Goal: Task Accomplishment & Management: Manage account settings

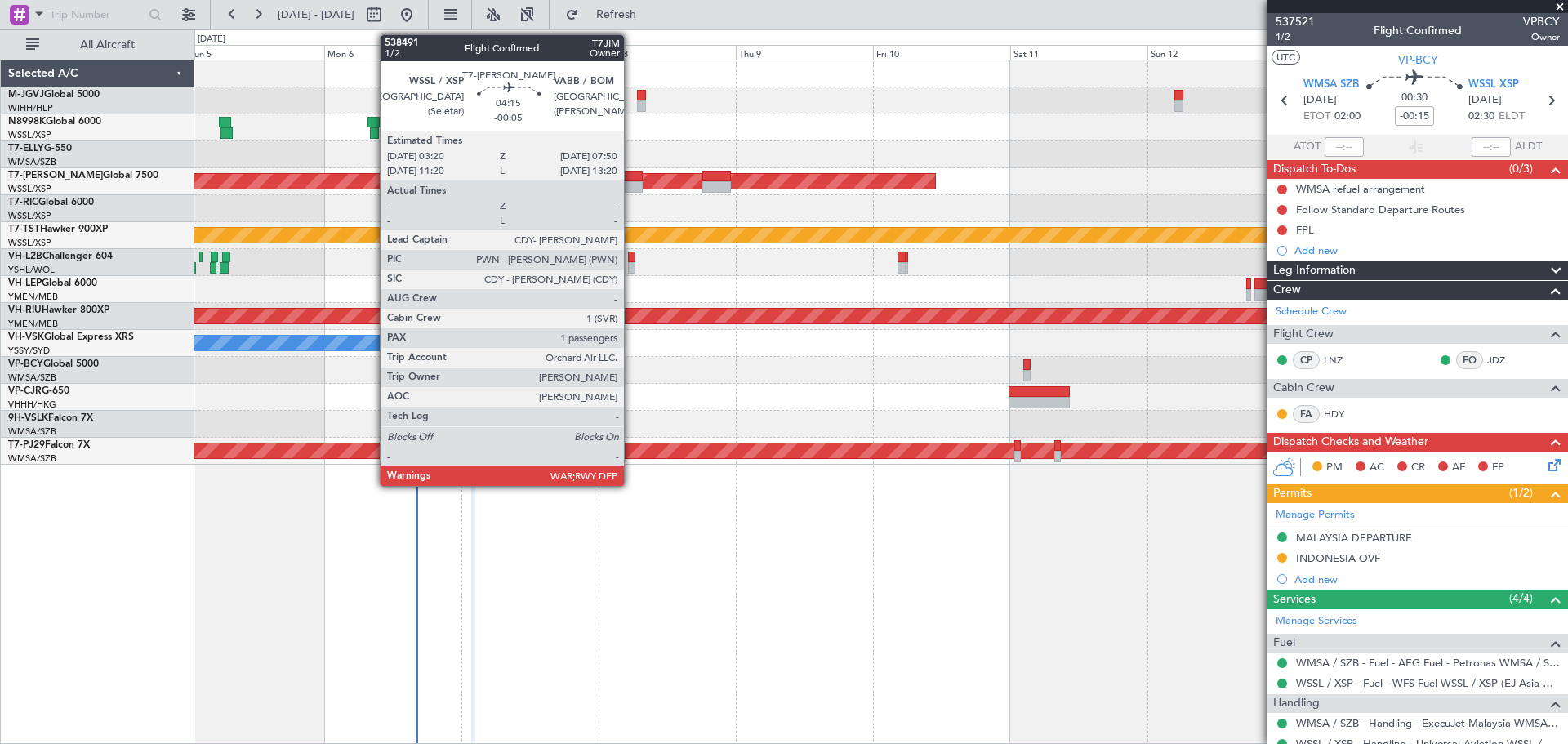
click at [631, 174] on div at bounding box center [629, 176] width 27 height 11
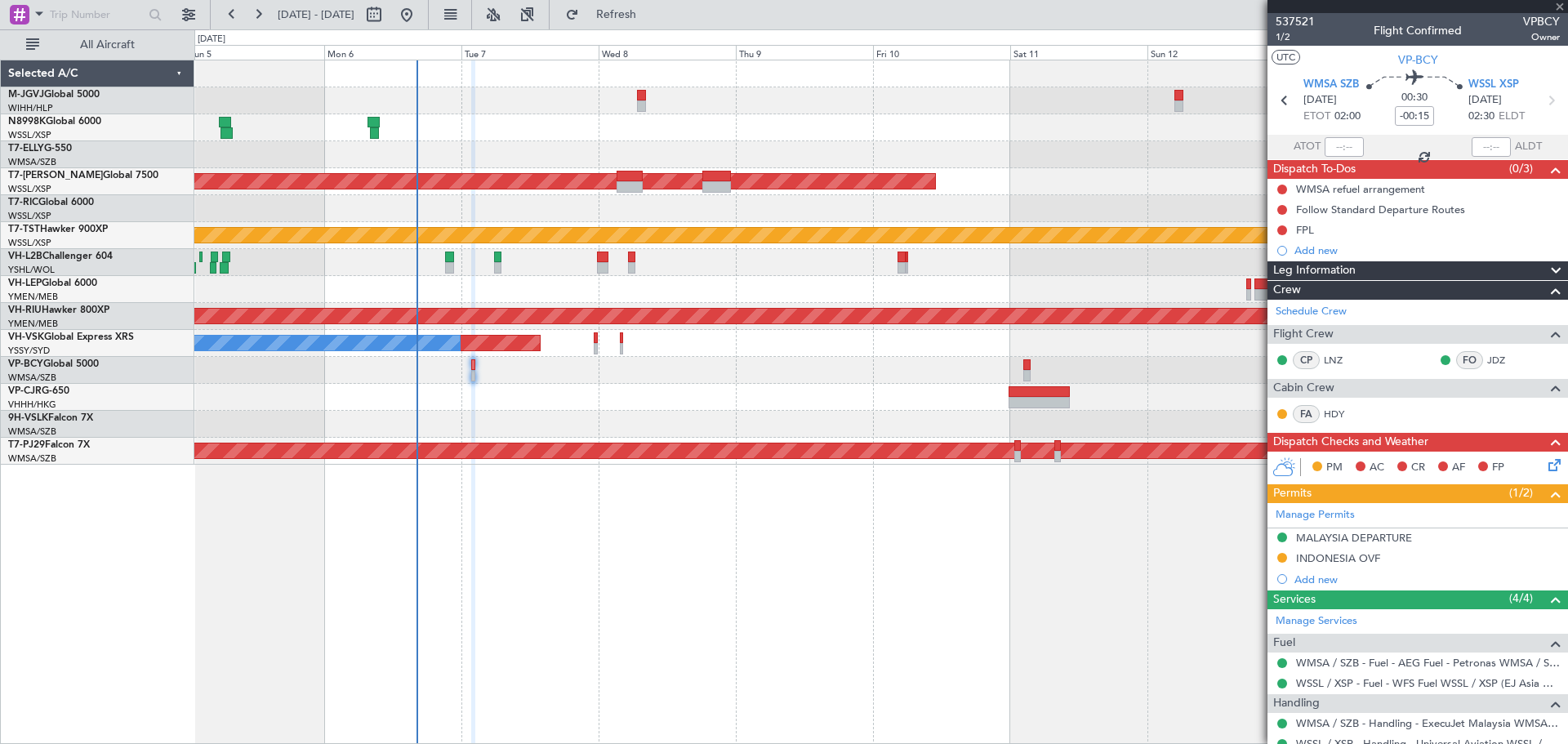
type input "-00:05"
type input "1"
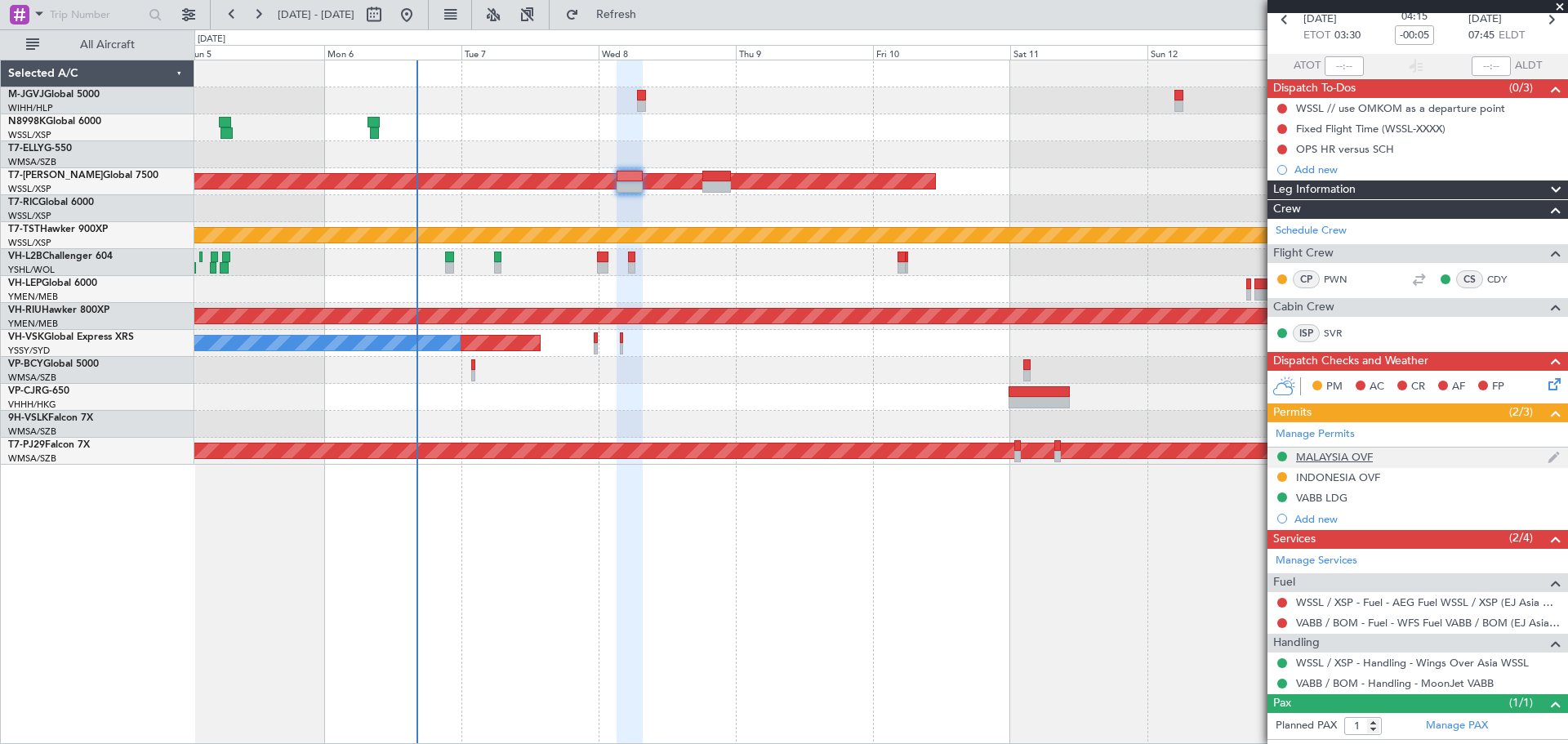
scroll to position [112, 0]
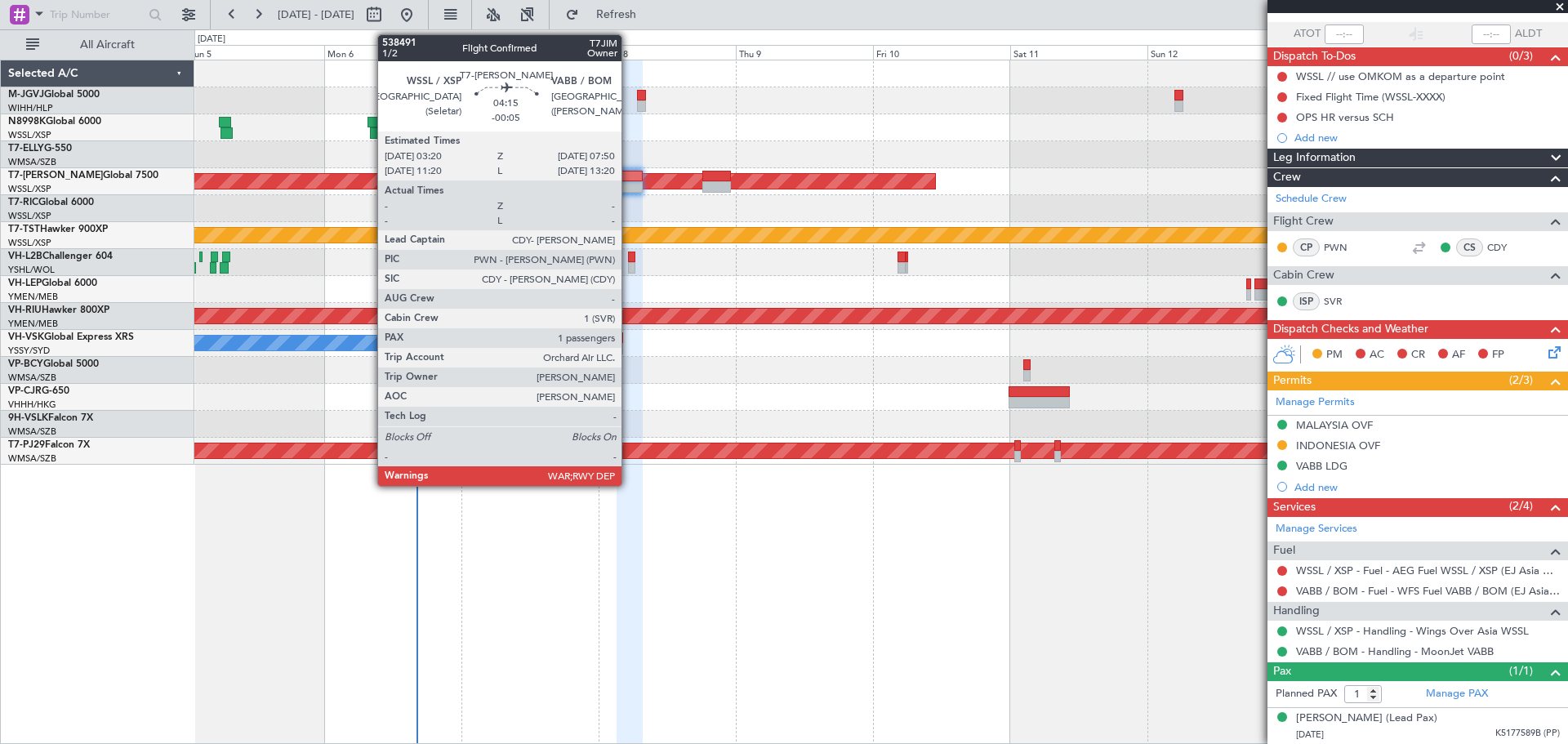
click at [628, 179] on div at bounding box center [629, 176] width 27 height 11
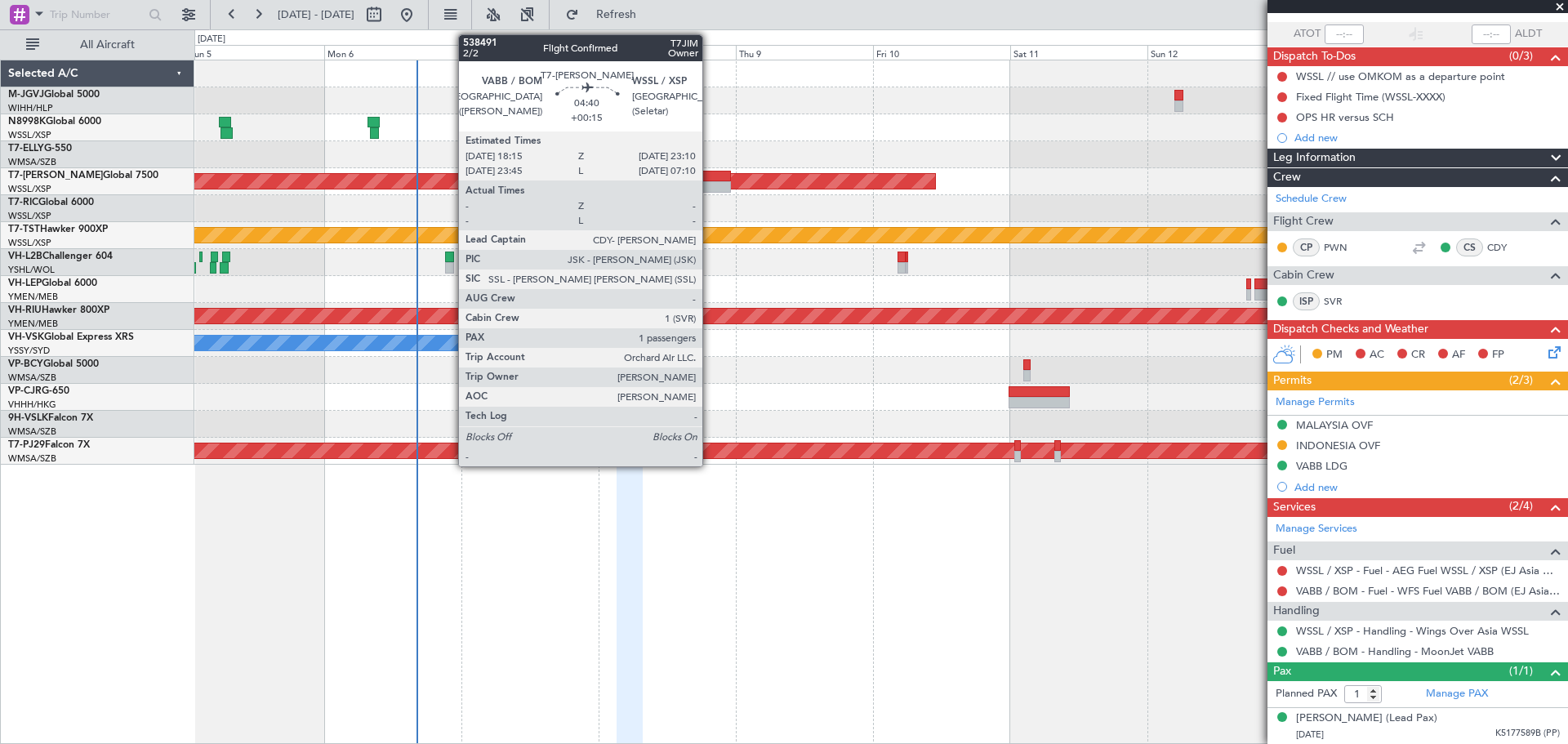
click at [710, 179] on div at bounding box center [716, 176] width 28 height 11
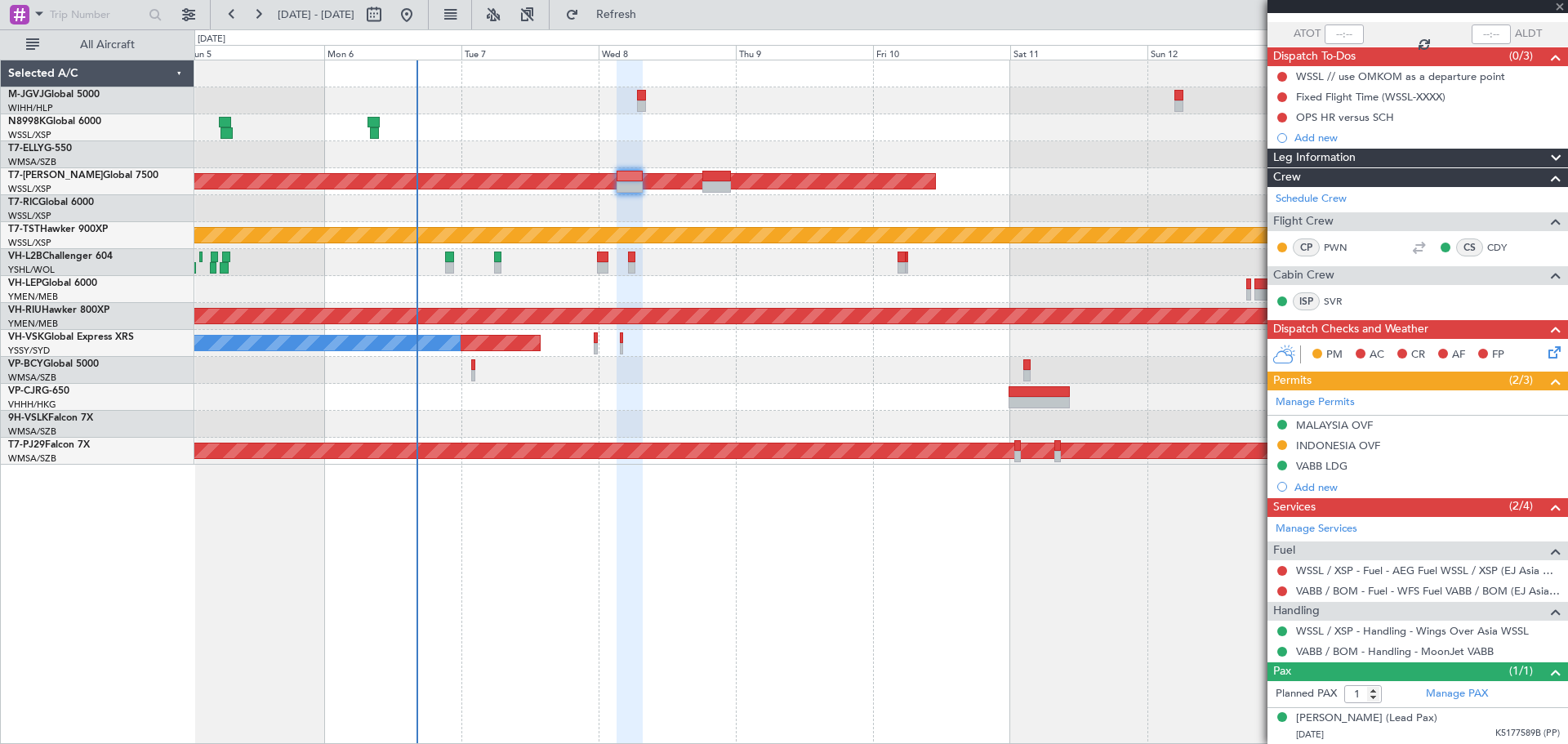
scroll to position [0, 0]
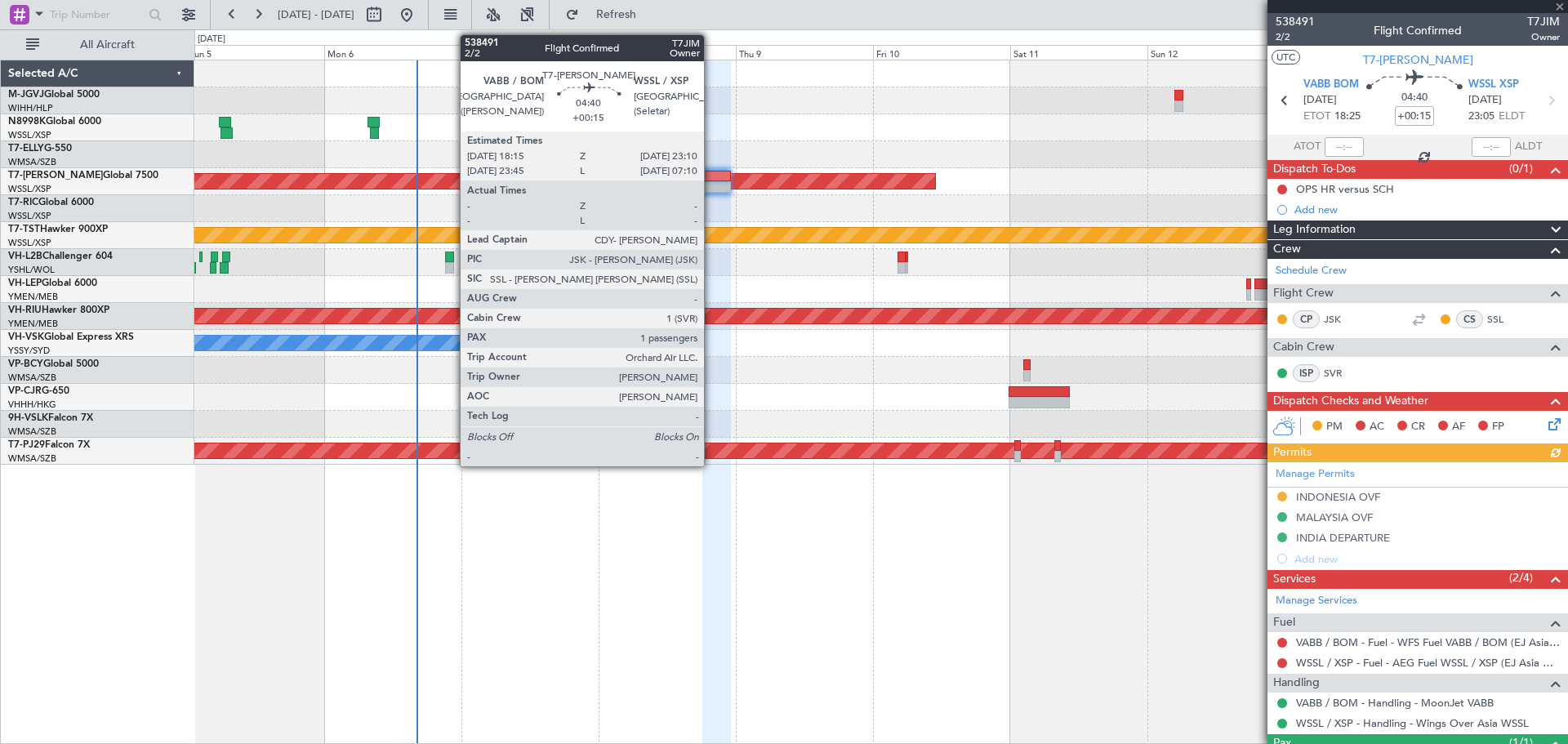
click at [712, 177] on div at bounding box center [716, 176] width 28 height 11
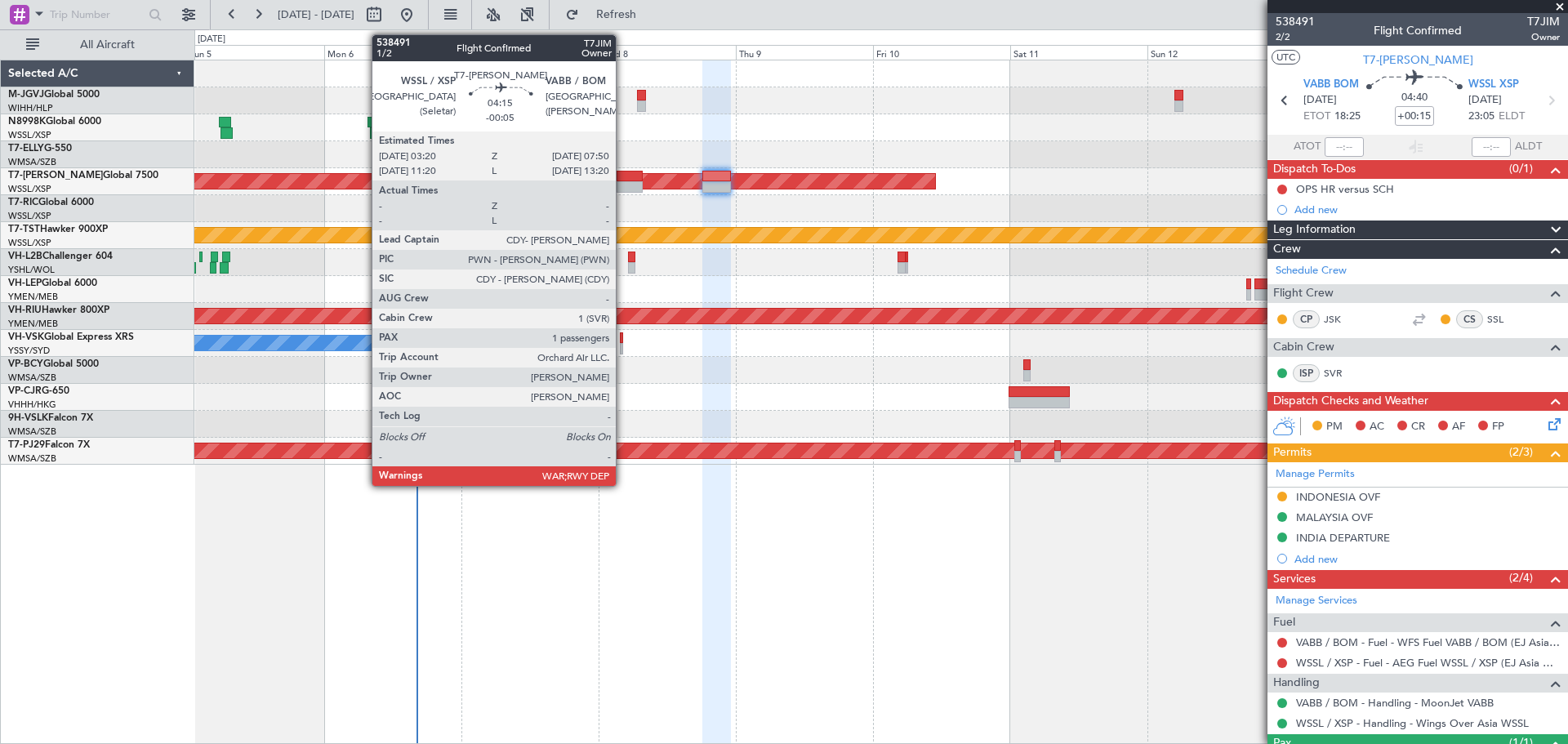
click at [623, 180] on div at bounding box center [629, 176] width 27 height 11
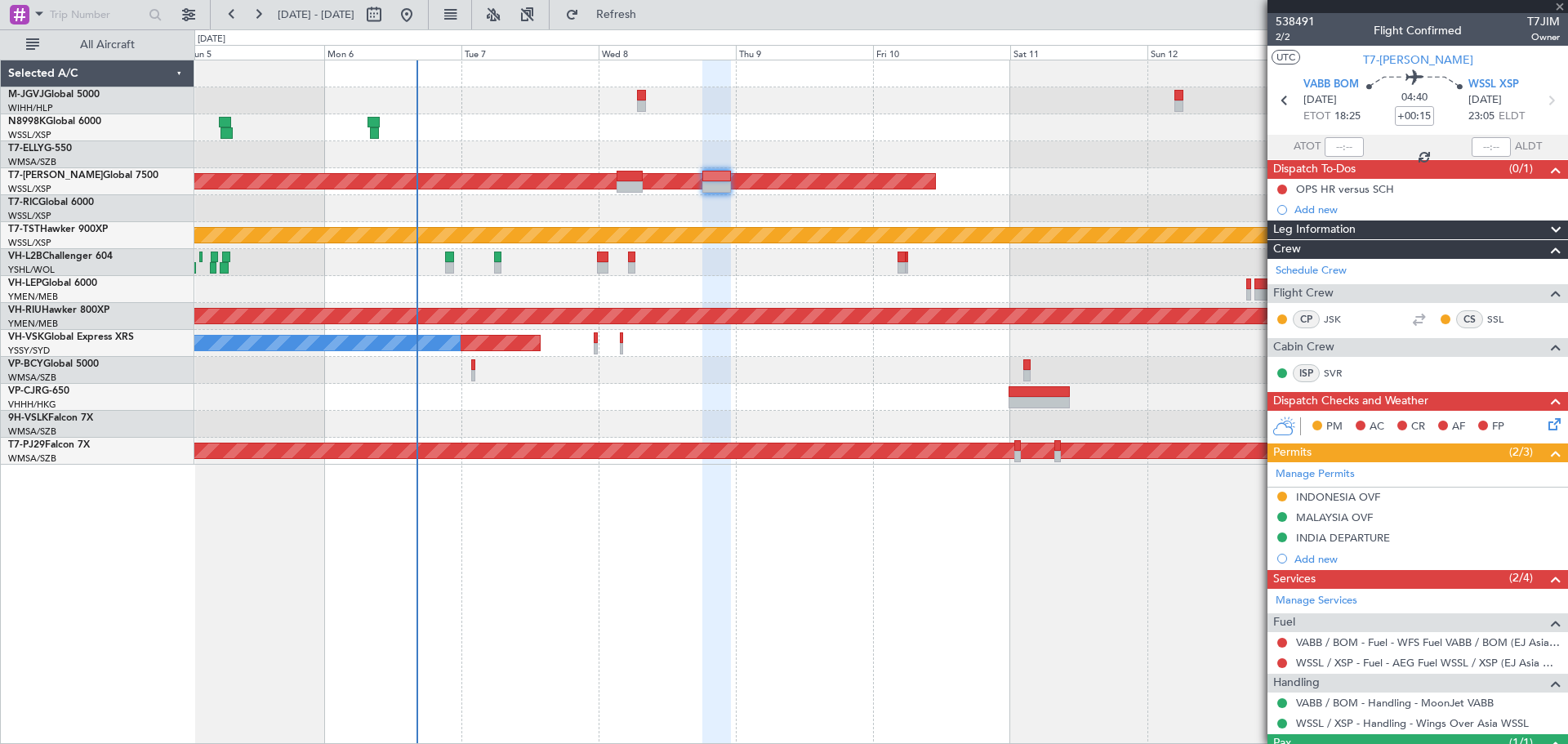
type input "-00:05"
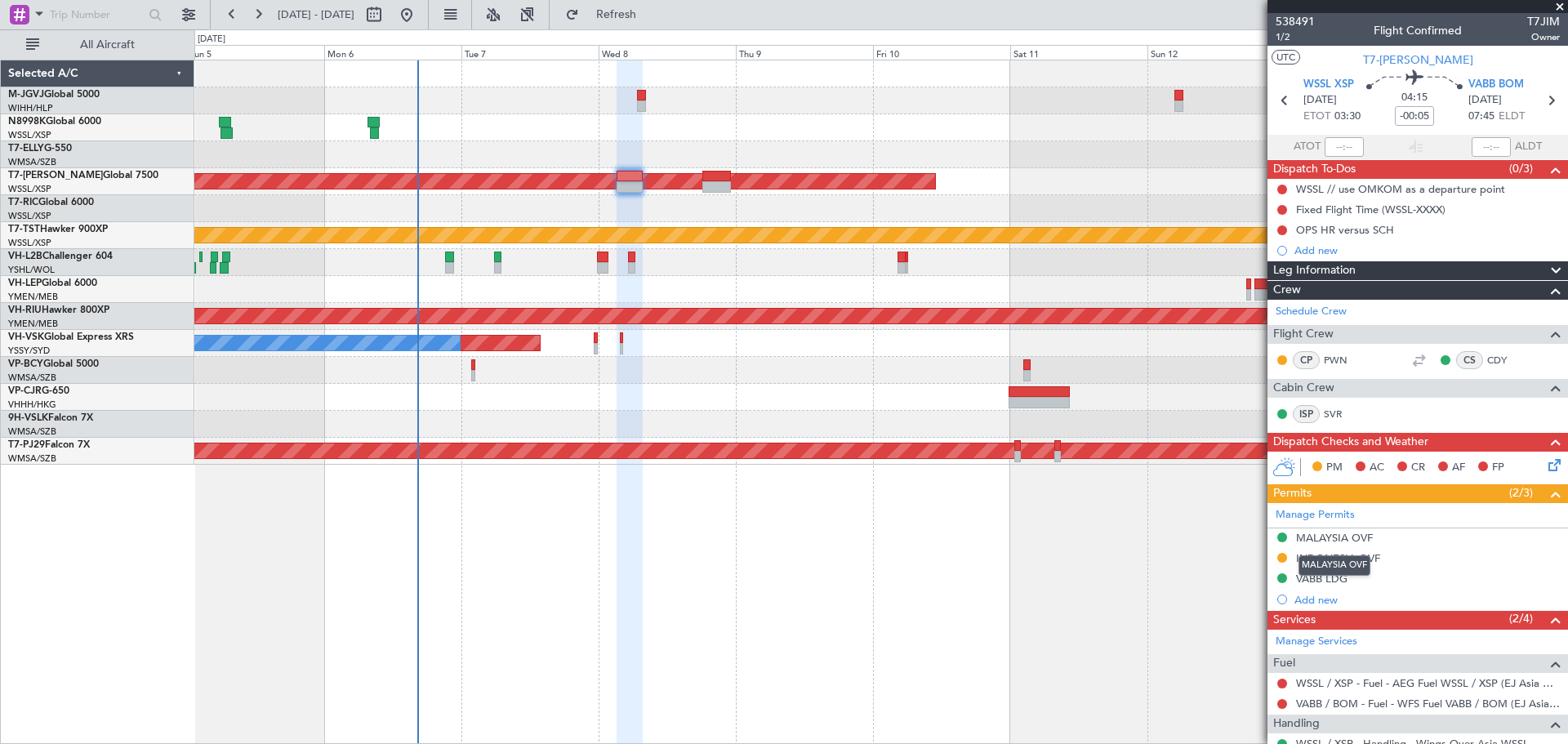
click at [1358, 566] on div "MALAYSIA OVF" at bounding box center [1334, 565] width 72 height 20
click at [1376, 558] on div "INDONESIA OVF" at bounding box center [1337, 558] width 84 height 14
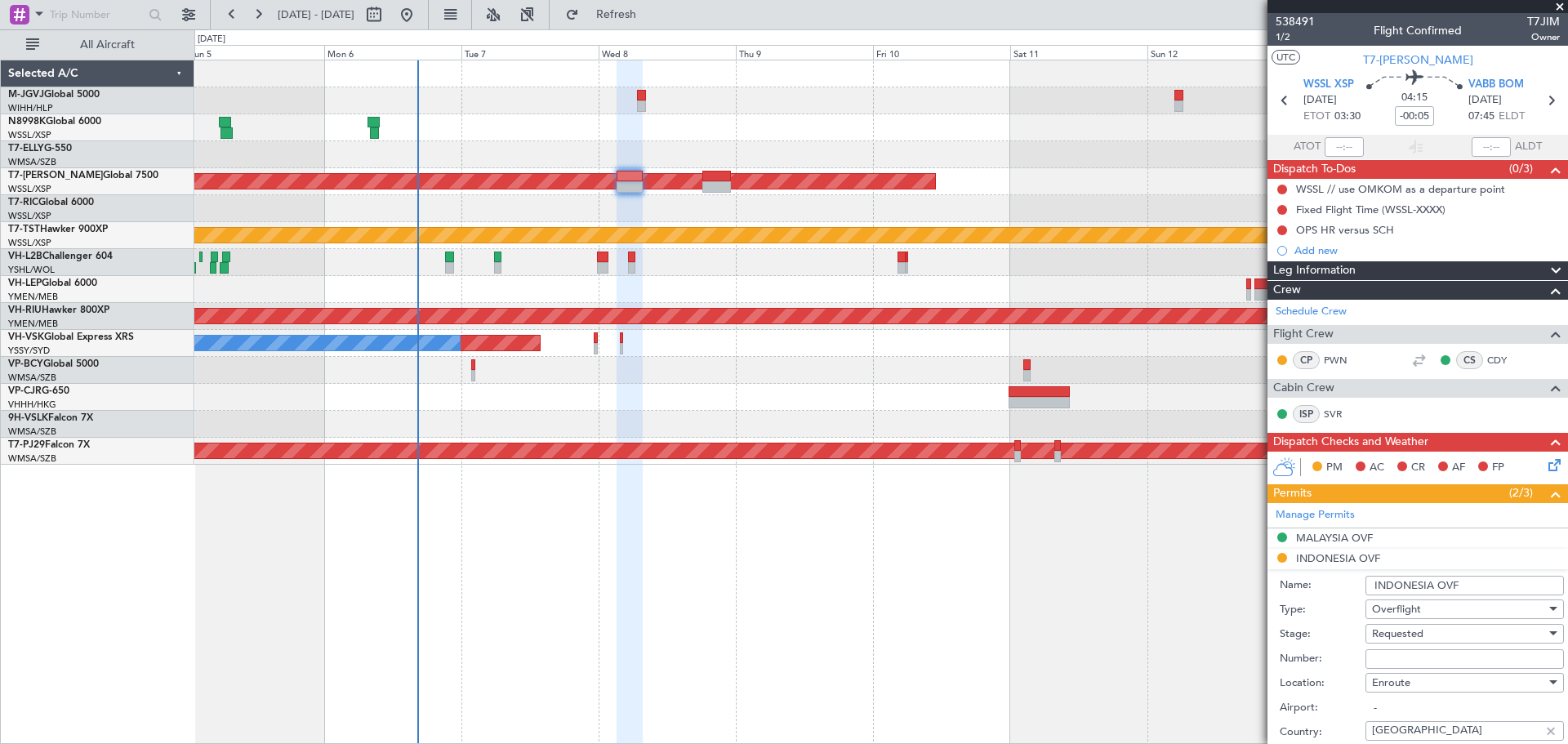
scroll to position [408, 0]
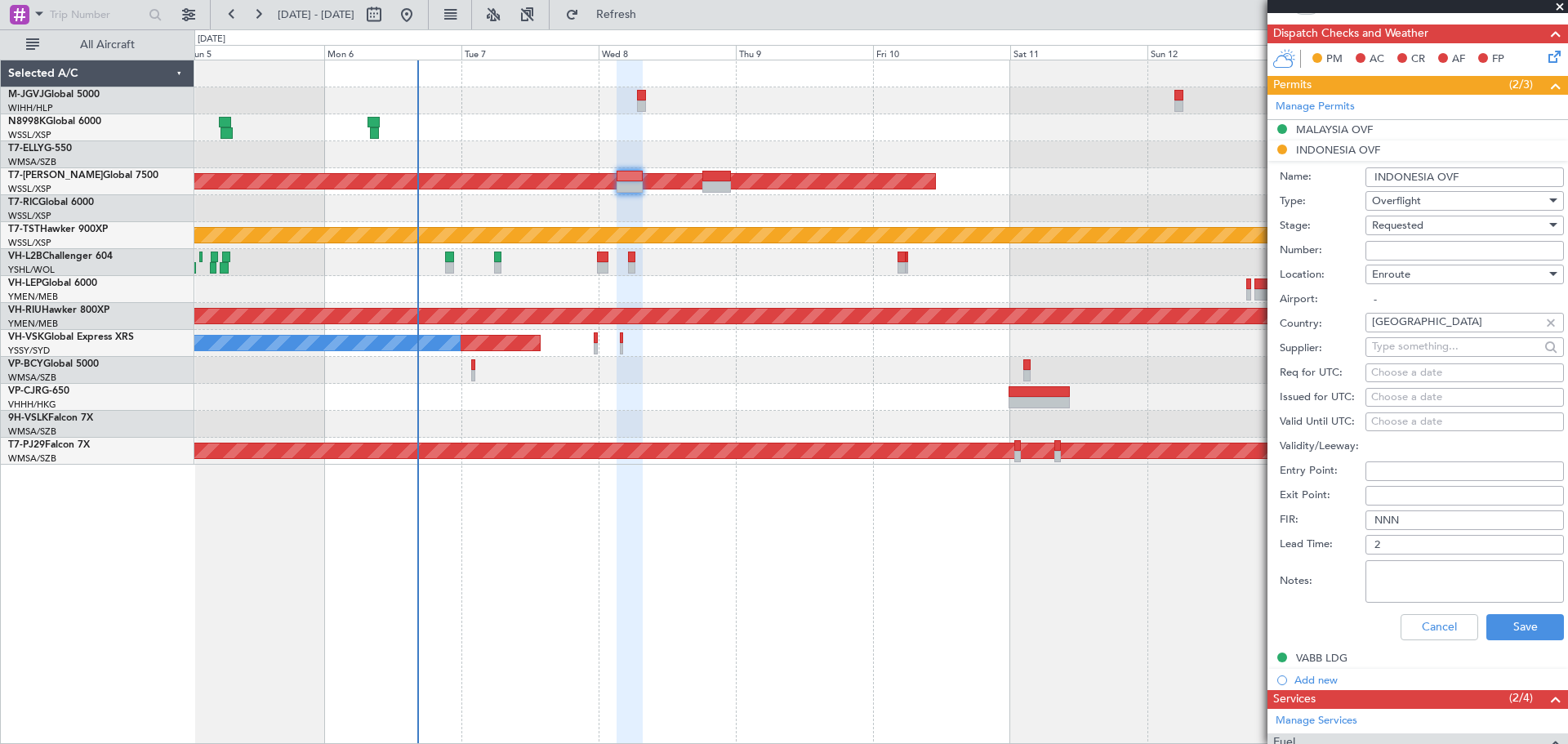
click at [1381, 245] on input "Number:" at bounding box center [1465, 251] width 198 height 19
type input "s"
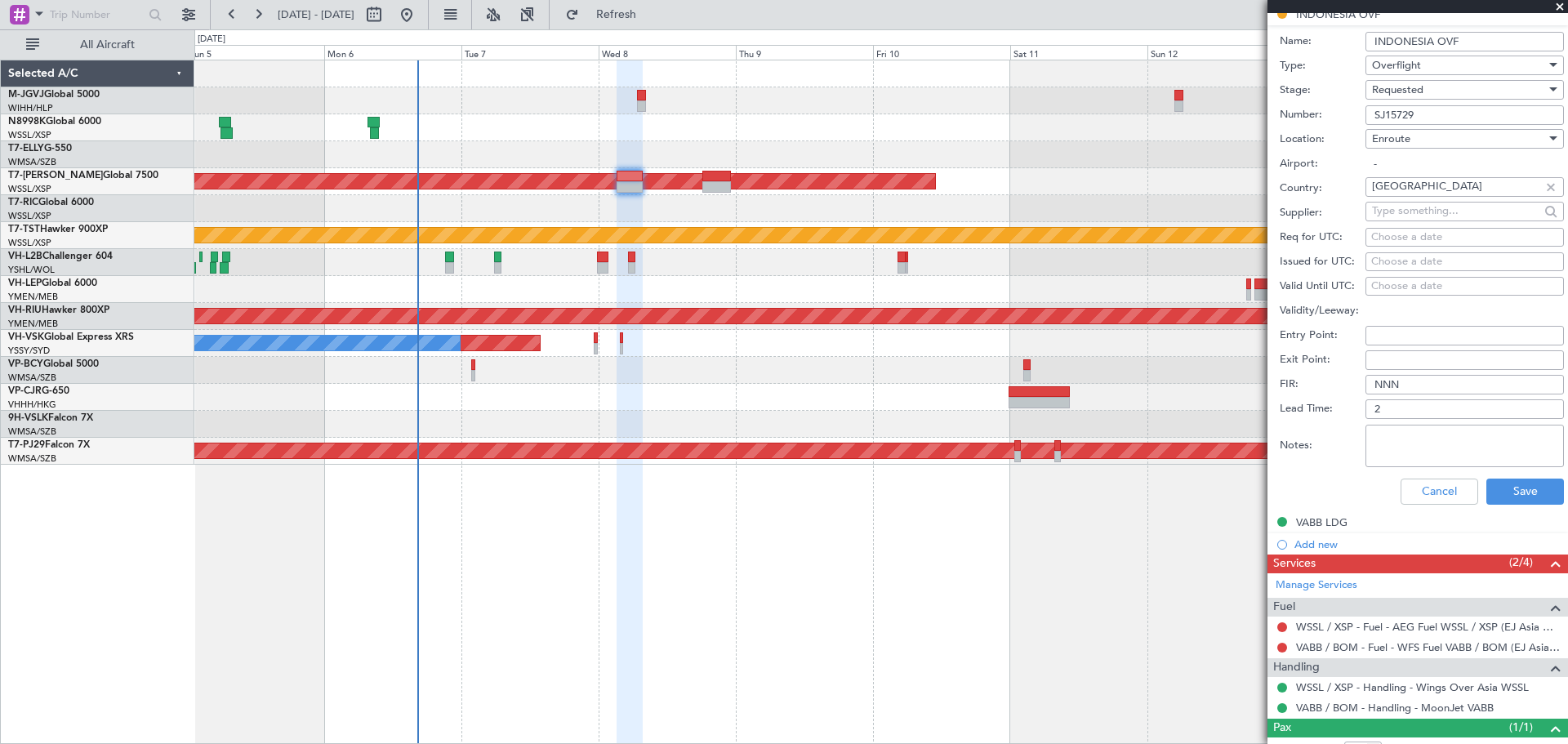
scroll to position [544, 0]
type input "SJ15729"
click at [1412, 425] on textarea "Notes:" at bounding box center [1465, 444] width 198 height 42
type textarea "VALID [DATE]-[DATE]"
click at [1385, 255] on div "Choose a date" at bounding box center [1465, 261] width 187 height 16
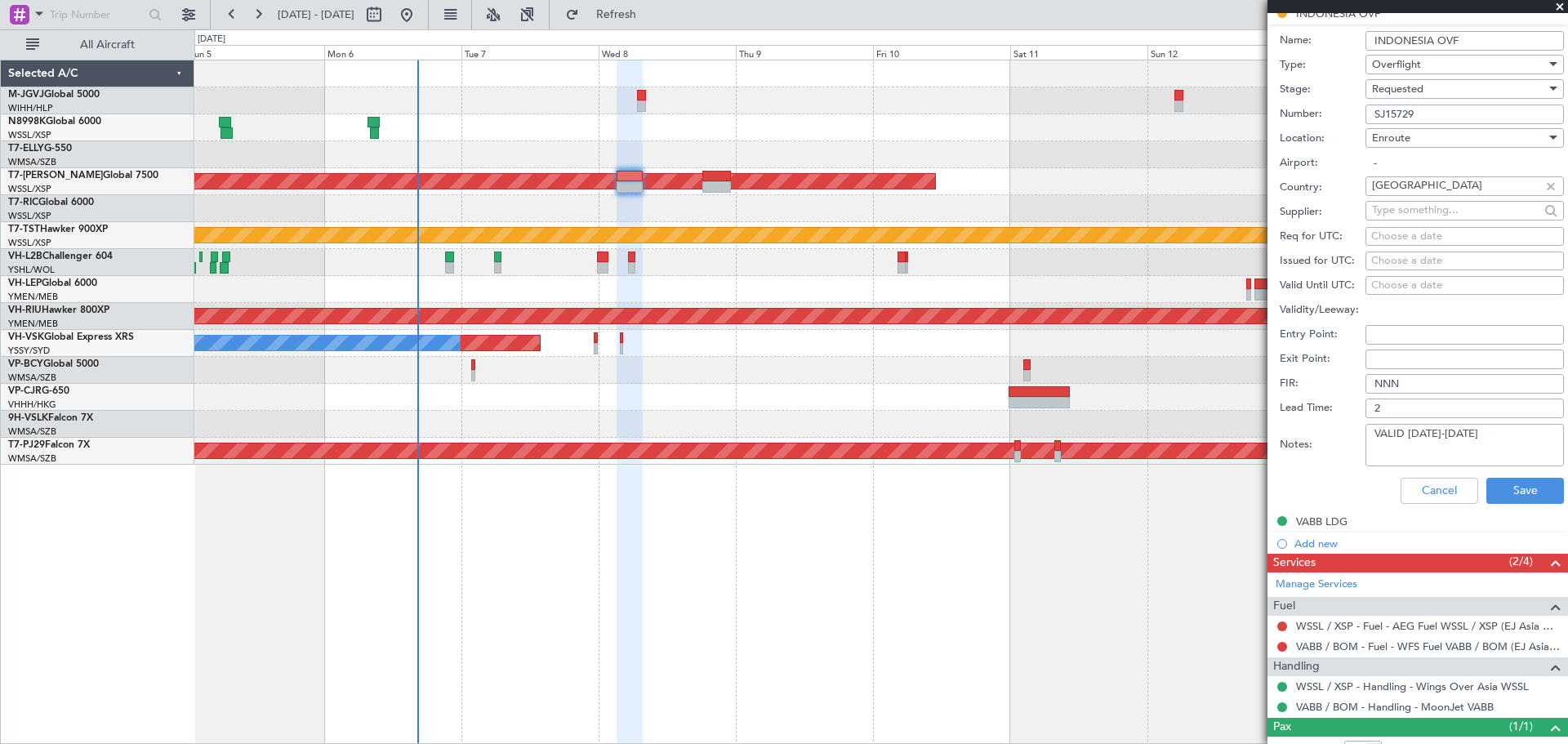
select select "10"
select select "2025"
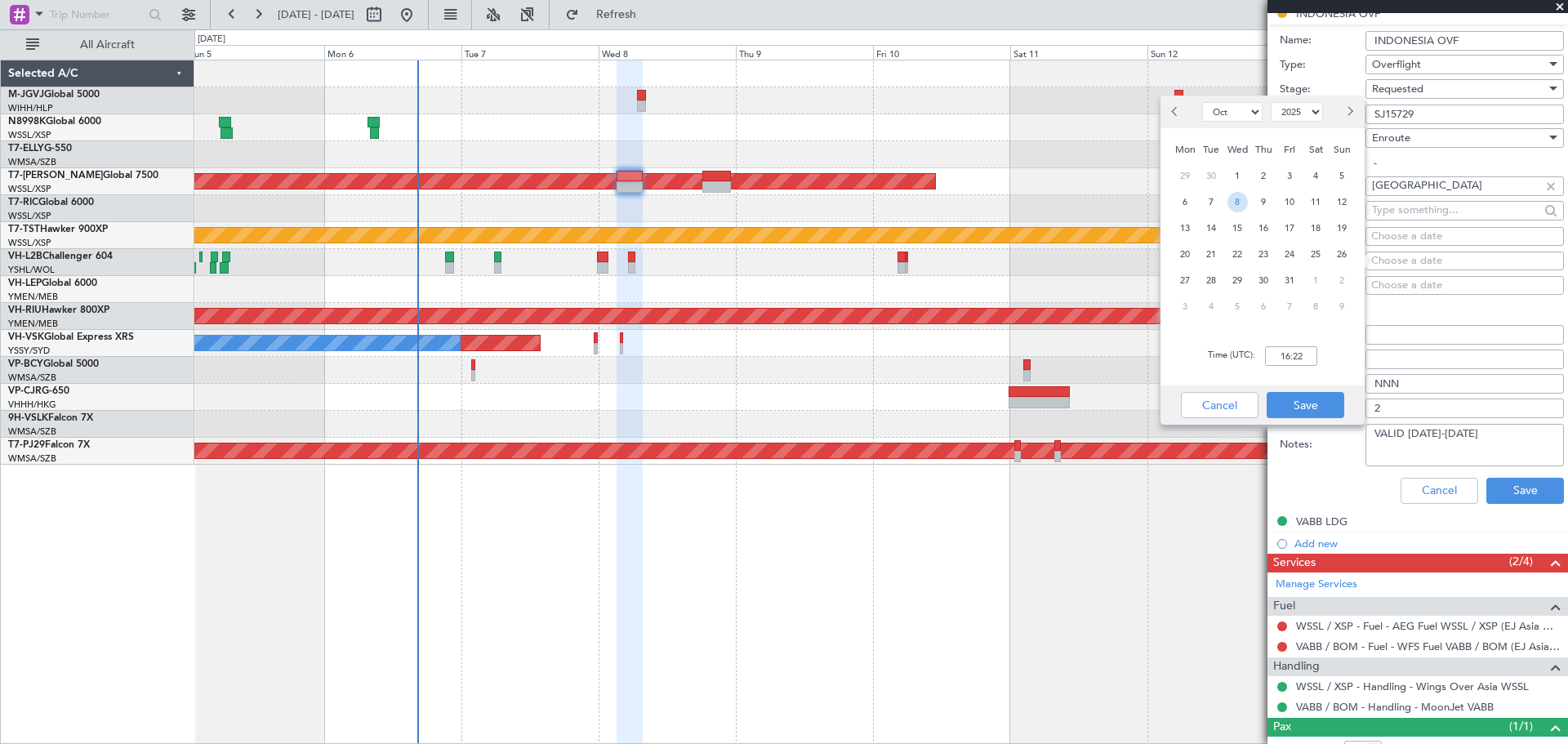
drag, startPoint x: 1239, startPoint y: 199, endPoint x: 1262, endPoint y: 303, distance: 106.5
click at [1238, 199] on span "8" at bounding box center [1237, 201] width 20 height 20
click at [1286, 348] on input "00:00" at bounding box center [1290, 356] width 52 height 19
type input "03:30"
click at [1309, 388] on div "Cancel Save" at bounding box center [1262, 405] width 204 height 39
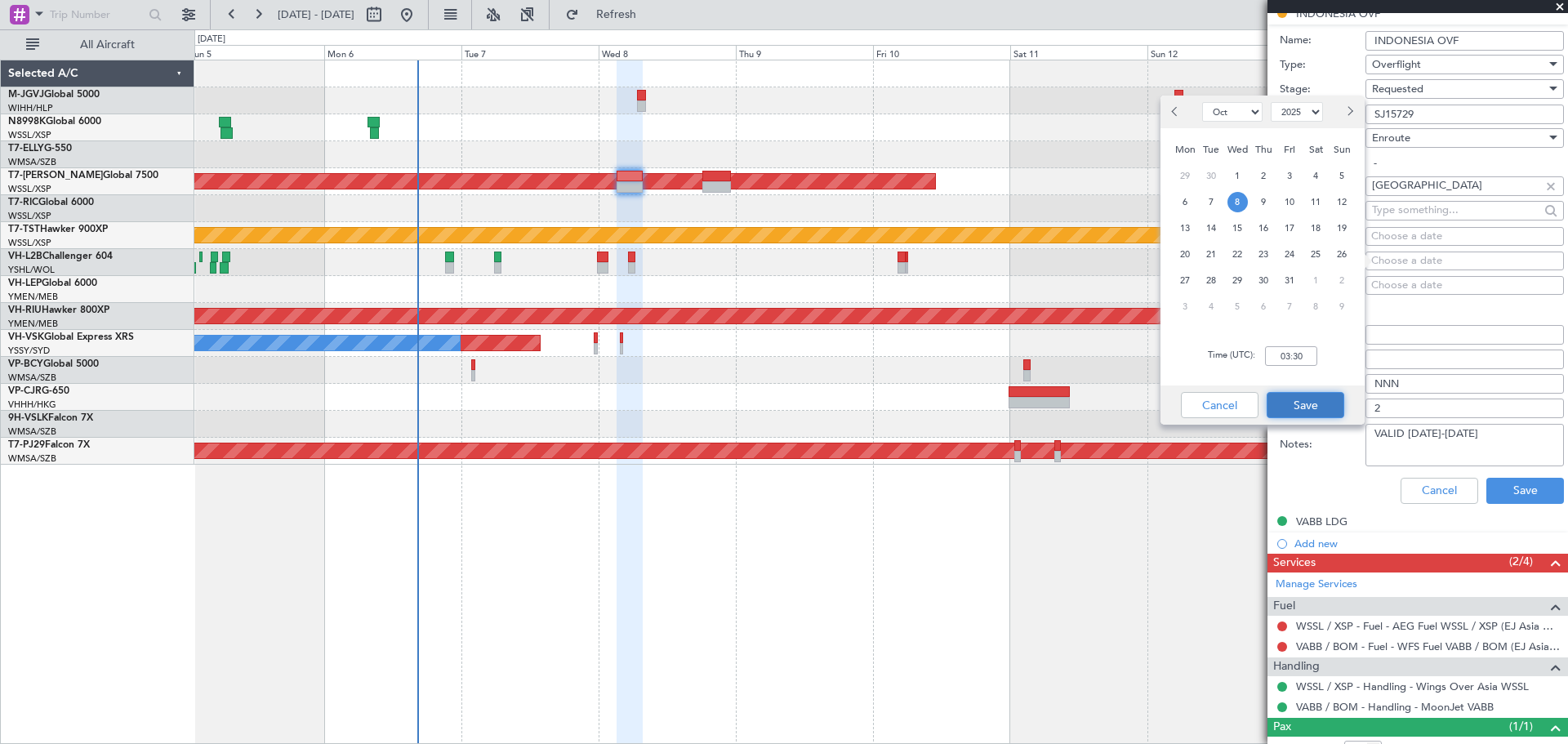
click at [1306, 406] on button "Save" at bounding box center [1305, 405] width 78 height 27
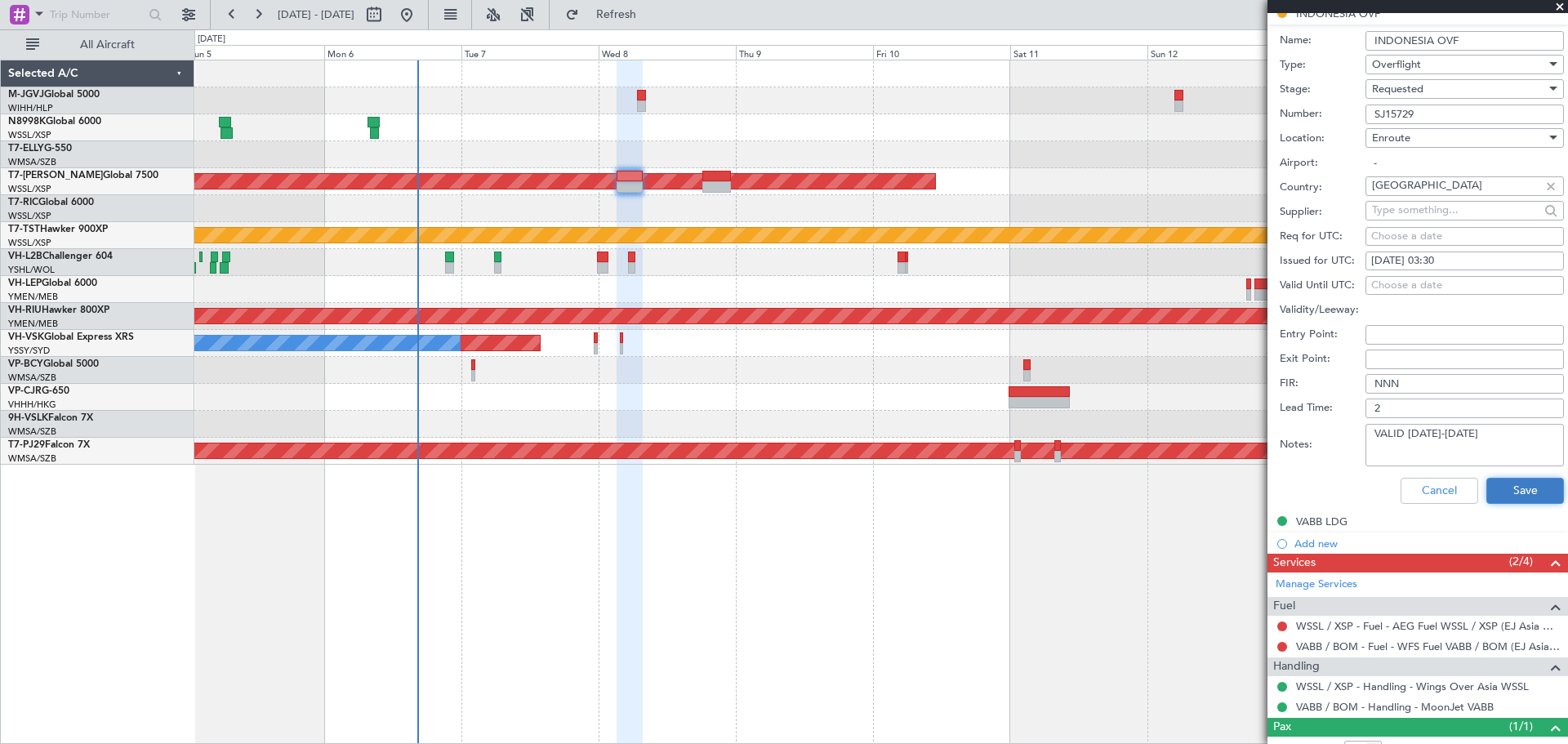
click at [1494, 487] on button "Save" at bounding box center [1525, 490] width 78 height 27
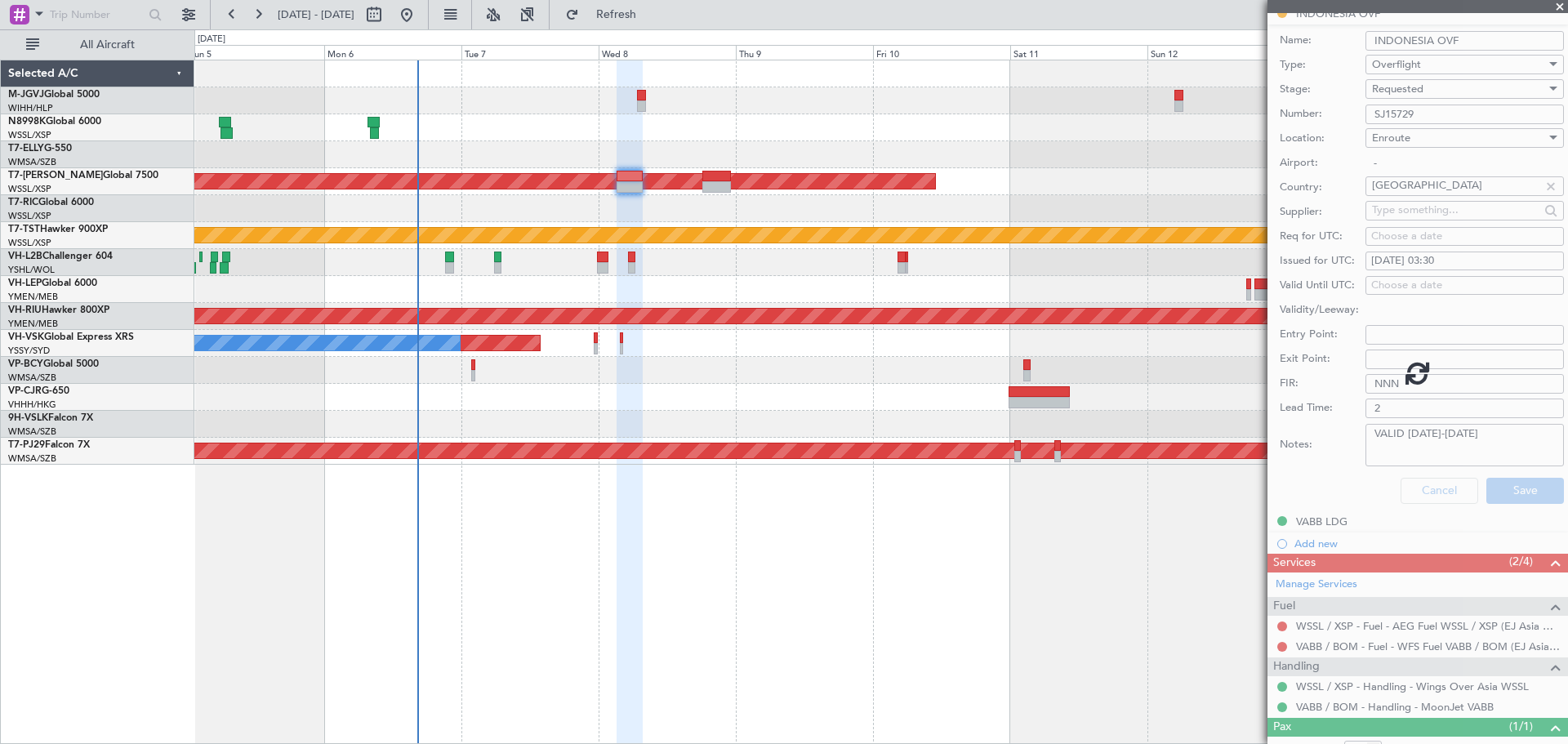
scroll to position [57, 0]
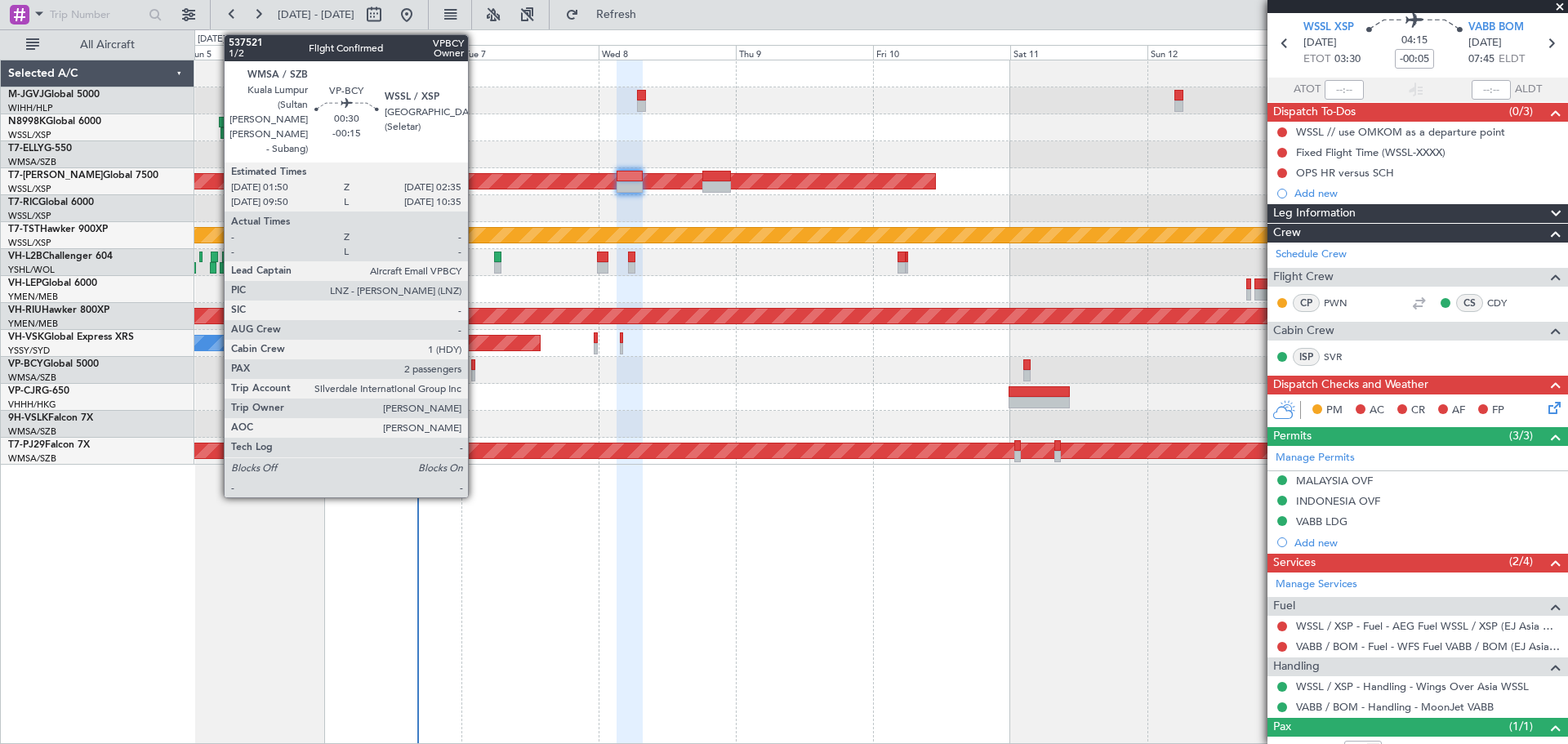
click at [476, 363] on div at bounding box center [474, 364] width 5 height 11
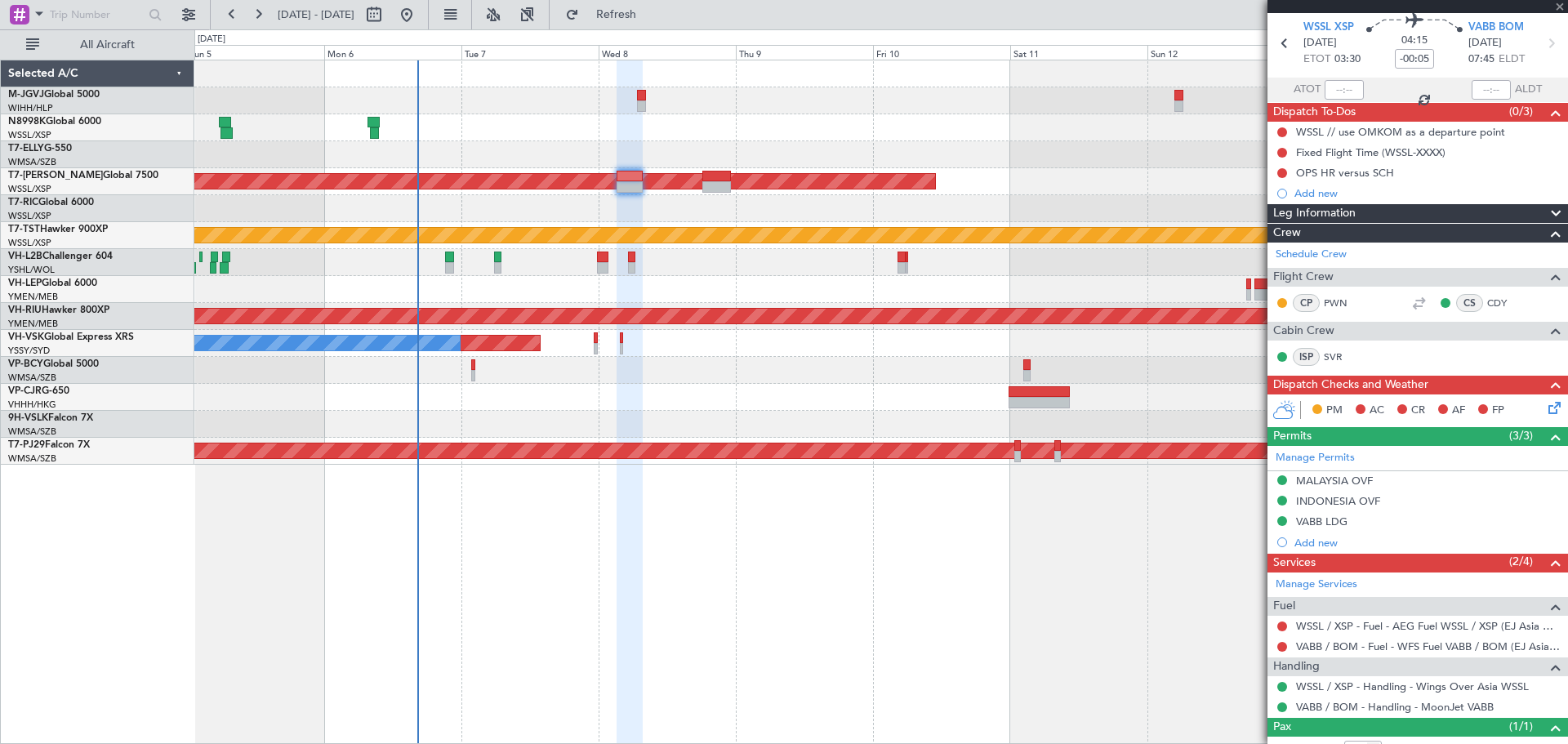
type input "-00:15"
type input "2"
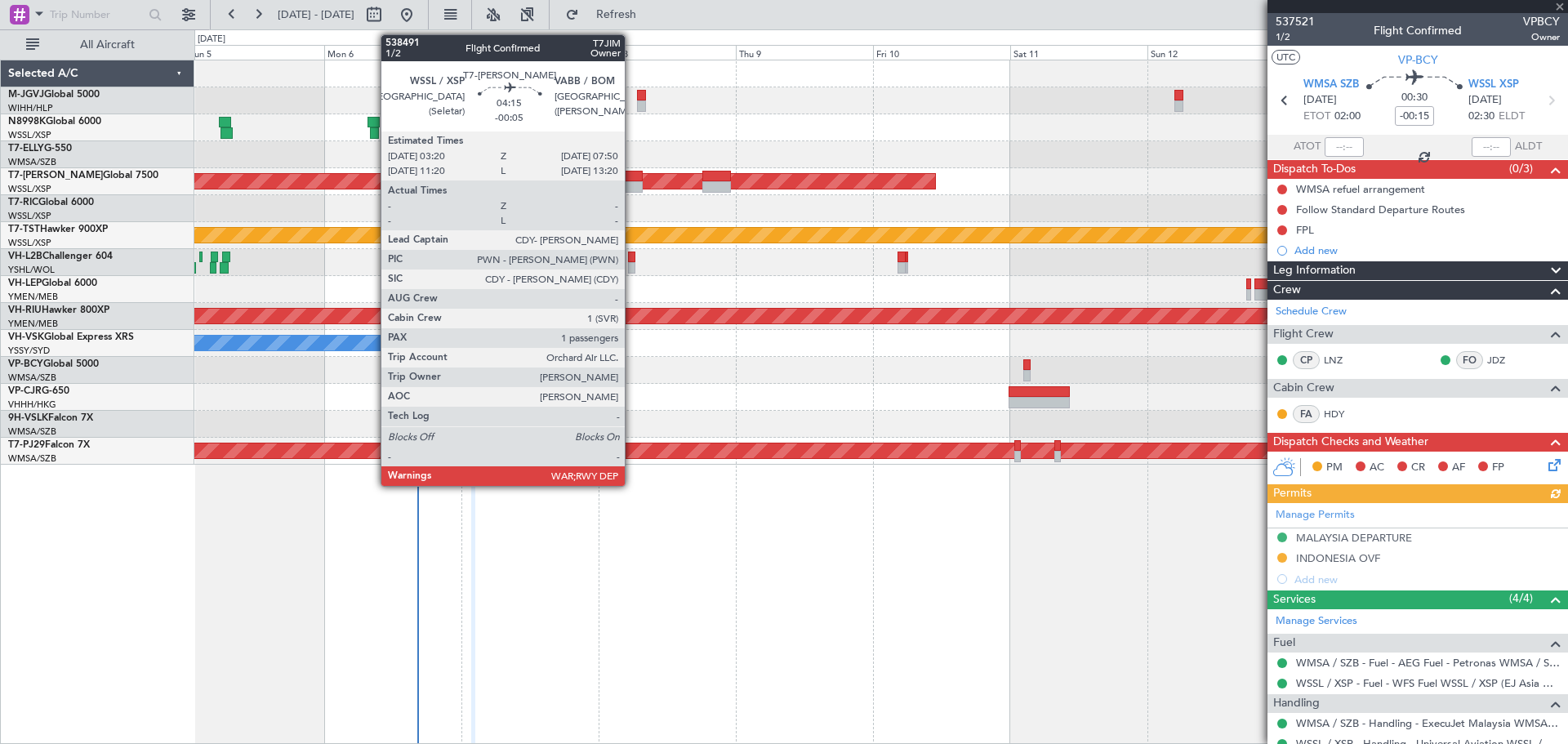
click at [632, 181] on div at bounding box center [629, 186] width 27 height 11
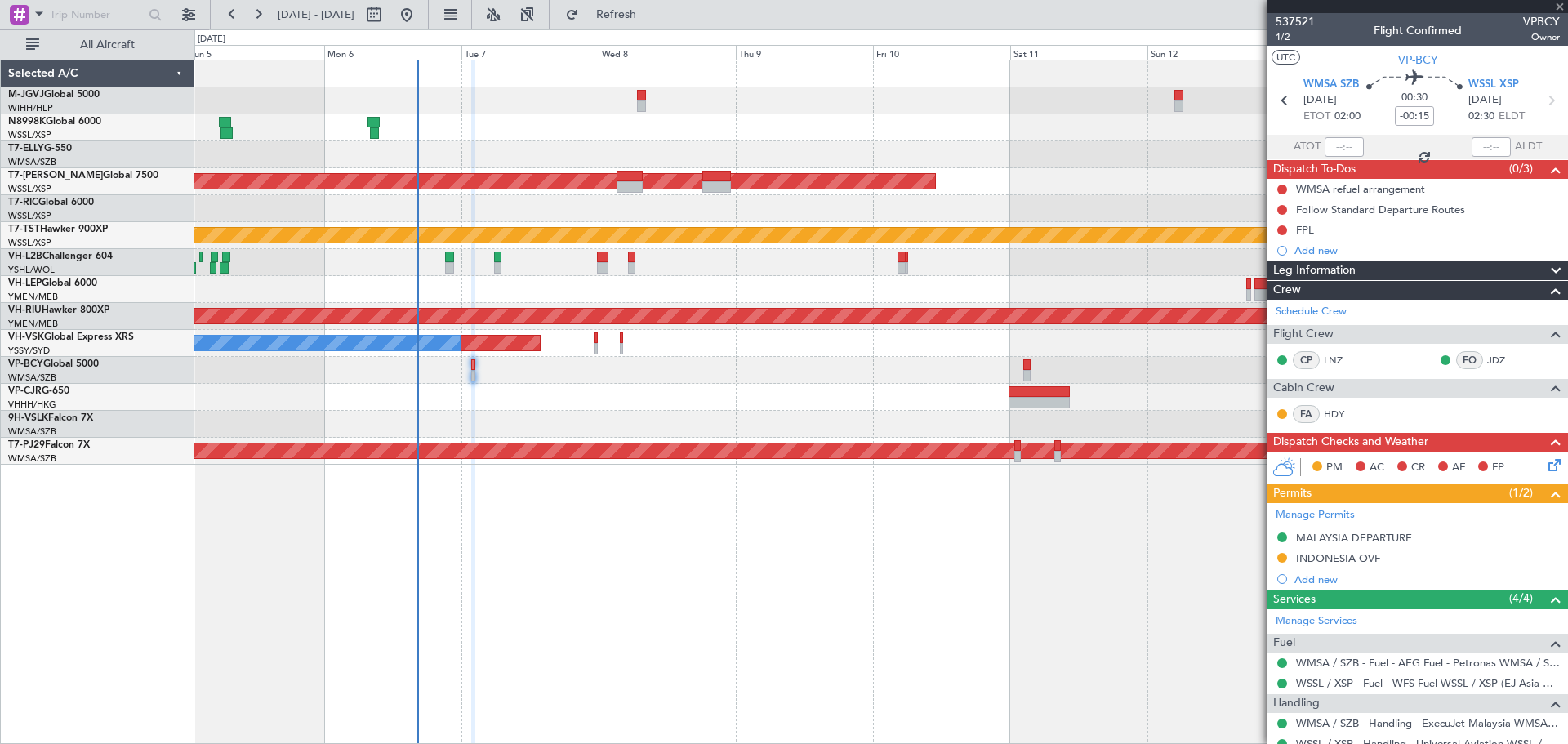
click at [628, 181] on div at bounding box center [629, 186] width 27 height 11
type input "-00:05"
type input "1"
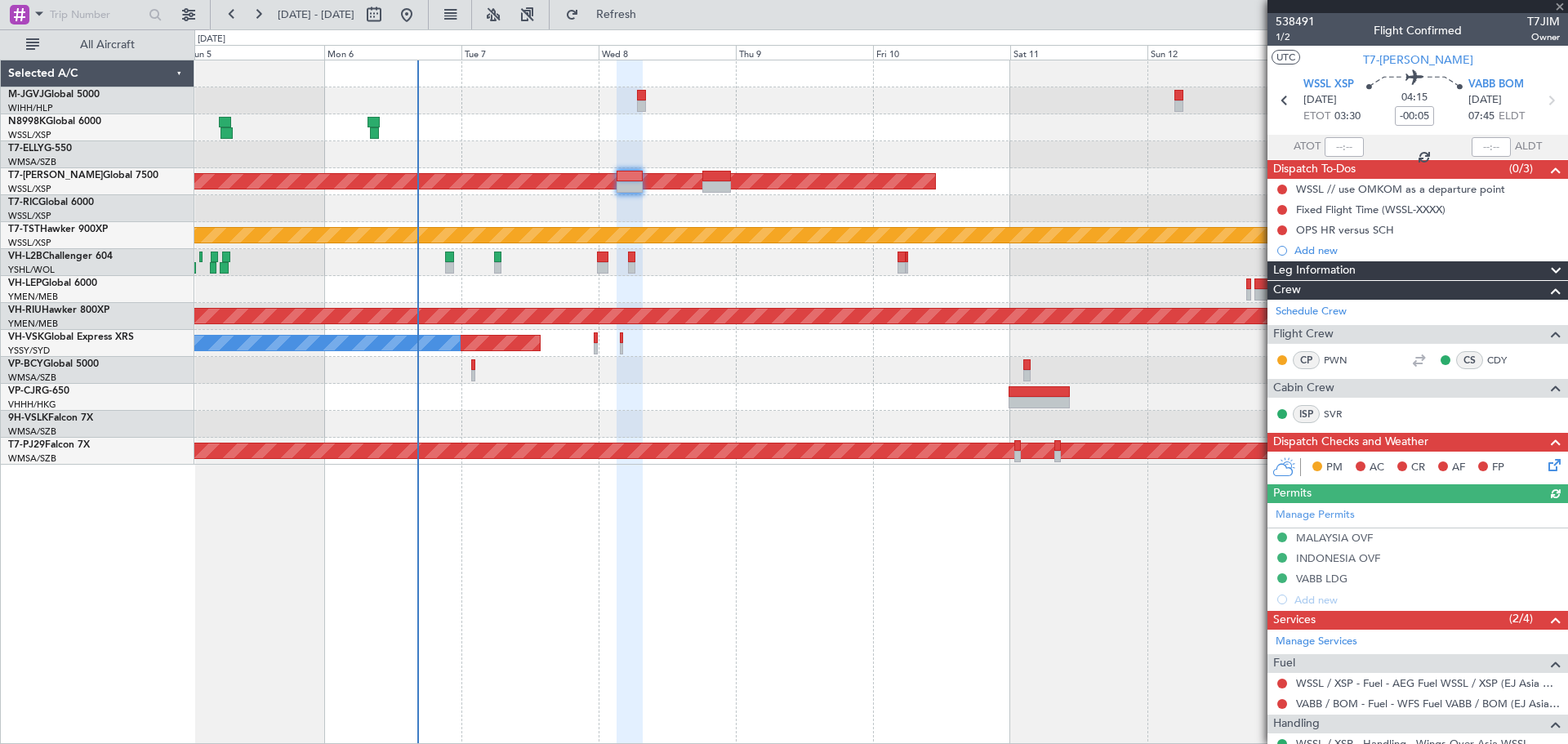
click at [1280, 556] on div "Manage Permits [GEOGRAPHIC_DATA] OVF [GEOGRAPHIC_DATA] OVF VABB LDG Add new" at bounding box center [1418, 556] width 301 height 107
click at [1280, 556] on button at bounding box center [1282, 557] width 10 height 10
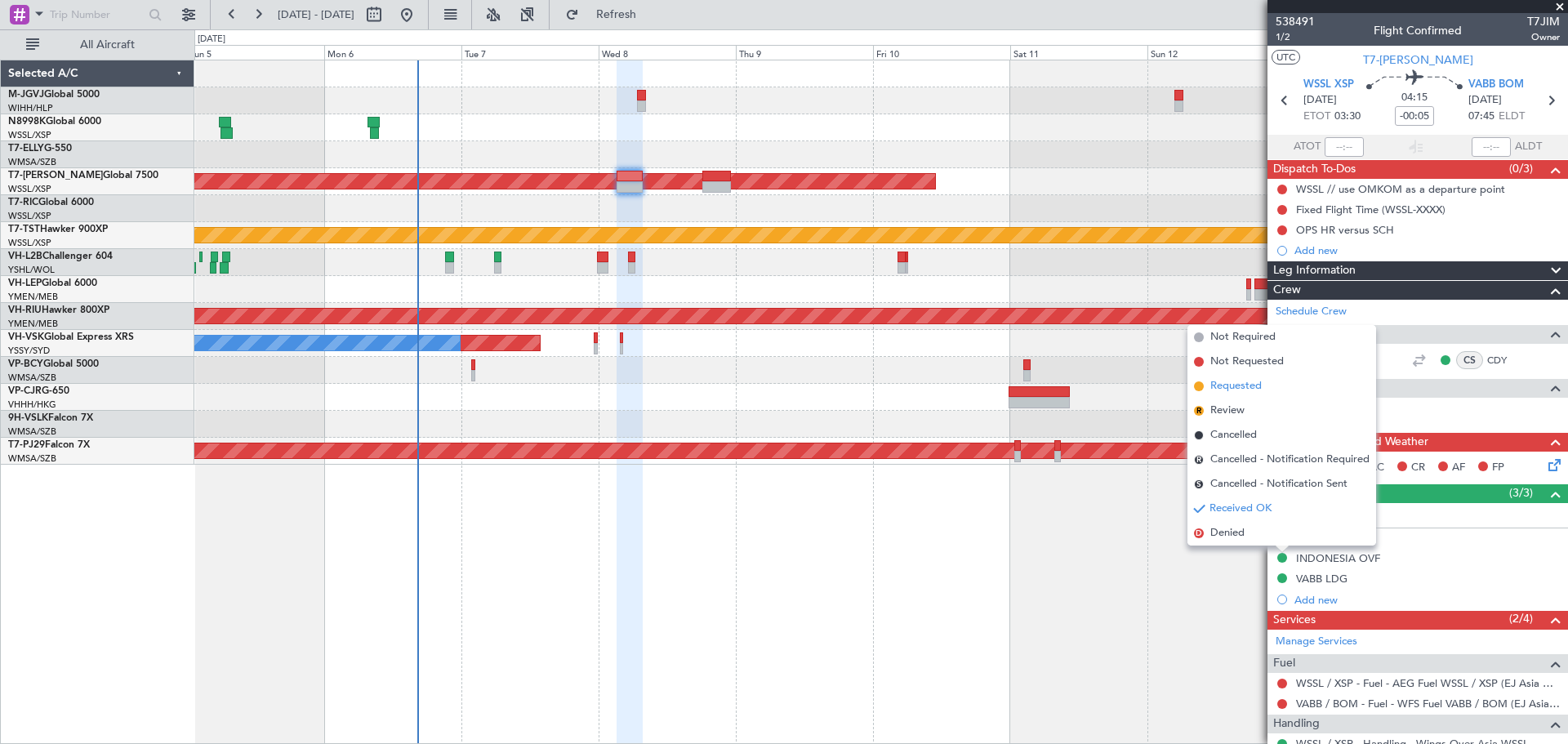
click at [1229, 388] on span "Requested" at bounding box center [1236, 386] width 51 height 16
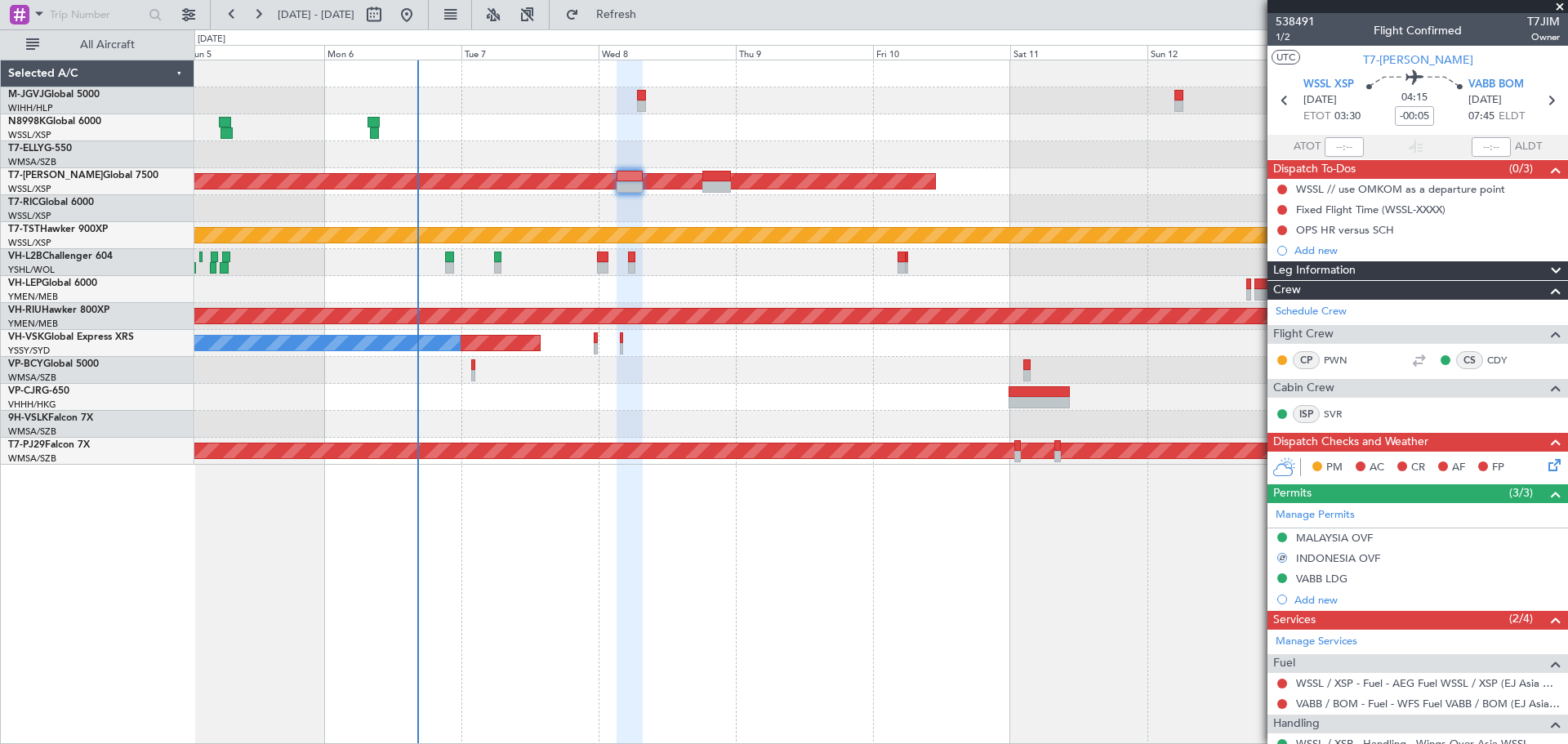
scroll to position [112, 0]
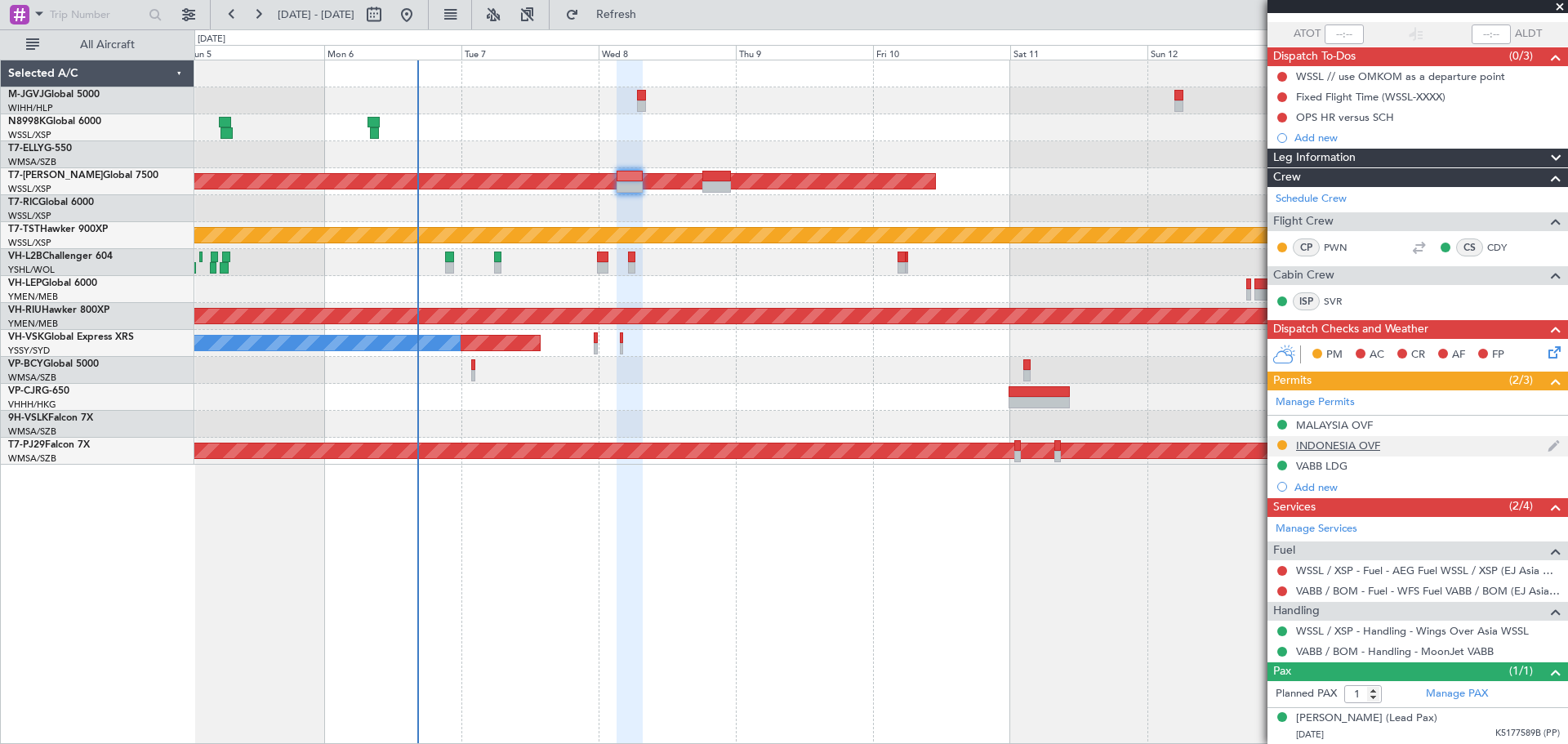
click at [1353, 444] on div "INDONESIA OVF" at bounding box center [1337, 445] width 84 height 14
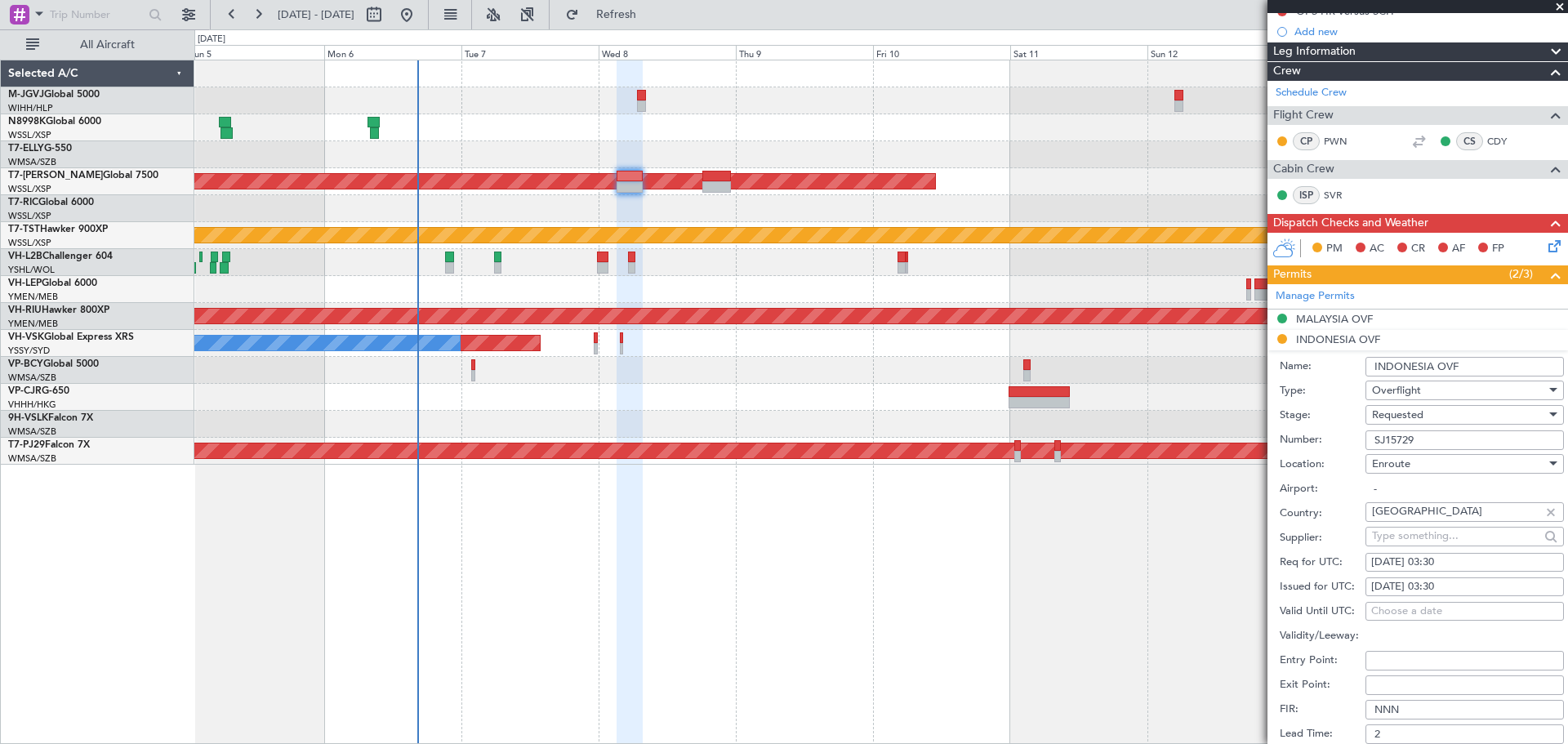
scroll to position [249, 0]
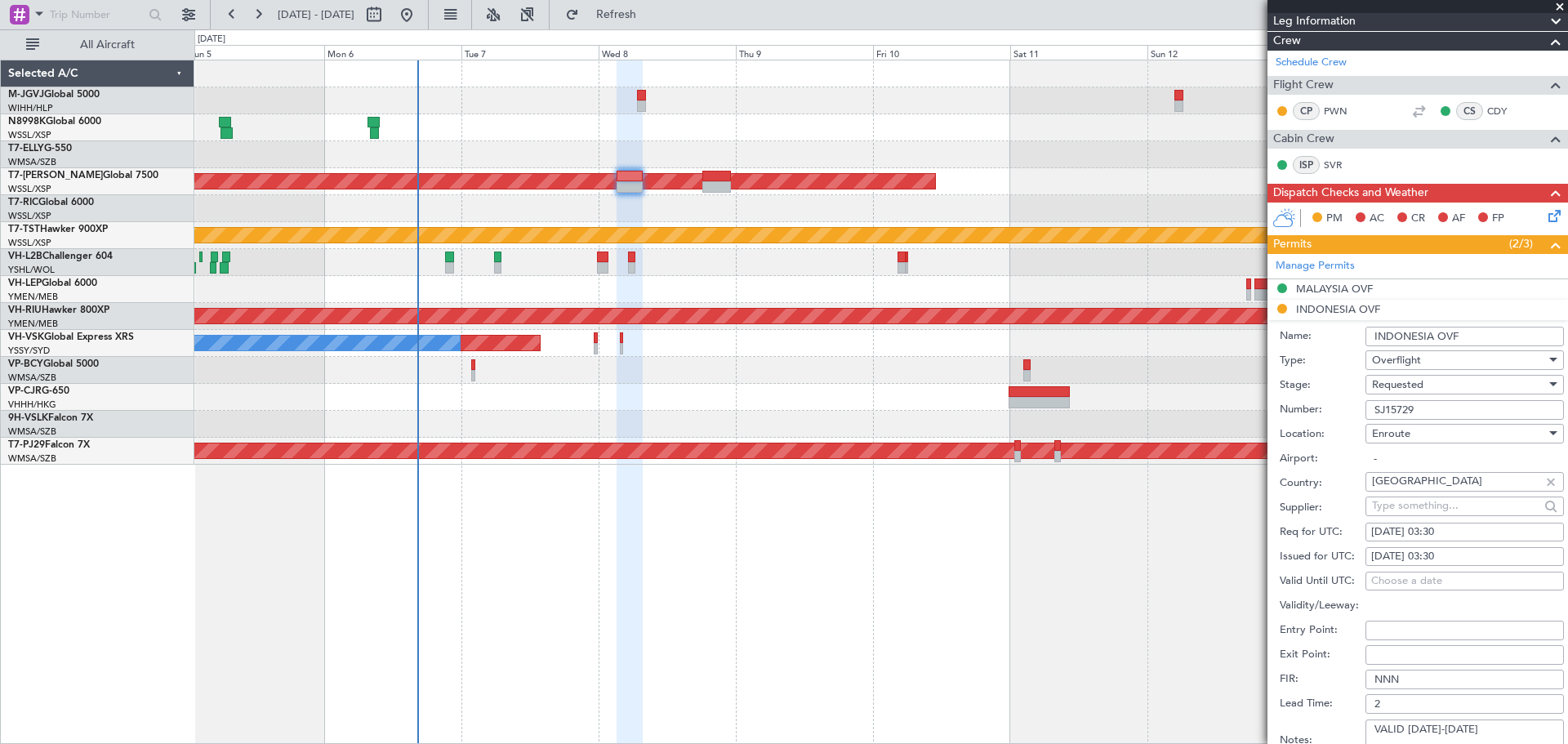
click at [1403, 407] on input "SJ15729" at bounding box center [1465, 410] width 198 height 19
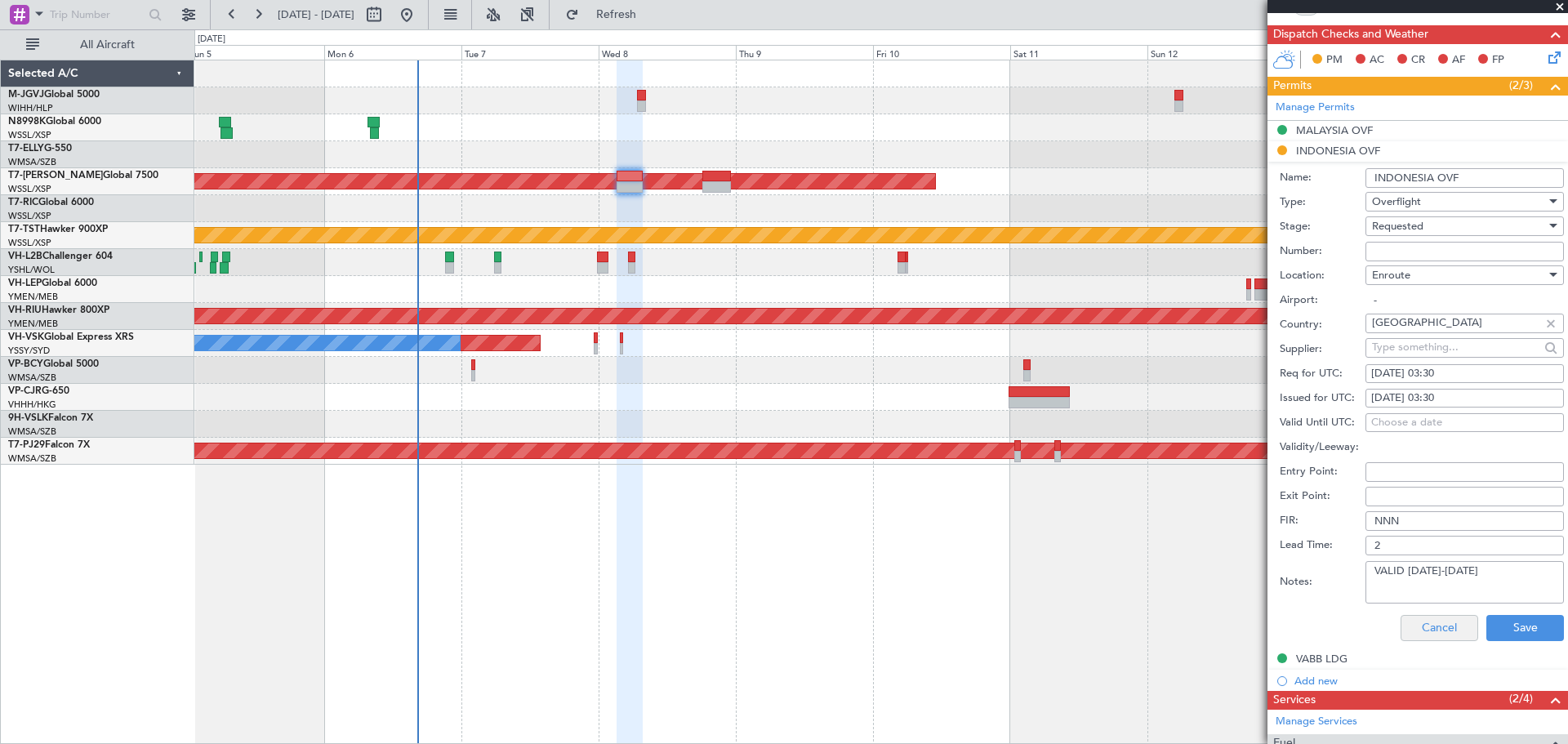
scroll to position [520, 0]
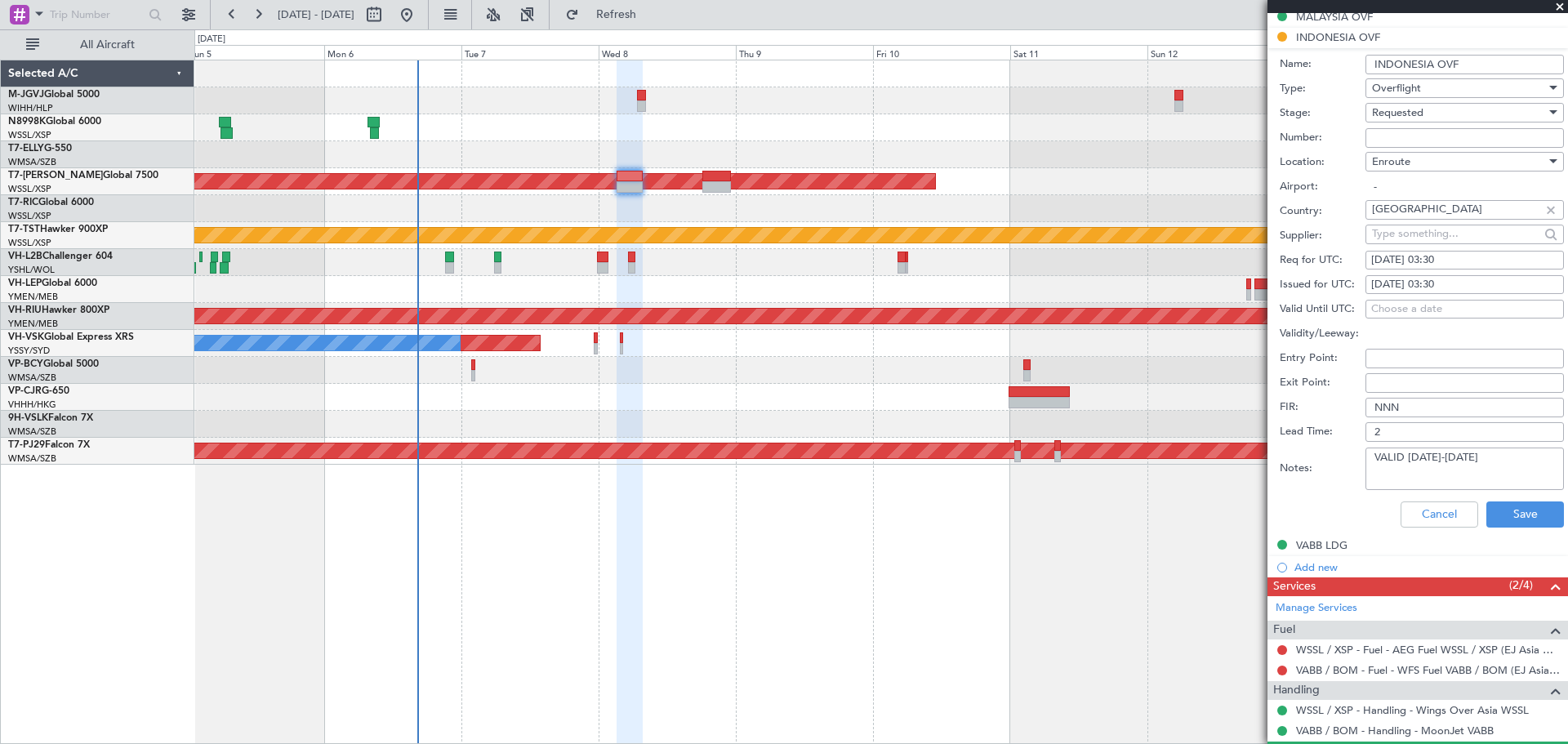
drag, startPoint x: 1469, startPoint y: 459, endPoint x: 1298, endPoint y: 455, distance: 171.0
click at [1298, 455] on div "Notes: VALID [DATE]-[DATE]" at bounding box center [1421, 468] width 284 height 49
click at [1503, 515] on button "Save" at bounding box center [1525, 514] width 78 height 27
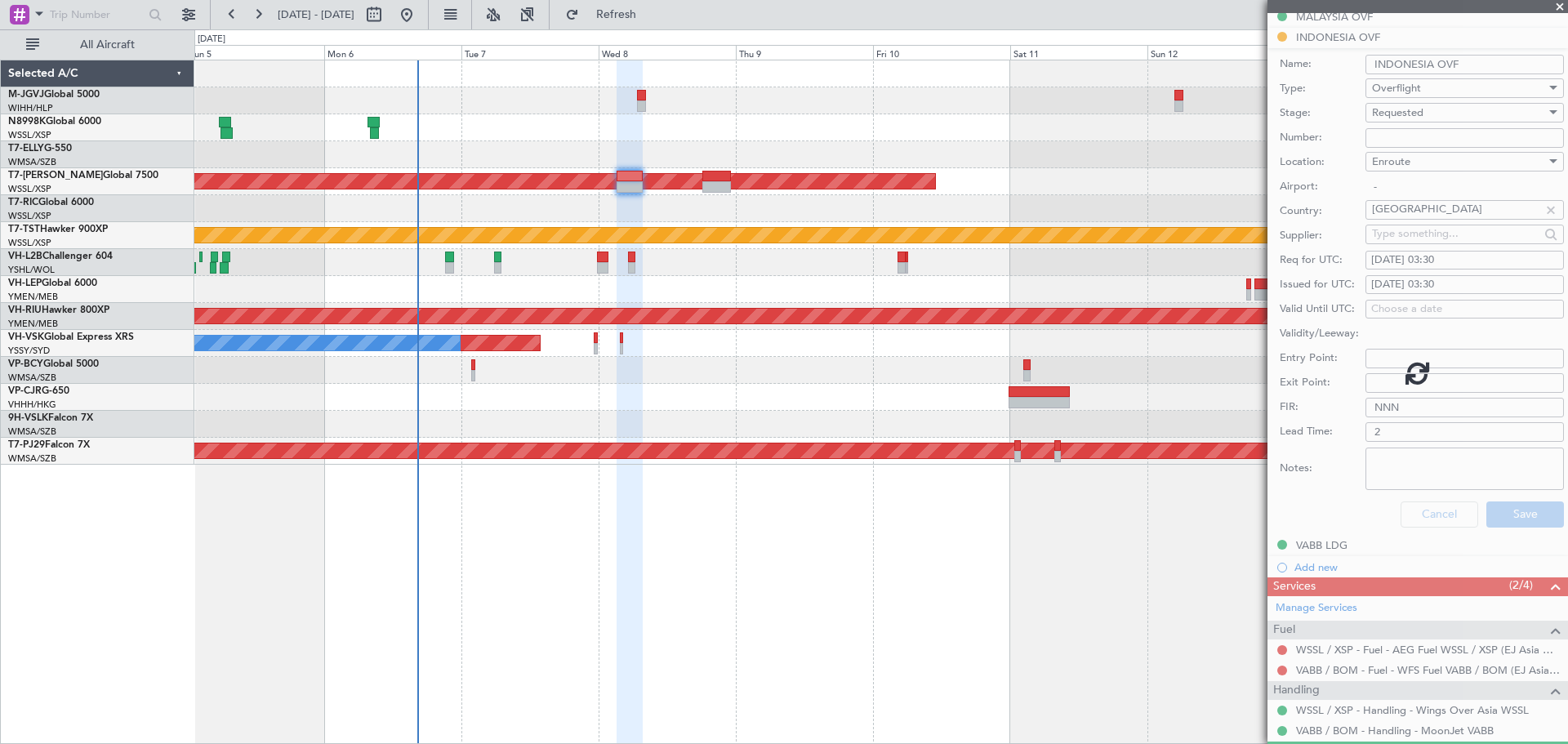
scroll to position [112, 0]
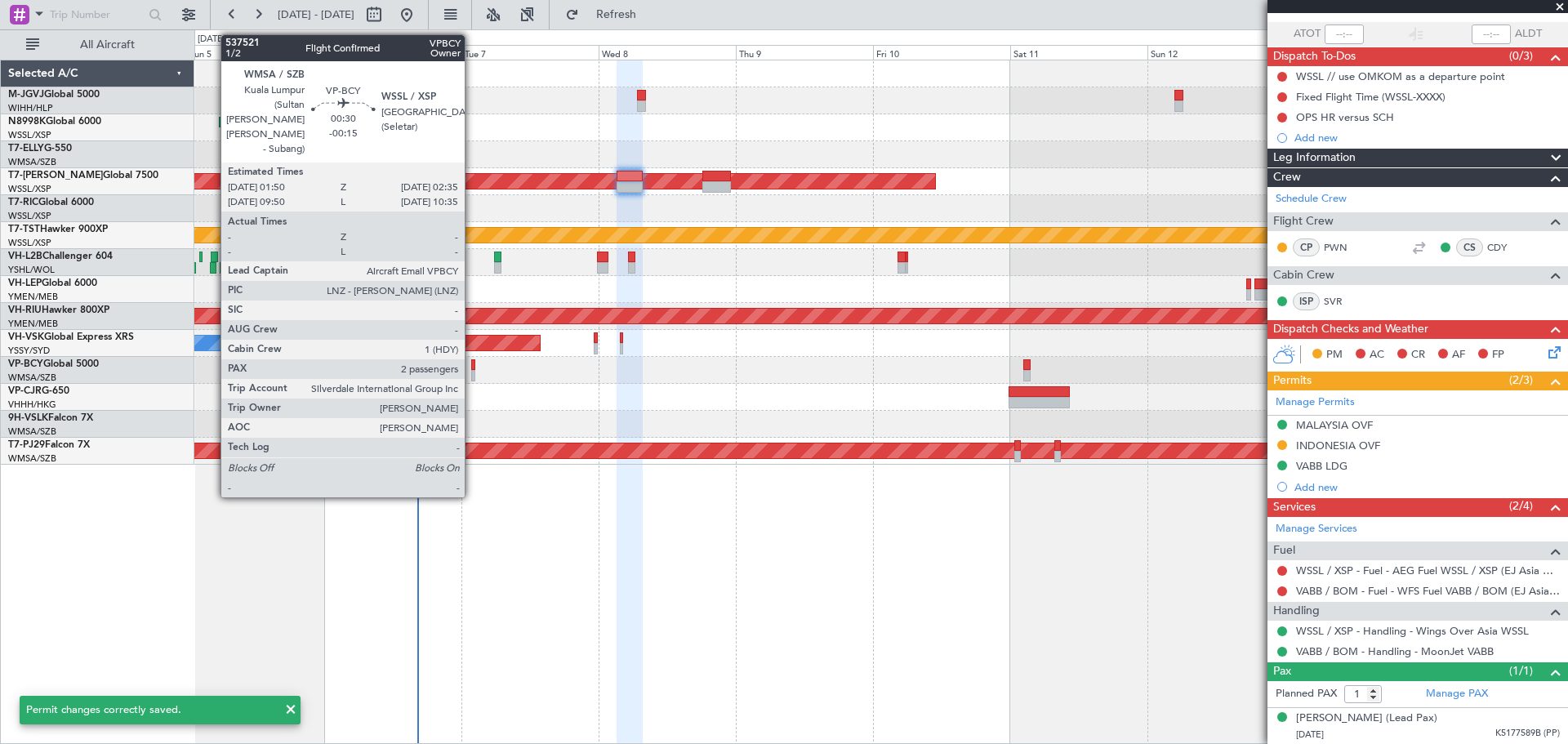
click at [472, 375] on div at bounding box center [474, 375] width 5 height 11
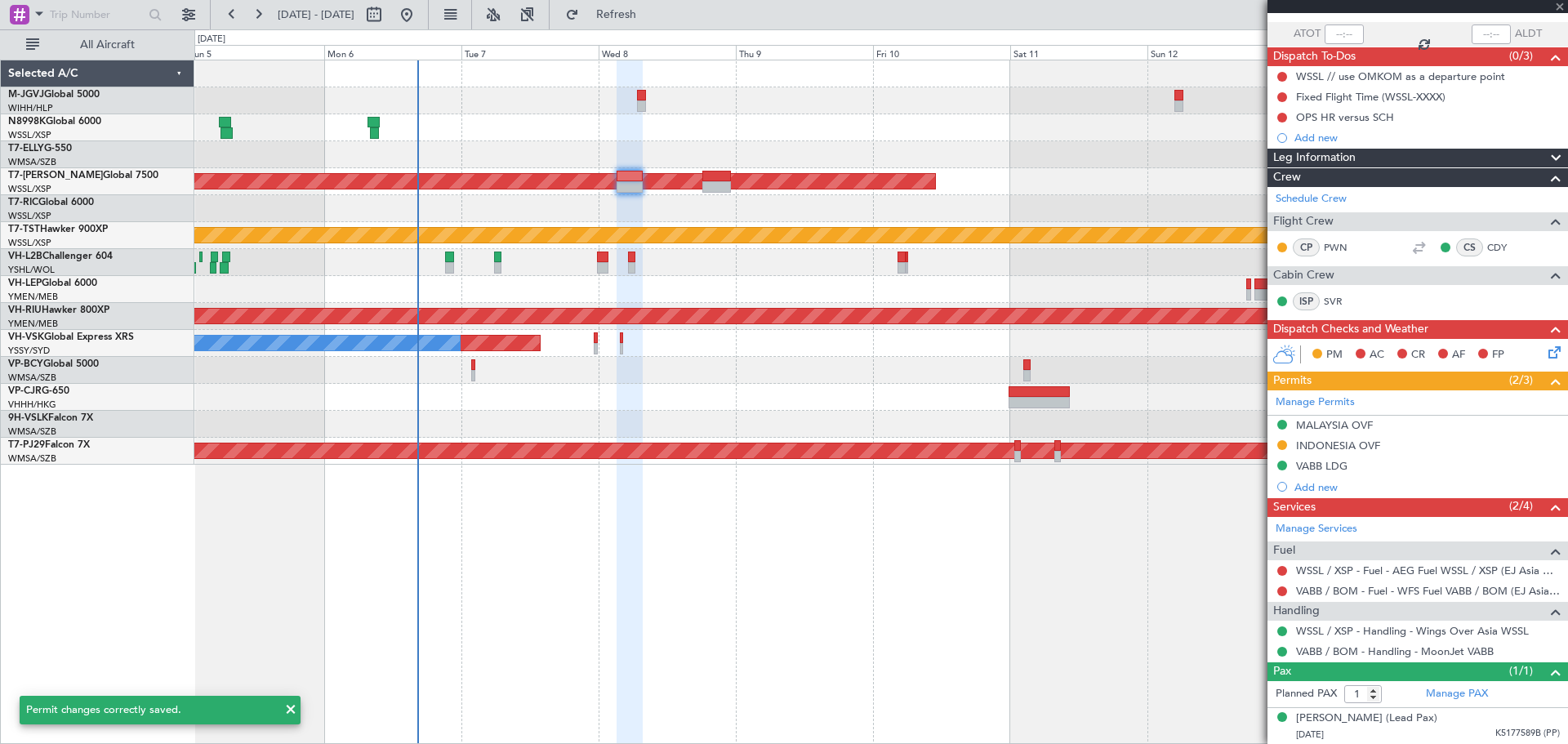
type input "-00:15"
type input "2"
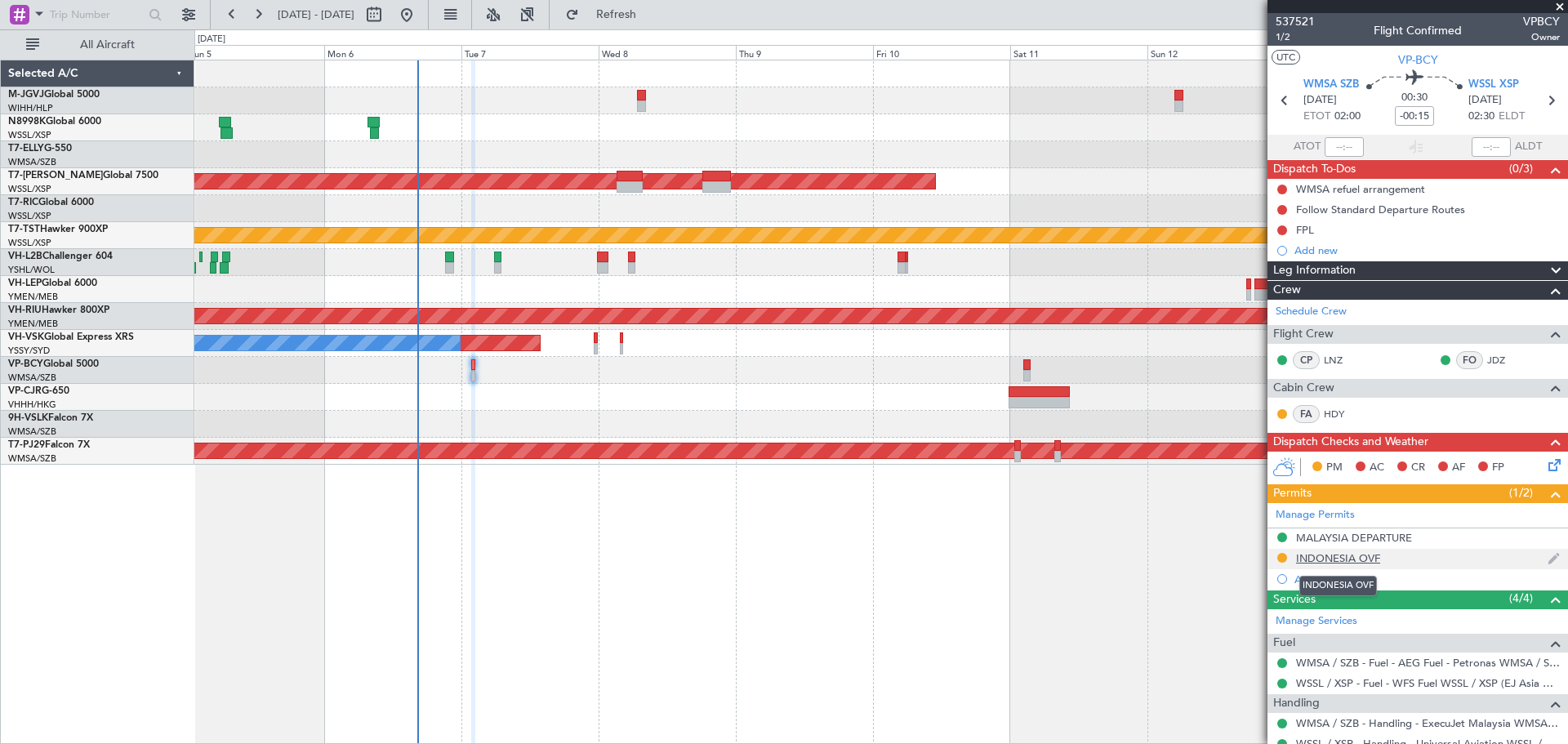
click at [1336, 562] on div "INDONESIA OVF" at bounding box center [1337, 558] width 84 height 14
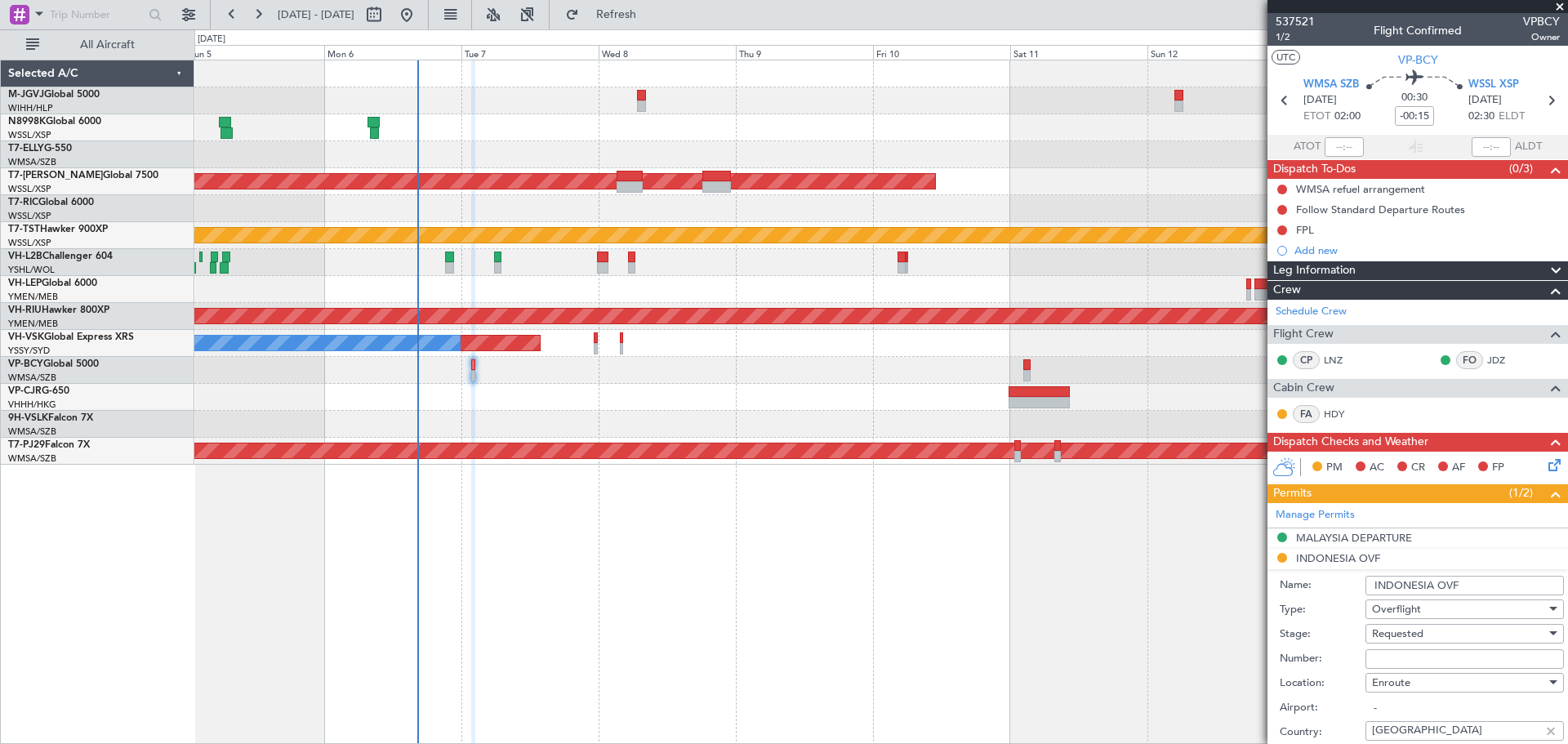
scroll to position [272, 0]
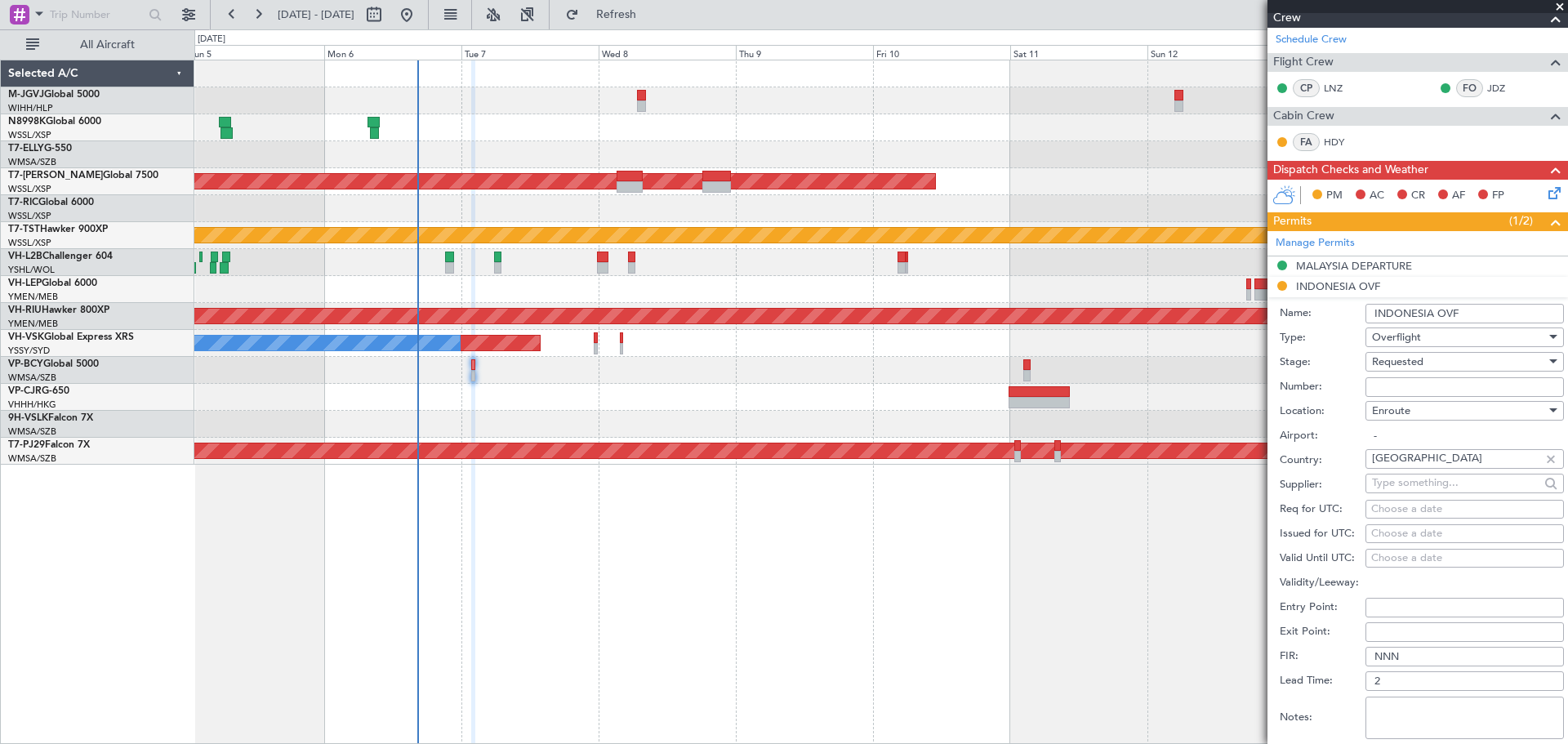
click at [1389, 383] on input "Number:" at bounding box center [1465, 387] width 198 height 19
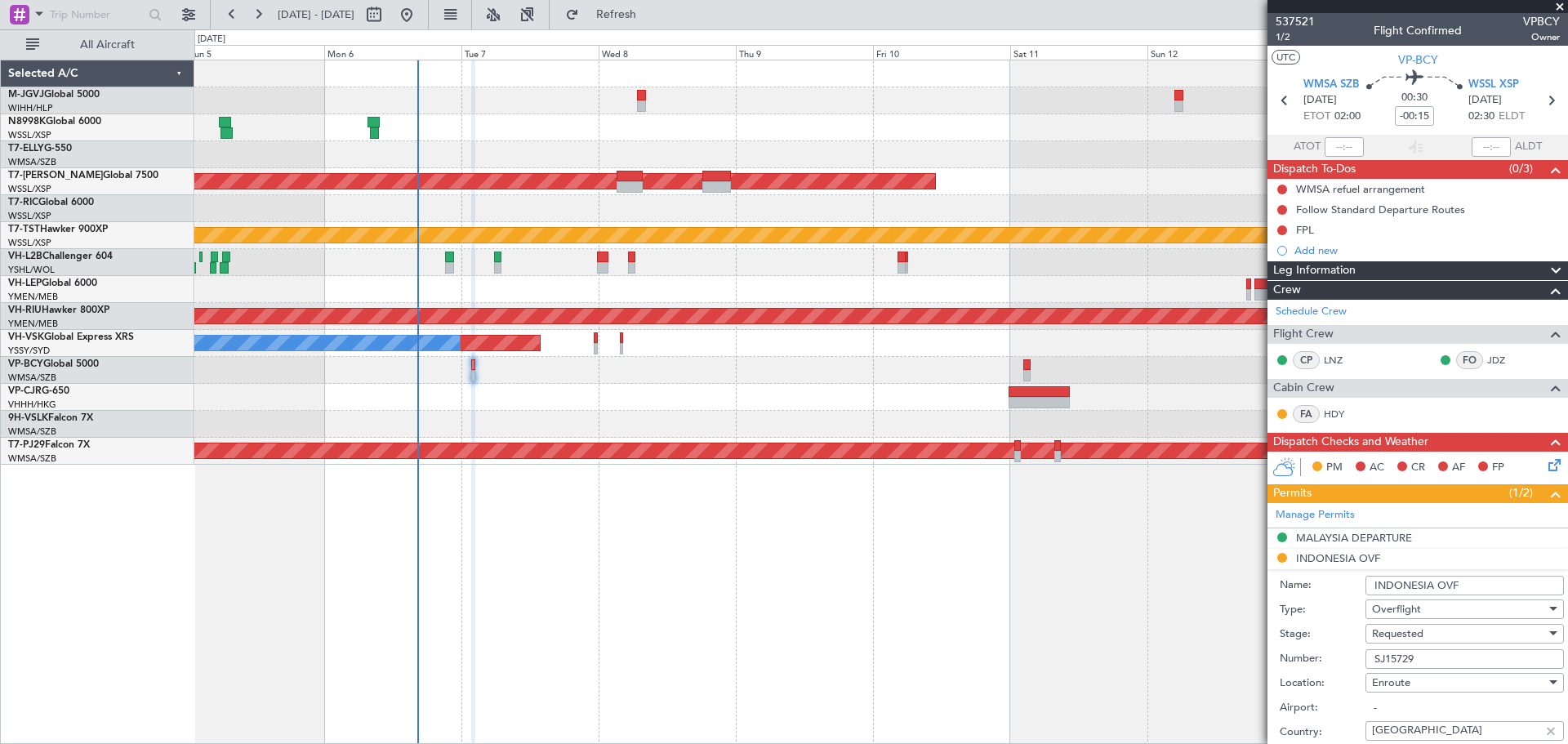
scroll to position [408, 0]
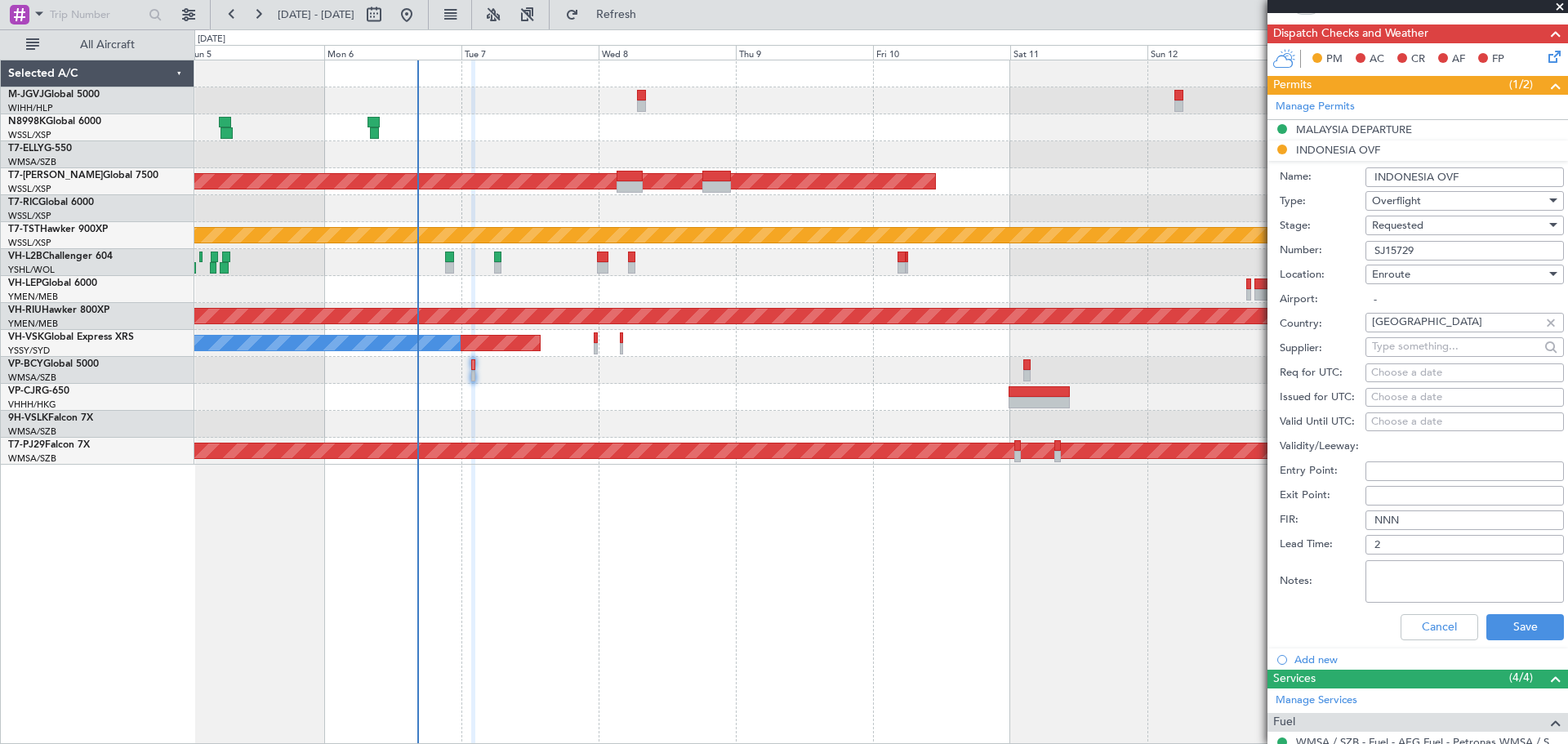
type input "SJ15729"
click at [1393, 391] on div "Choose a date" at bounding box center [1465, 398] width 187 height 16
select select "10"
select select "2025"
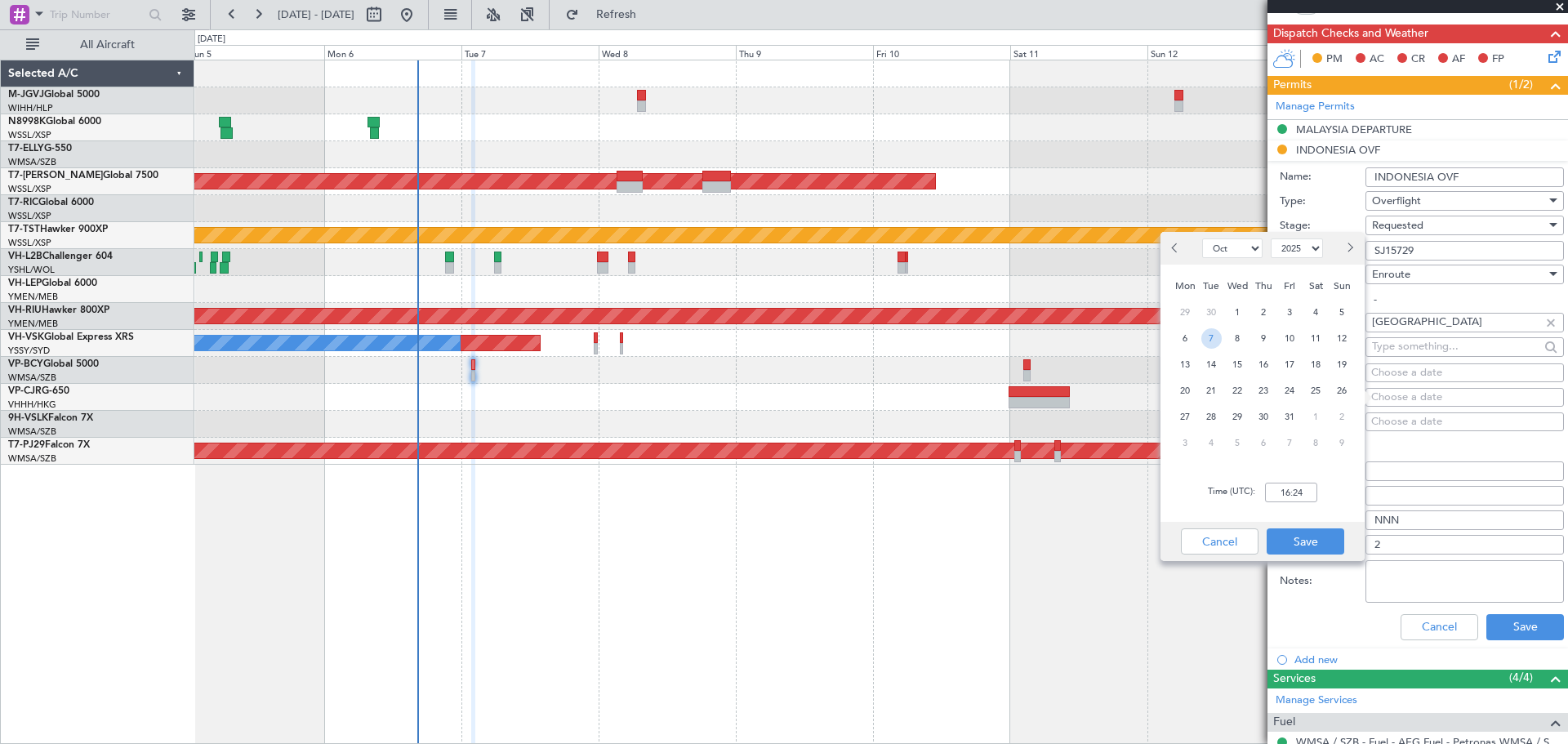
click at [1206, 338] on span "7" at bounding box center [1211, 338] width 20 height 20
click at [1291, 496] on input "00:00" at bounding box center [1290, 492] width 52 height 19
type input "02:00"
click at [1287, 550] on button "Save" at bounding box center [1305, 542] width 78 height 27
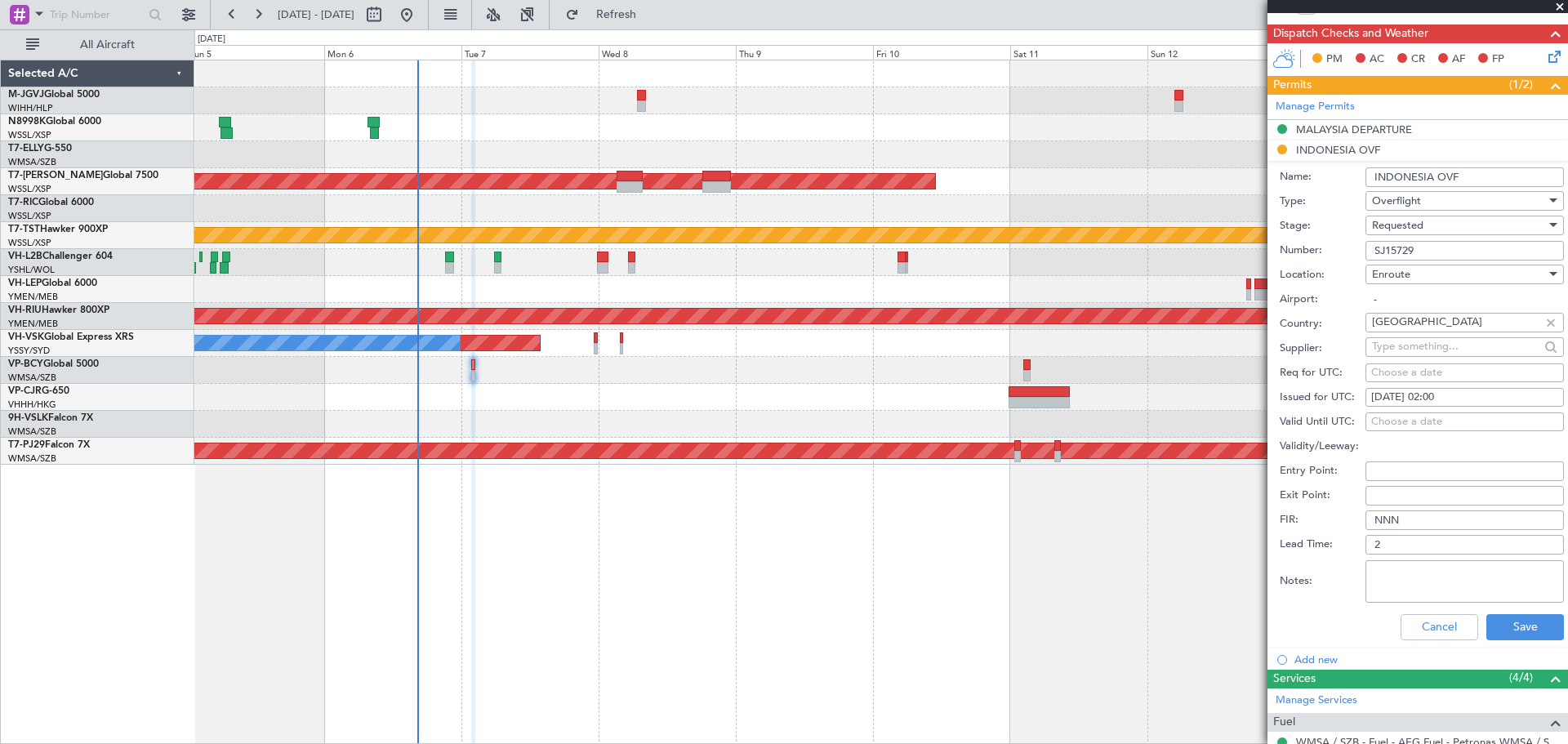
click at [1446, 578] on textarea "Notes:" at bounding box center [1465, 581] width 198 height 42
type textarea "VALID: [DATE]-[DATE]"
click at [1519, 629] on button "Save" at bounding box center [1525, 627] width 78 height 27
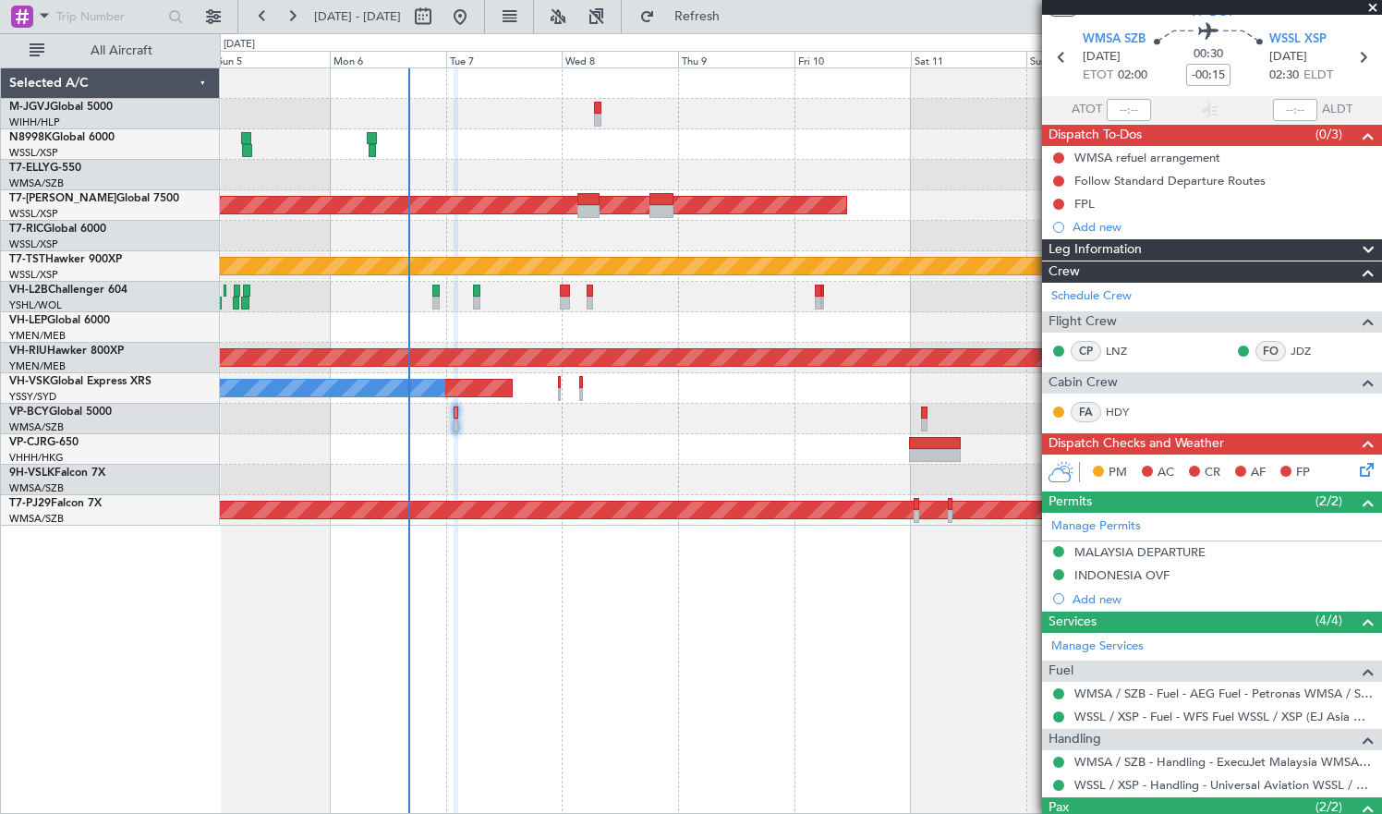
scroll to position [0, 0]
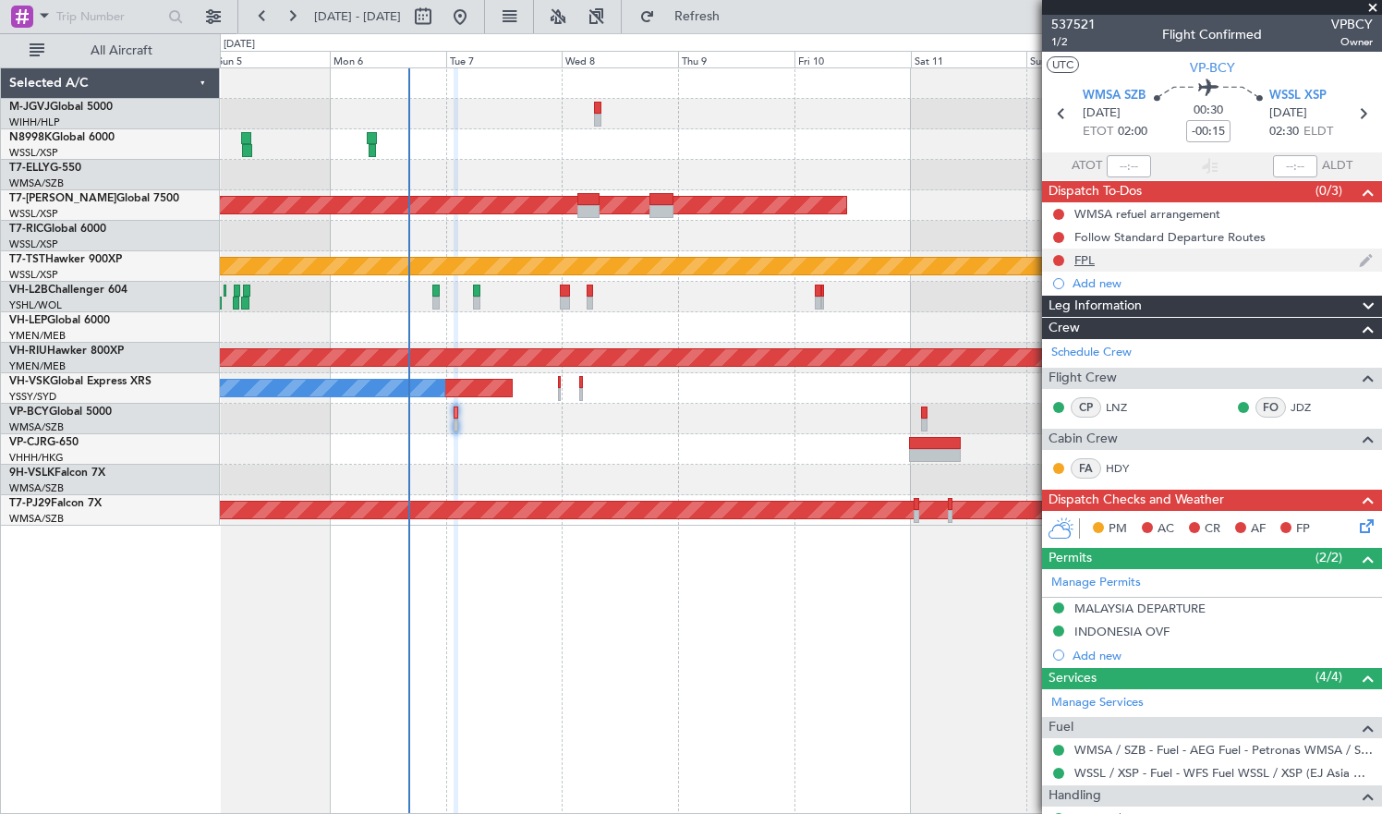
click at [1081, 260] on div "FPL" at bounding box center [1084, 260] width 20 height 16
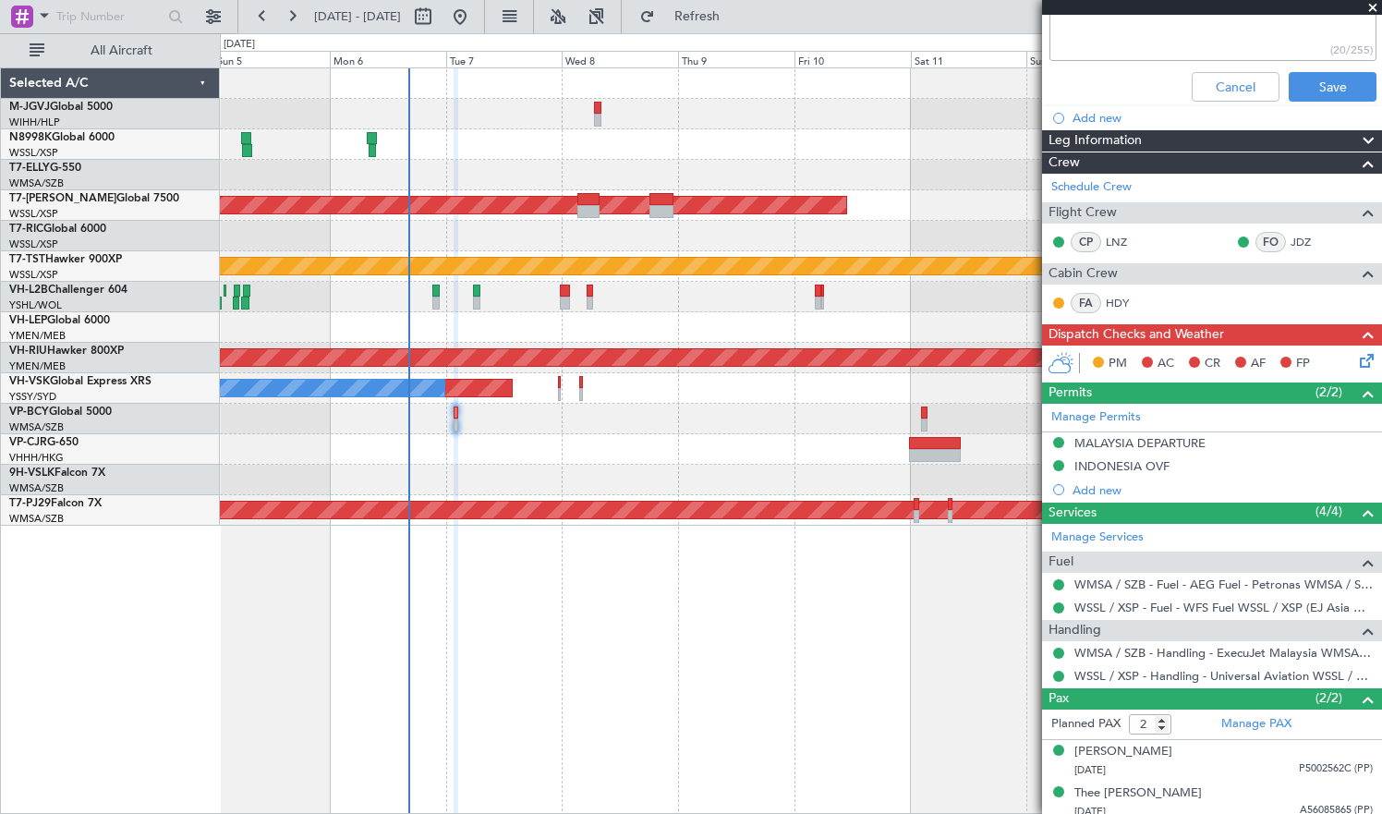
scroll to position [461, 0]
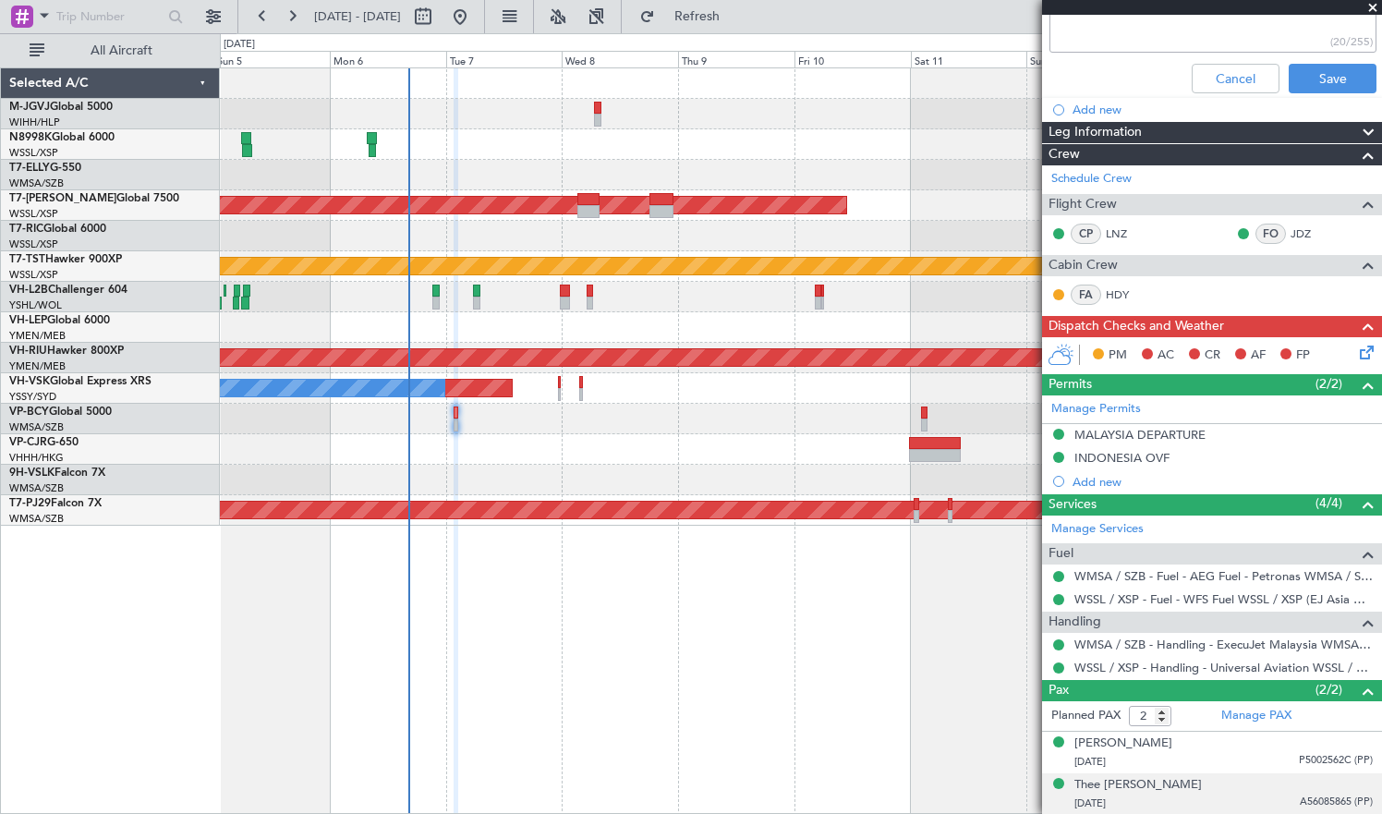
click at [1182, 785] on div "Thee [PERSON_NAME] [DATE] A56085865 (PP)" at bounding box center [1223, 794] width 298 height 36
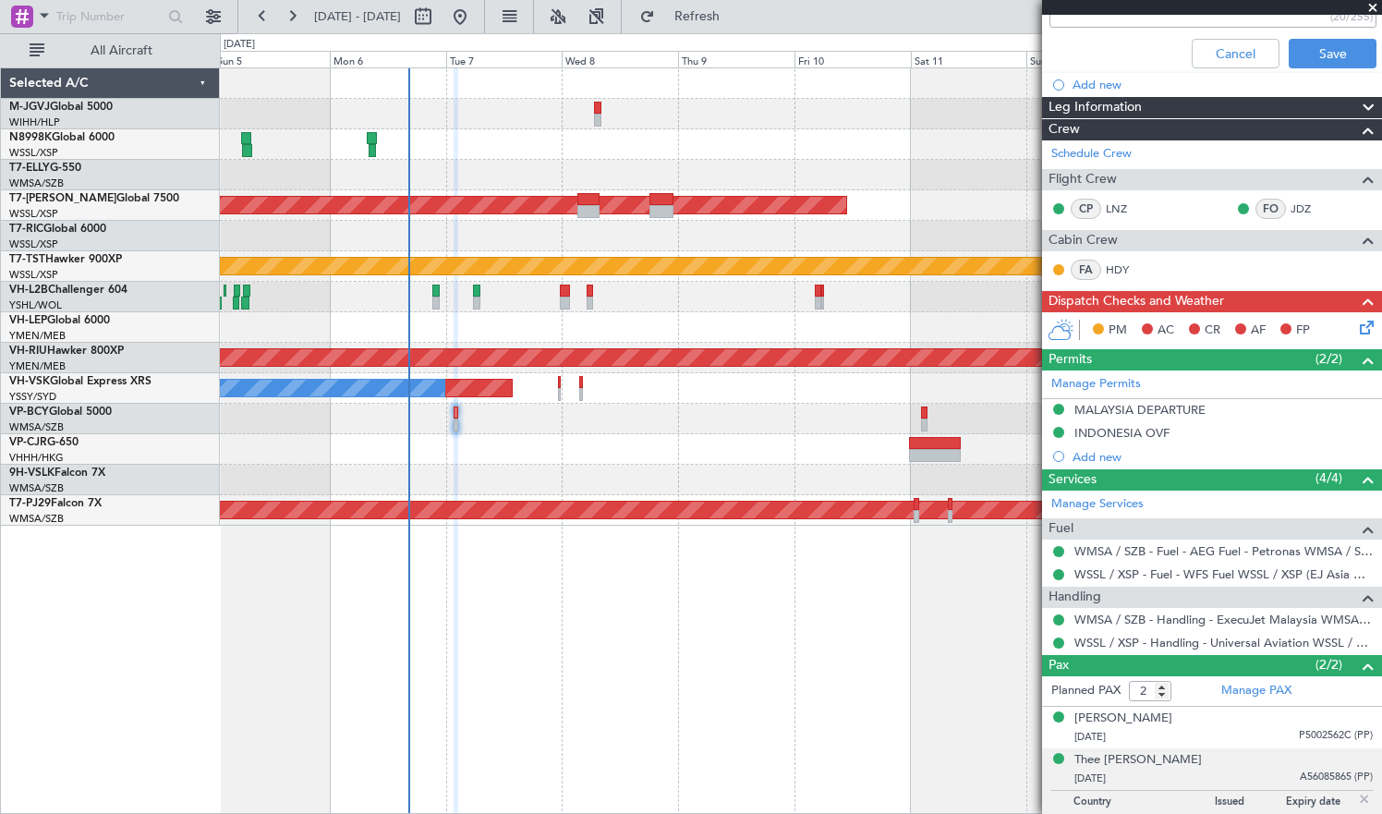
scroll to position [506, 0]
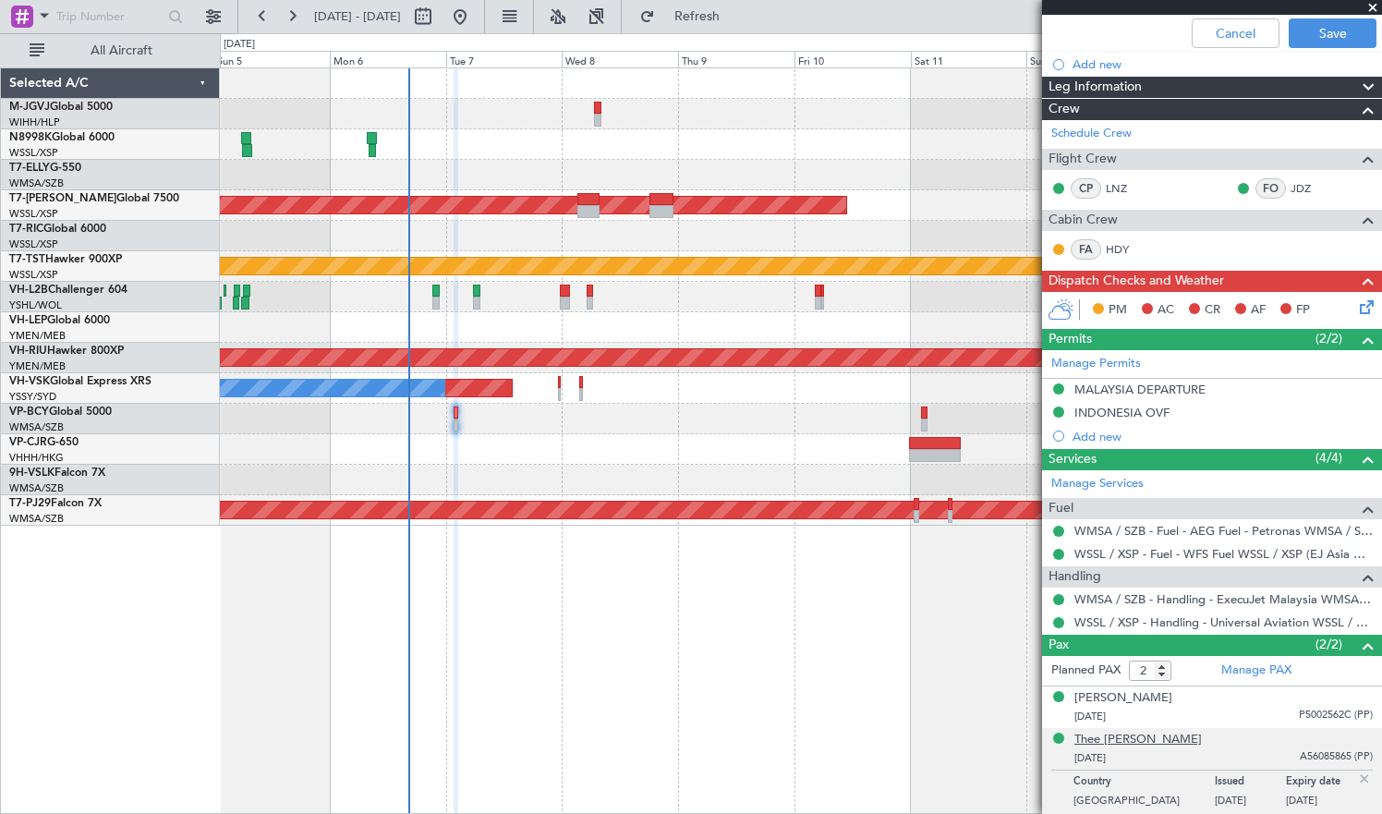
click at [1125, 742] on div "Thee [PERSON_NAME]" at bounding box center [1137, 740] width 127 height 18
click at [1139, 389] on div "MALAYSIA DEPARTURE" at bounding box center [1139, 390] width 131 height 16
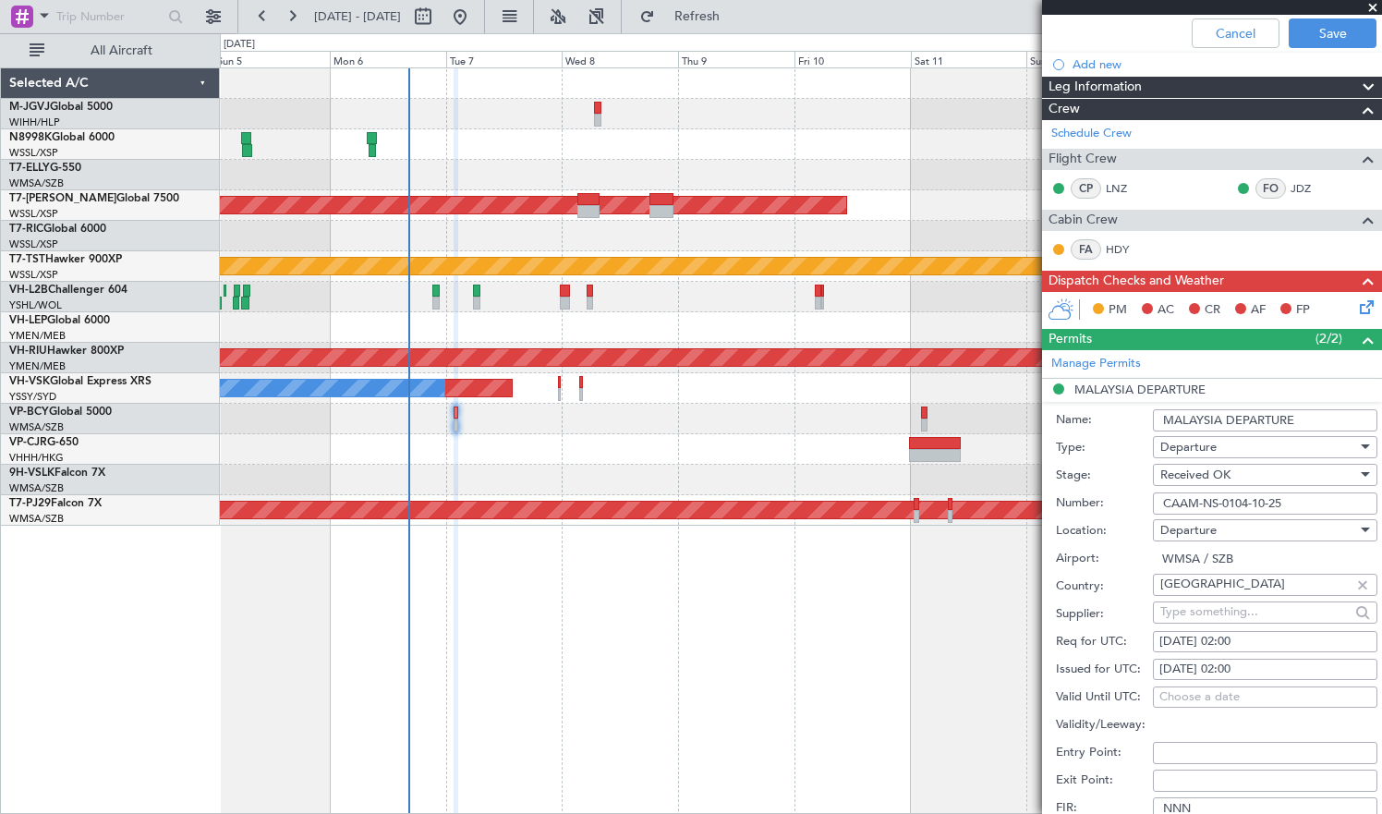
click at [1197, 500] on input "CAAM-NS-0104-10-25" at bounding box center [1265, 503] width 224 height 22
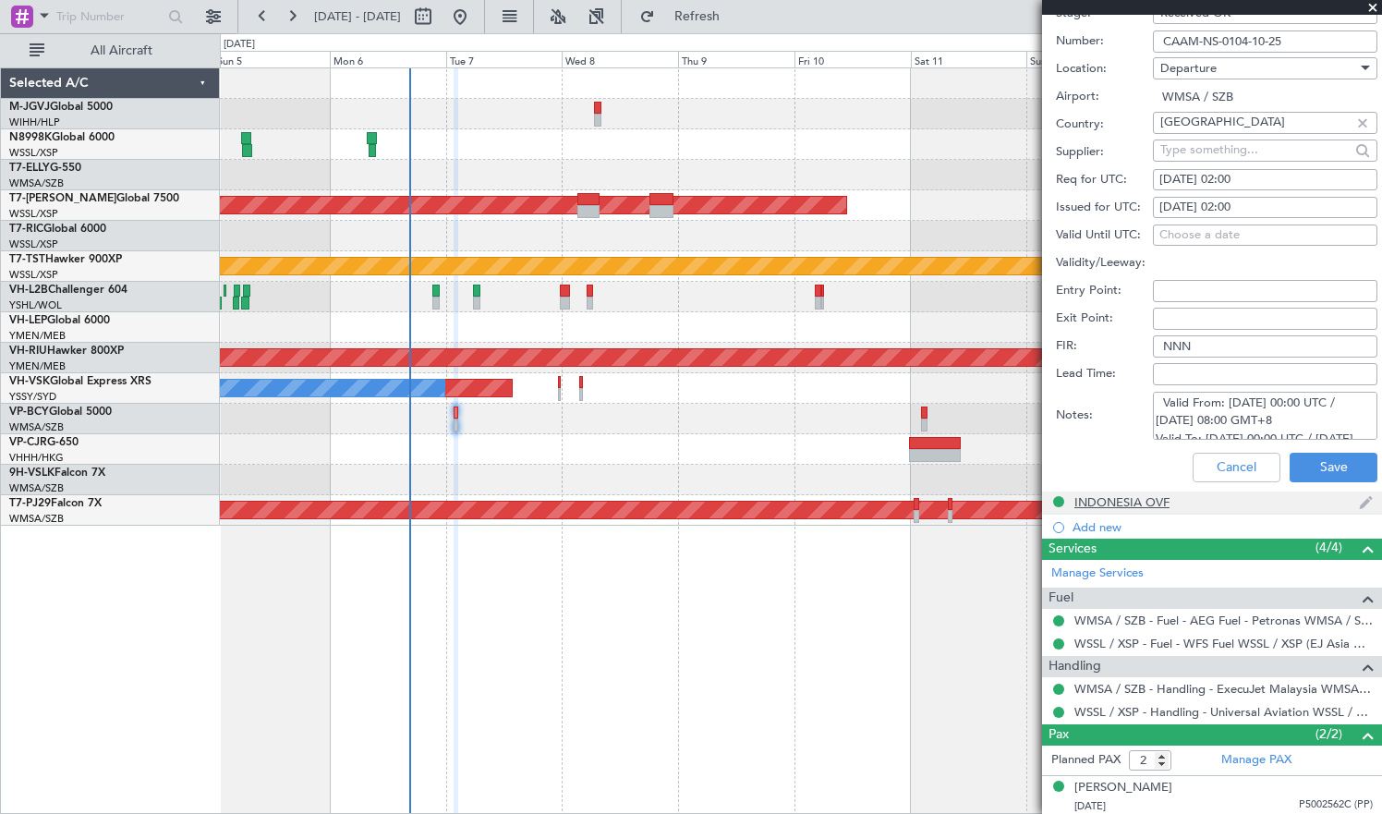
click at [1146, 505] on div "INDONESIA OVF" at bounding box center [1121, 502] width 95 height 16
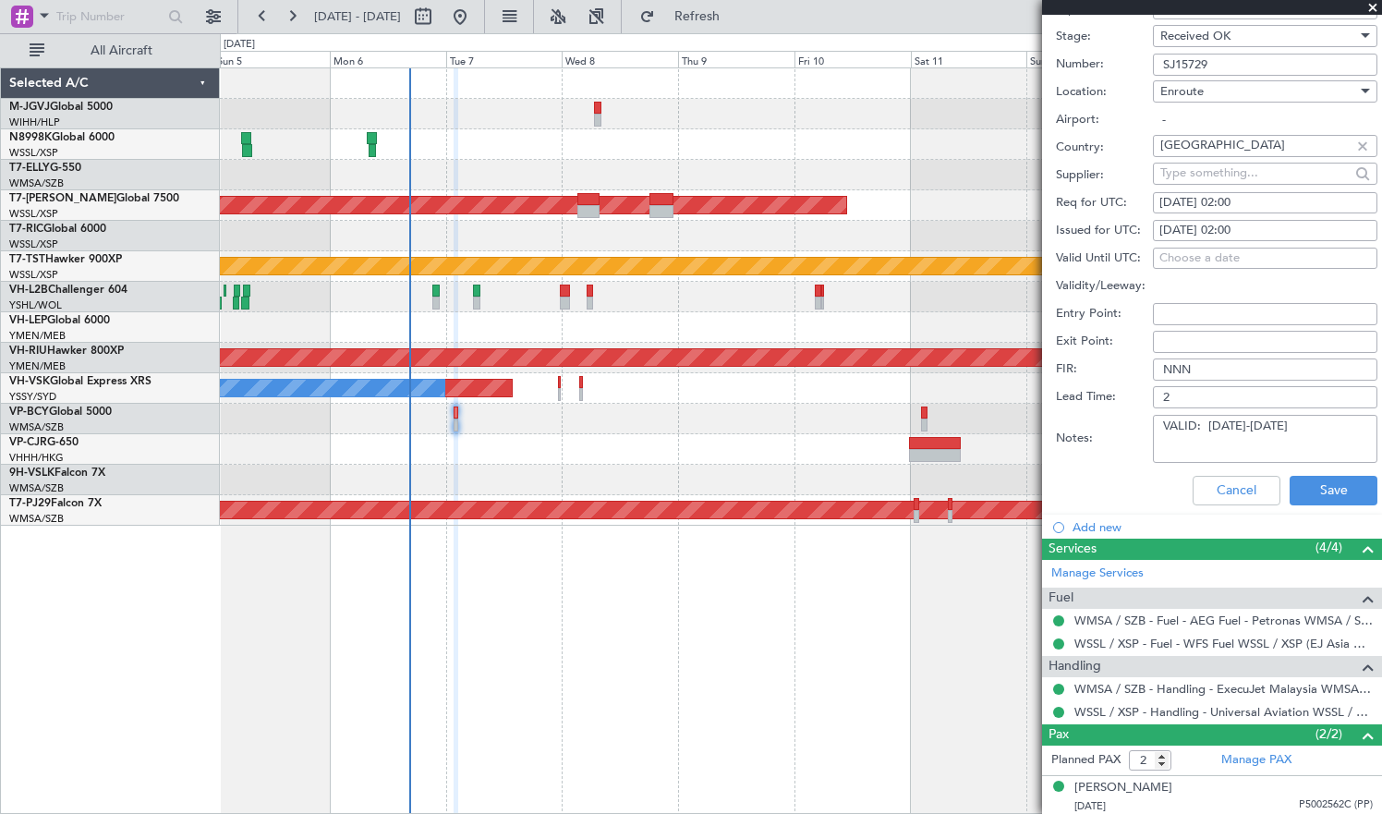
click at [1231, 68] on input "SJ15729" at bounding box center [1265, 65] width 224 height 22
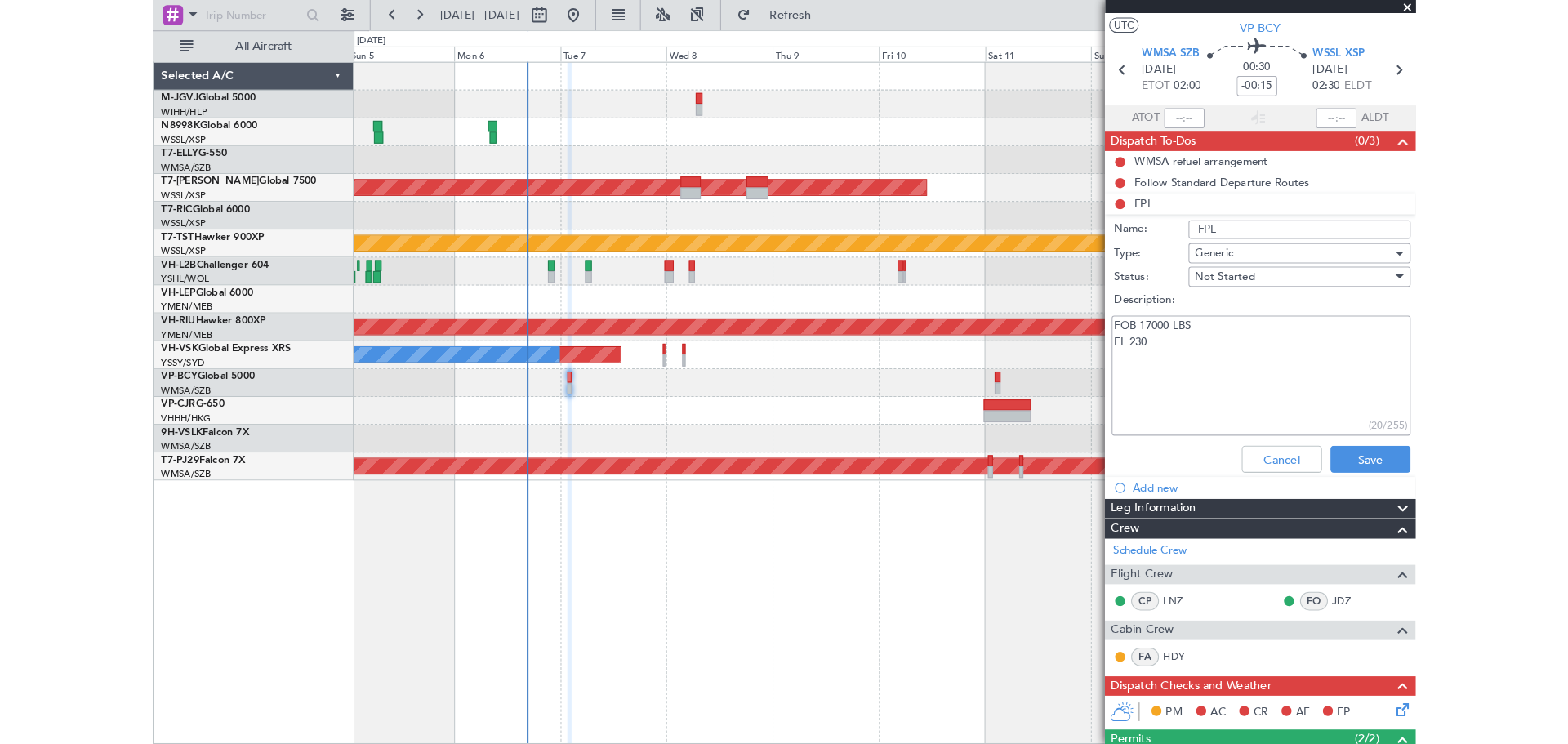
scroll to position [0, 0]
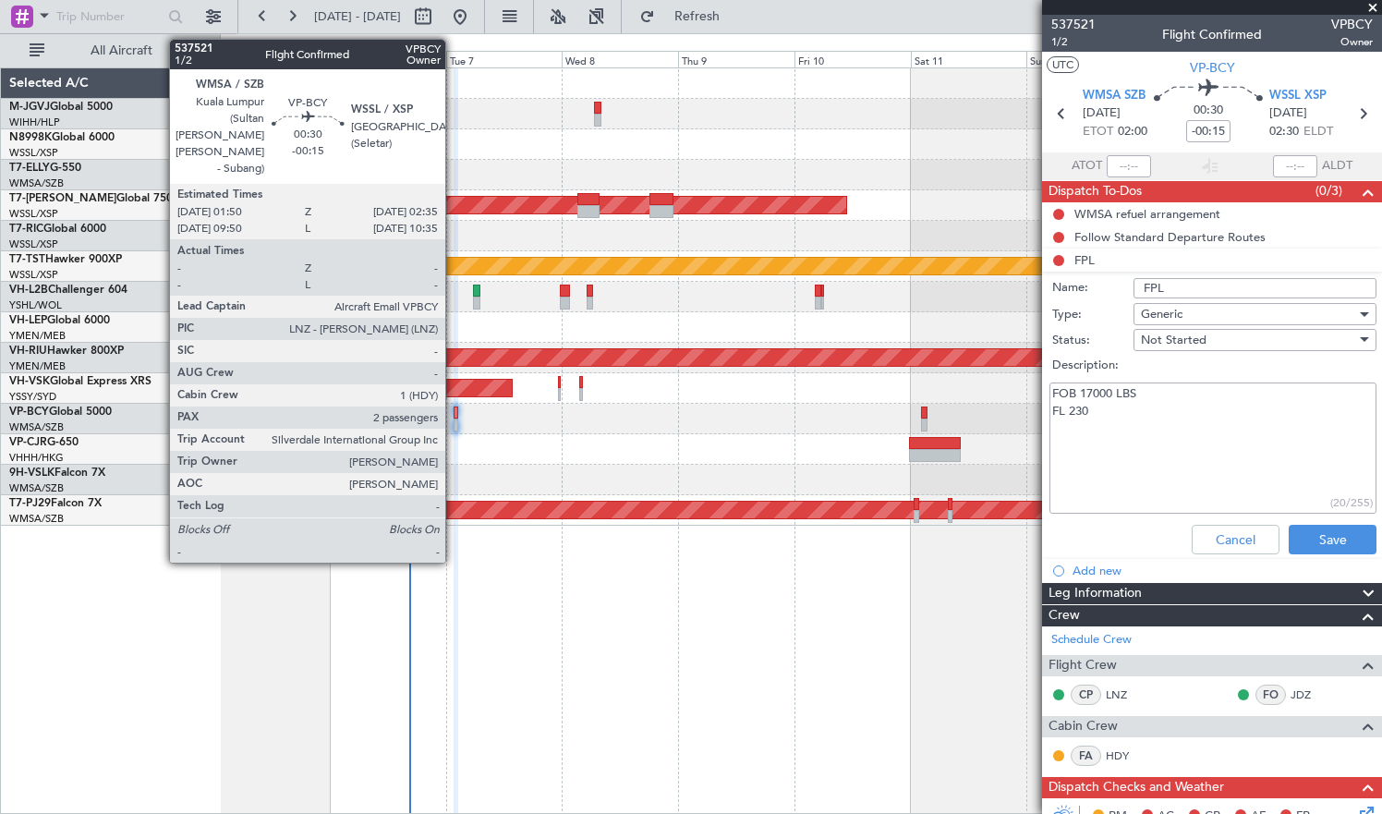
click at [454, 425] on div at bounding box center [456, 424] width 4 height 13
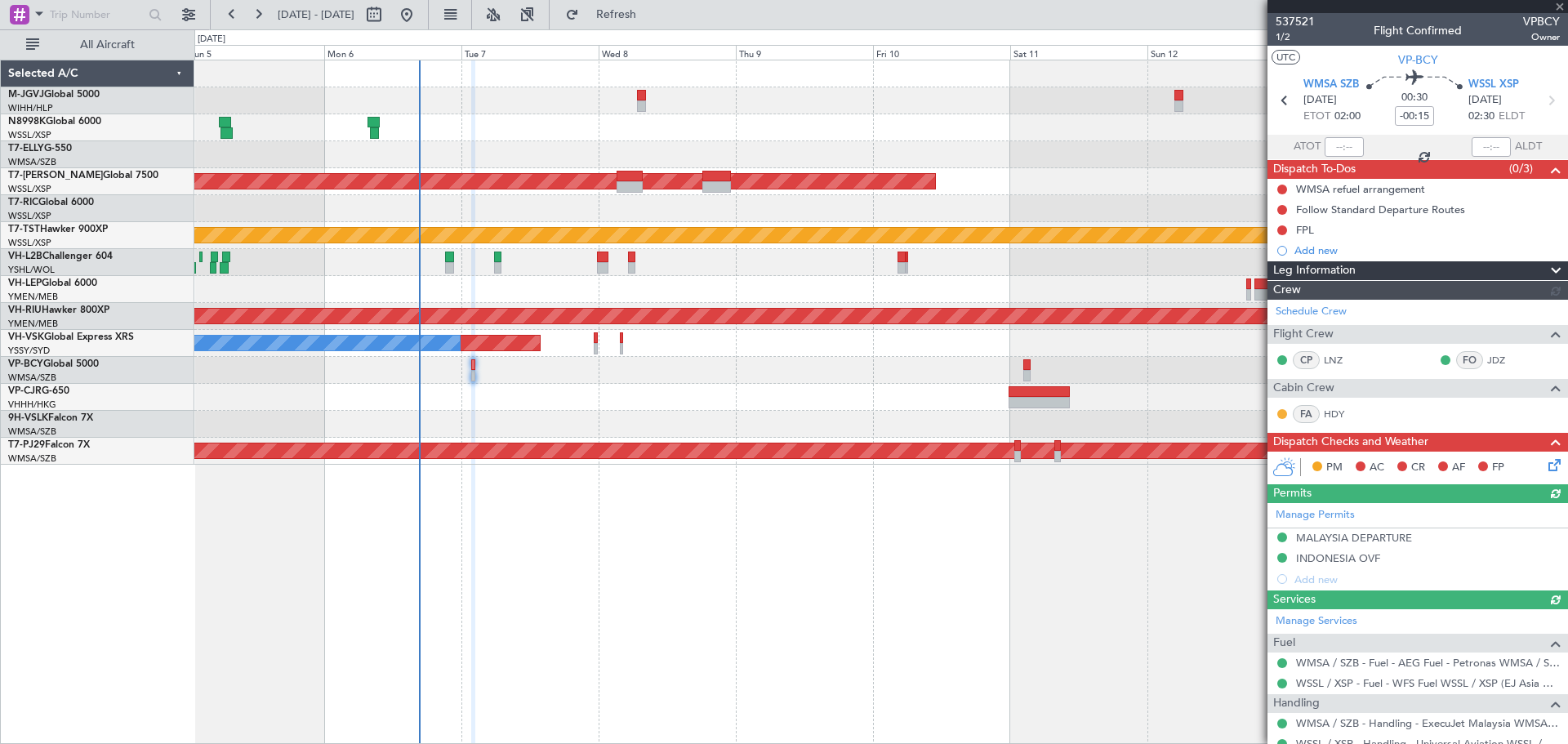
type input "[PERSON_NAME] (EYU)"
type input "A0102"
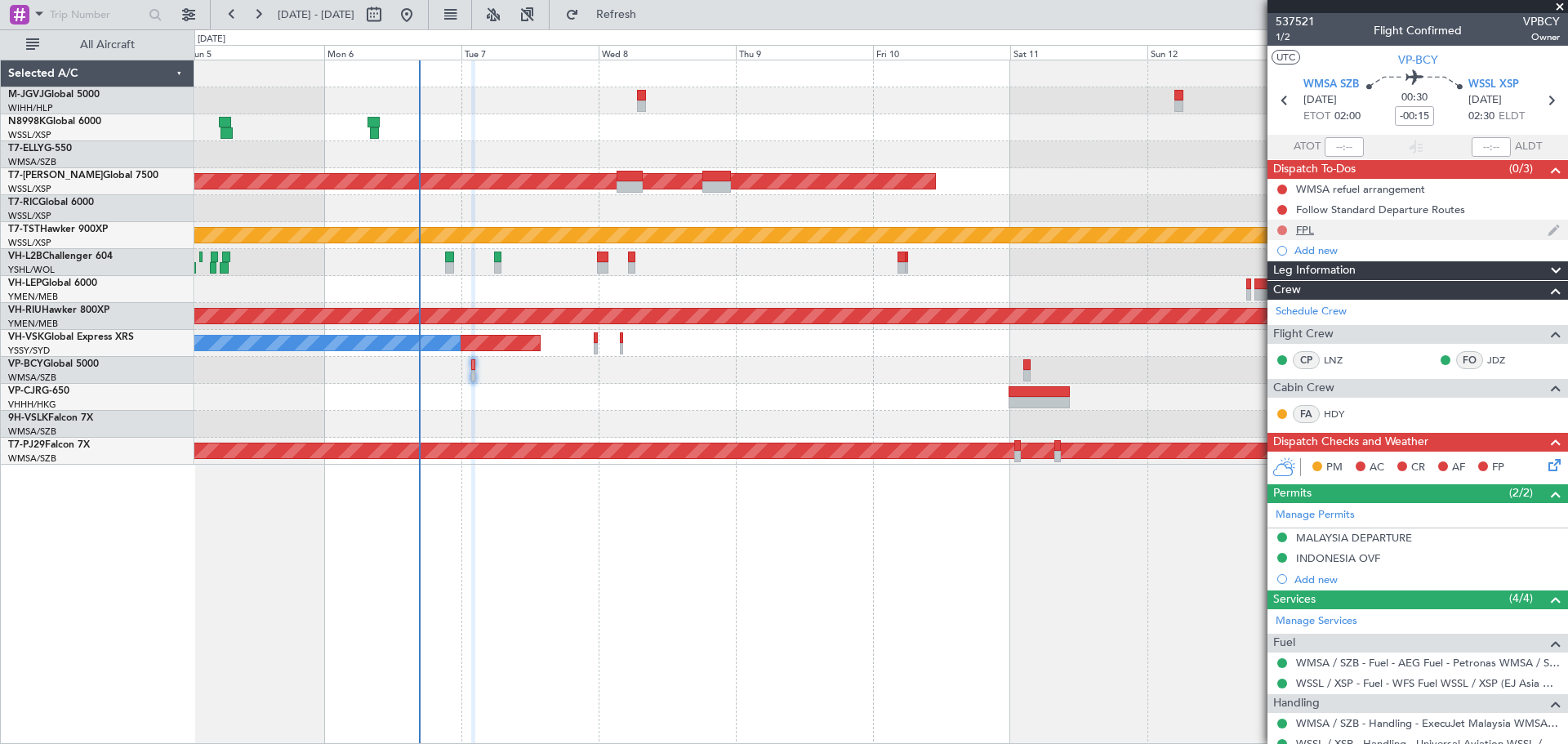
click at [1279, 232] on button at bounding box center [1282, 230] width 10 height 10
click at [1283, 300] on span "Completed" at bounding box center [1289, 302] width 54 height 16
click at [1294, 234] on div "FPL" at bounding box center [1418, 229] width 301 height 20
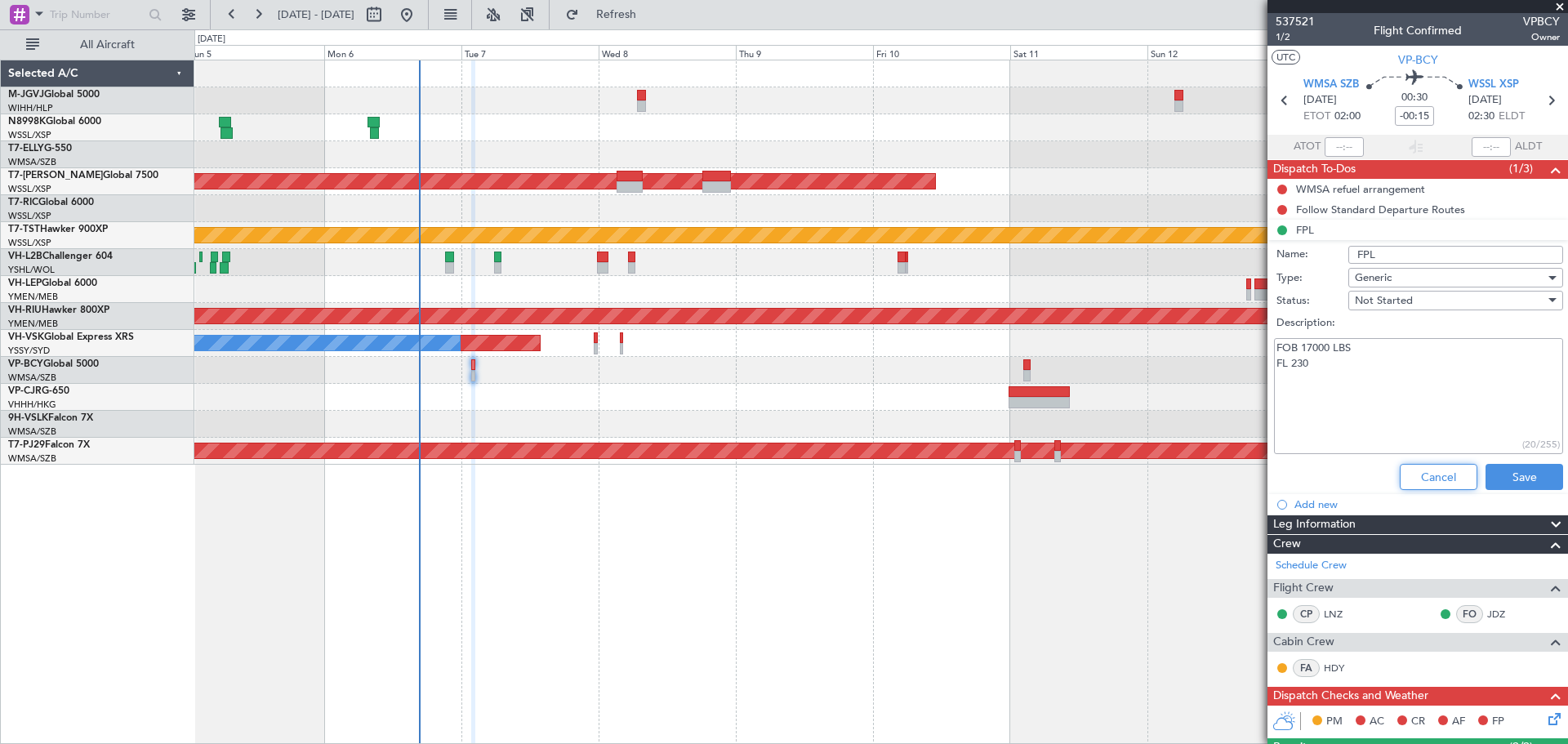
drag, startPoint x: 1434, startPoint y: 467, endPoint x: 1394, endPoint y: 388, distance: 88.5
click at [1424, 453] on form "Name: FPL Type: Generic Status: Not Started Description: FOB 17000 LBS FL 230 (…" at bounding box center [1417, 368] width 316 height 254
click at [1280, 206] on button at bounding box center [1282, 209] width 10 height 10
click at [1288, 292] on li "Completed" at bounding box center [1283, 282] width 87 height 25
click at [1281, 183] on div at bounding box center [1282, 189] width 13 height 13
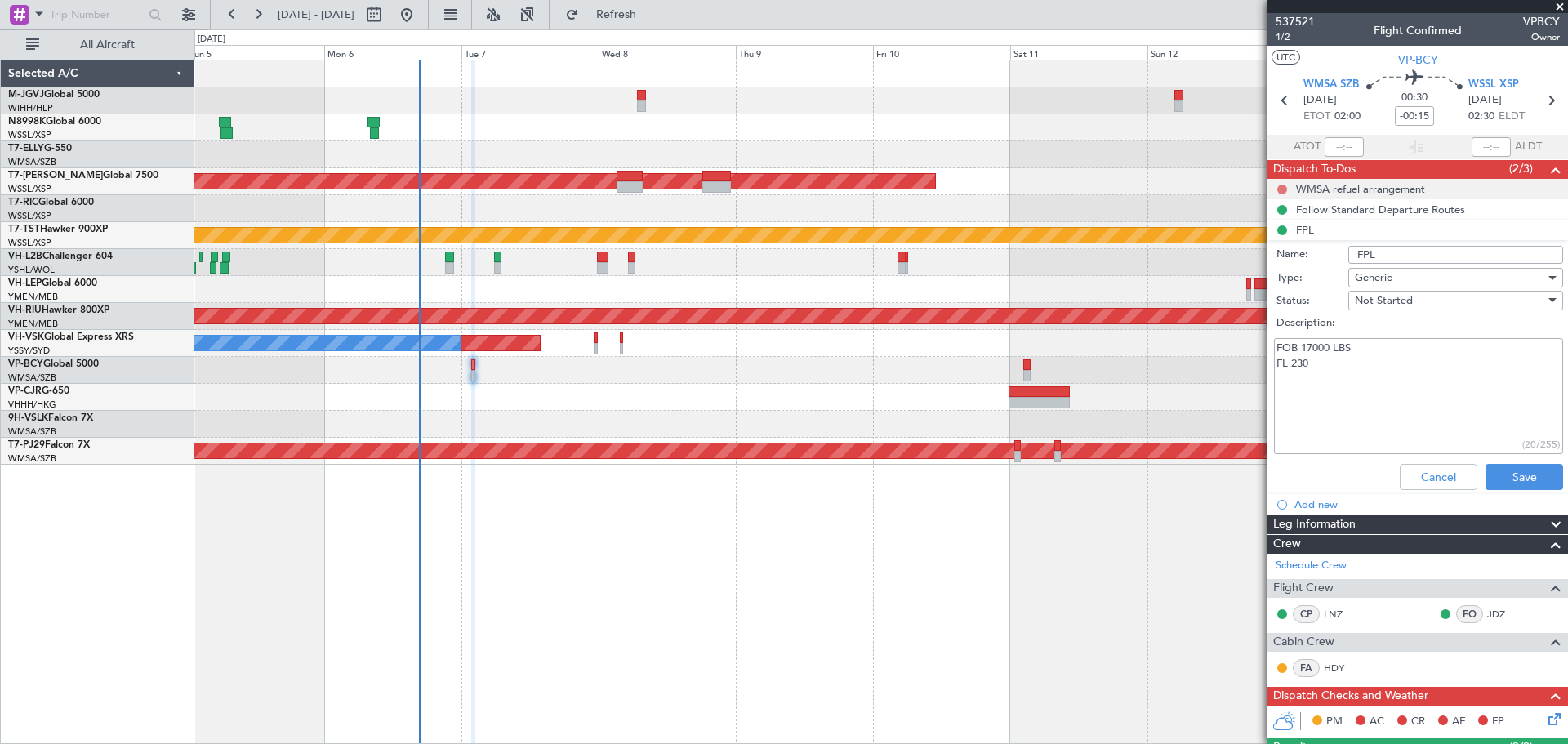
click at [1281, 188] on button at bounding box center [1282, 189] width 10 height 10
click at [1295, 264] on span "Completed" at bounding box center [1289, 261] width 54 height 16
click at [1420, 472] on button "Cancel" at bounding box center [1438, 477] width 78 height 27
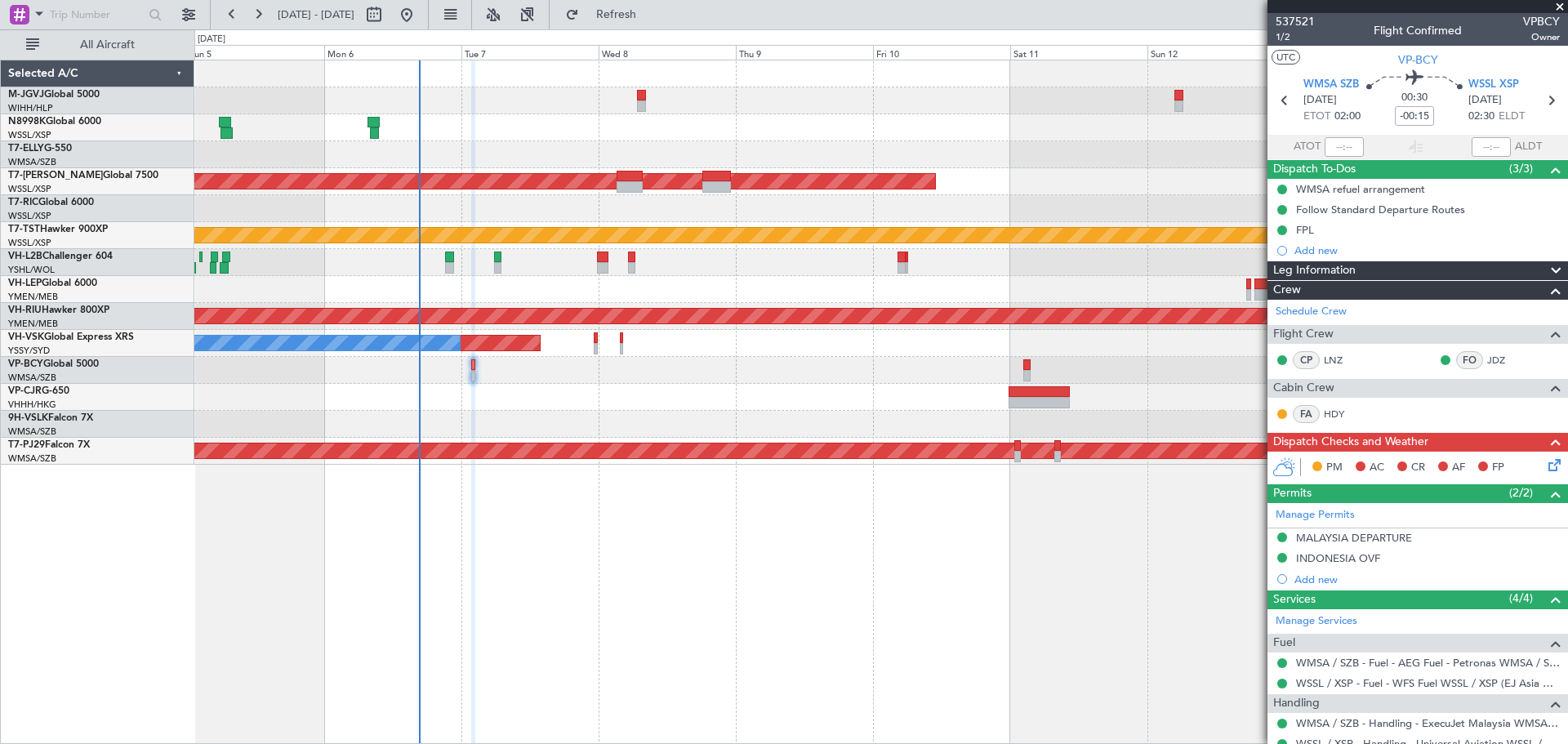
click at [1545, 460] on icon at bounding box center [1551, 461] width 13 height 13
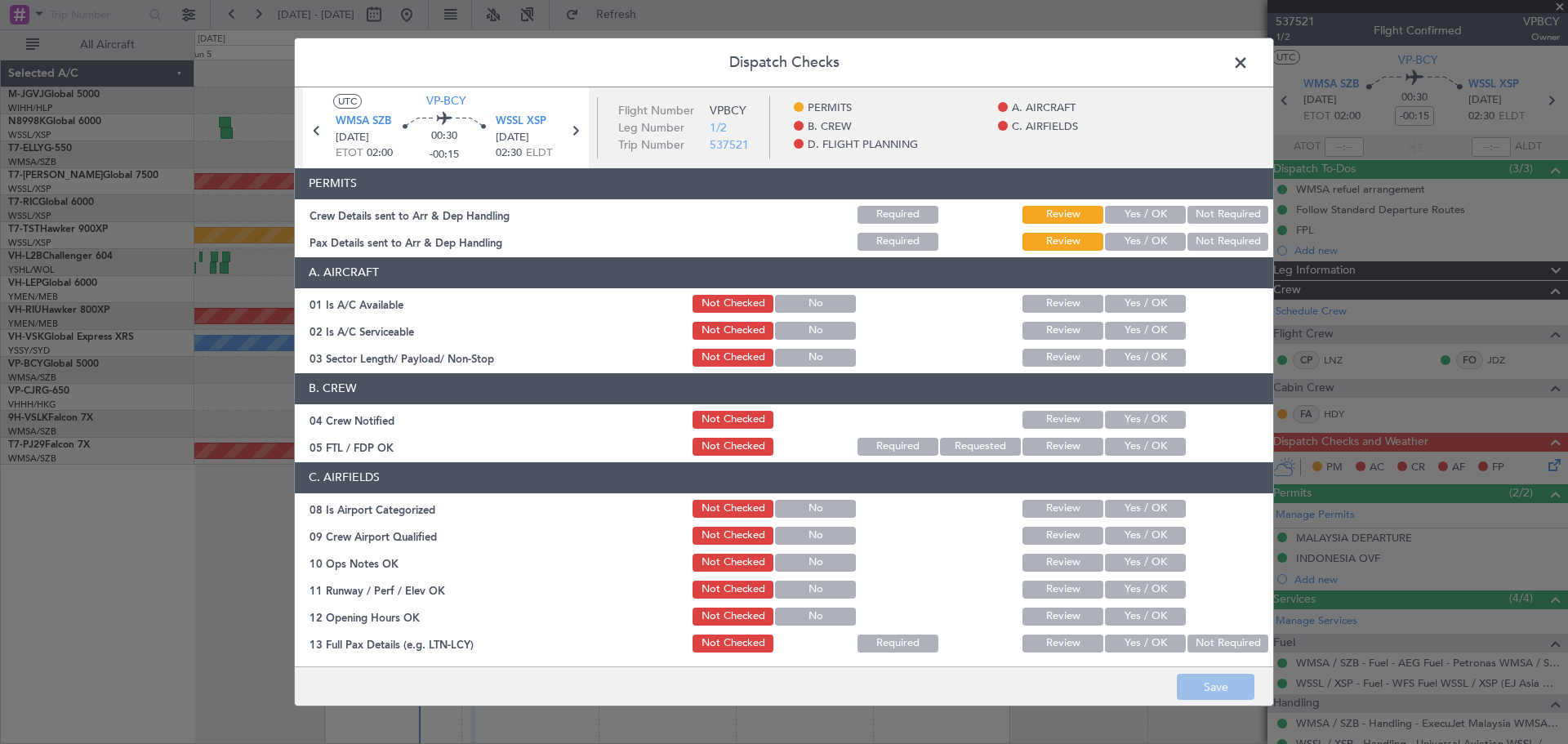
click at [1109, 210] on button "Yes / OK" at bounding box center [1145, 215] width 80 height 18
click at [1118, 245] on button "Yes / OK" at bounding box center [1145, 241] width 80 height 18
click at [1110, 306] on button "Yes / OK" at bounding box center [1145, 303] width 80 height 18
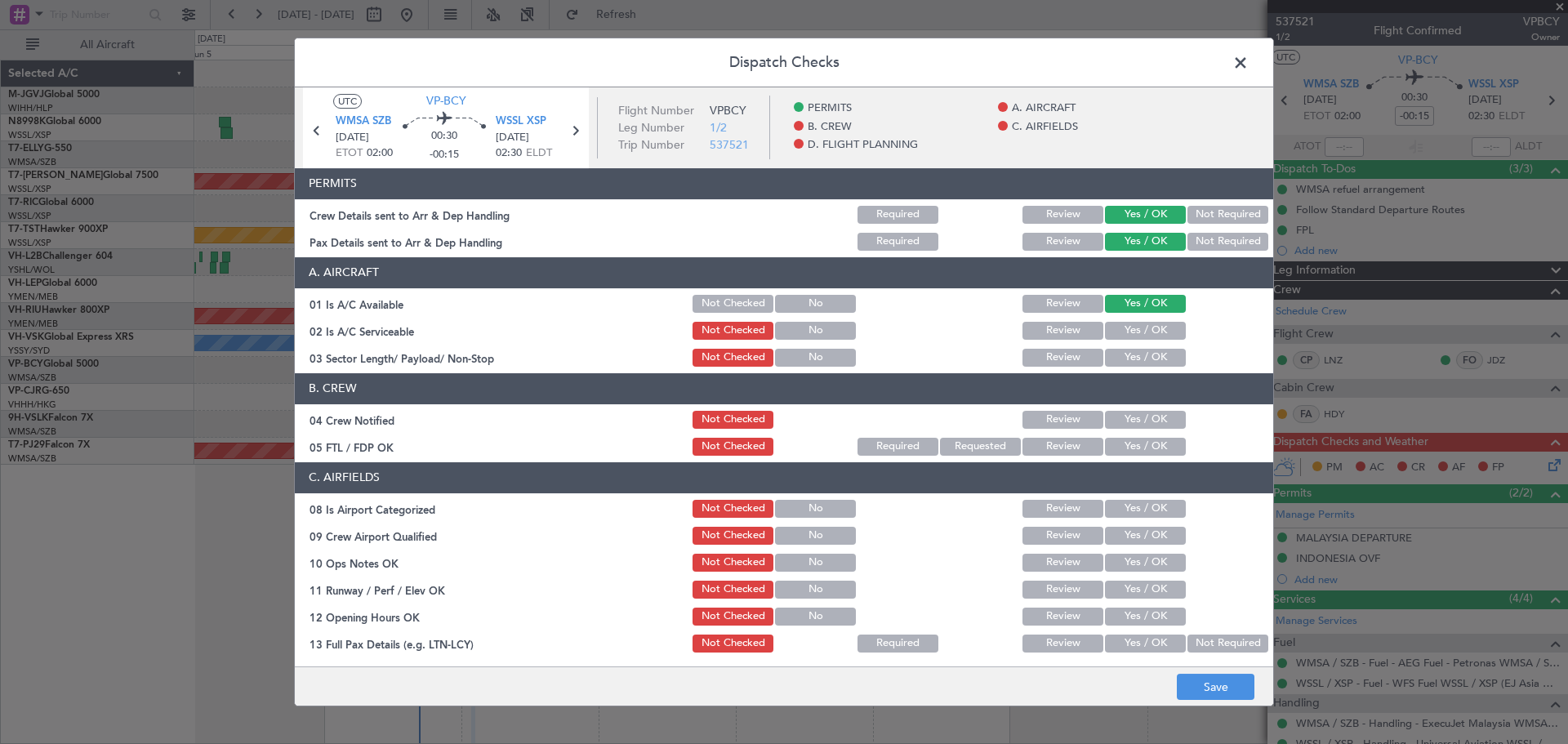
click at [1112, 332] on button "Yes / OK" at bounding box center [1145, 330] width 80 height 18
click at [1116, 357] on button "Yes / OK" at bounding box center [1145, 357] width 80 height 18
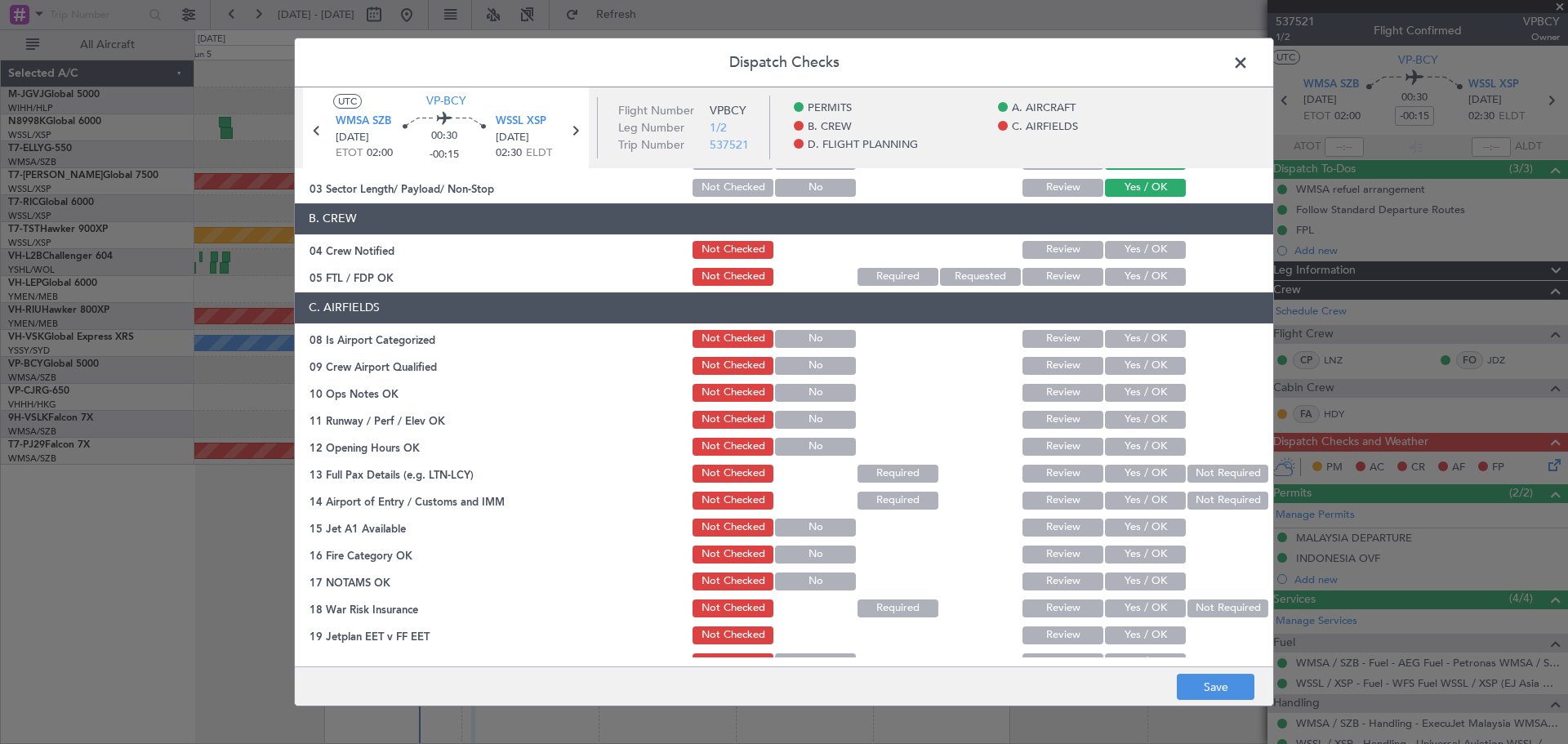
scroll to position [136, 0]
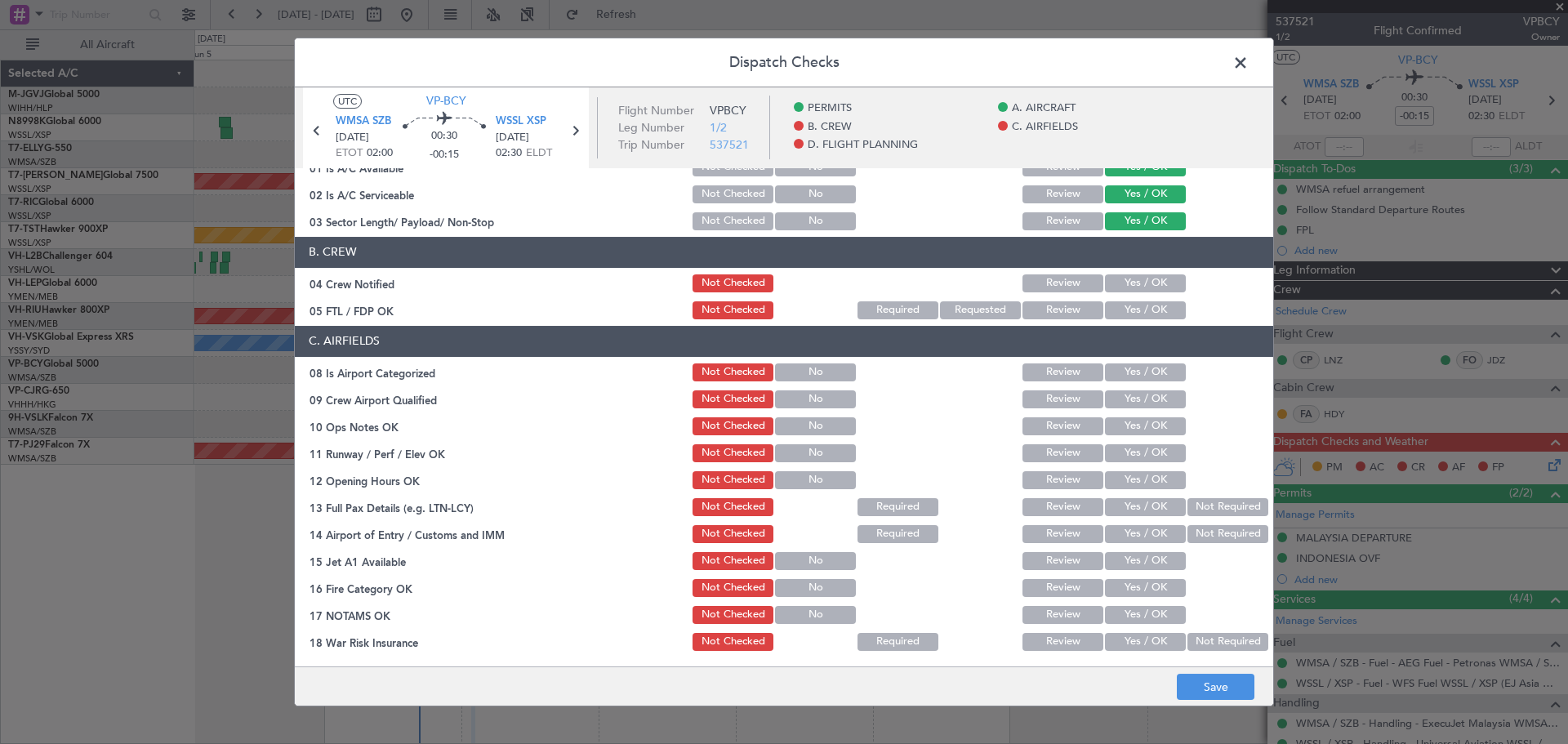
click at [1119, 284] on button "Yes / OK" at bounding box center [1145, 283] width 80 height 18
click at [1119, 305] on button "Yes / OK" at bounding box center [1145, 310] width 80 height 18
click at [1120, 374] on button "Yes / OK" at bounding box center [1145, 372] width 80 height 18
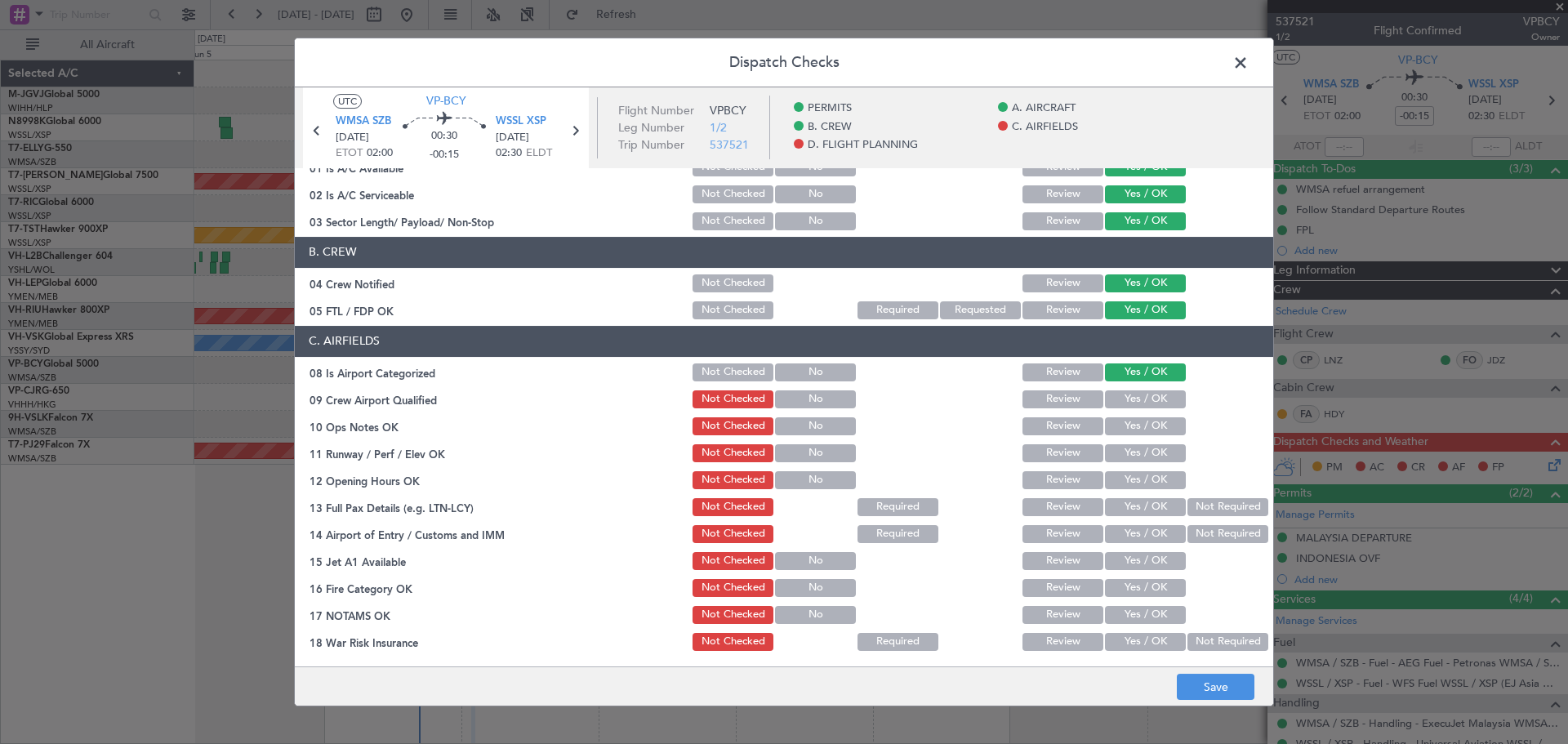
click at [1126, 408] on div "Yes / OK" at bounding box center [1143, 399] width 82 height 23
click at [1123, 402] on button "Yes / OK" at bounding box center [1145, 399] width 80 height 18
click at [1123, 421] on button "Yes / OK" at bounding box center [1145, 426] width 80 height 18
click at [1129, 444] on button "Yes / OK" at bounding box center [1145, 453] width 80 height 18
drag, startPoint x: 1129, startPoint y: 472, endPoint x: 1130, endPoint y: 488, distance: 16.0
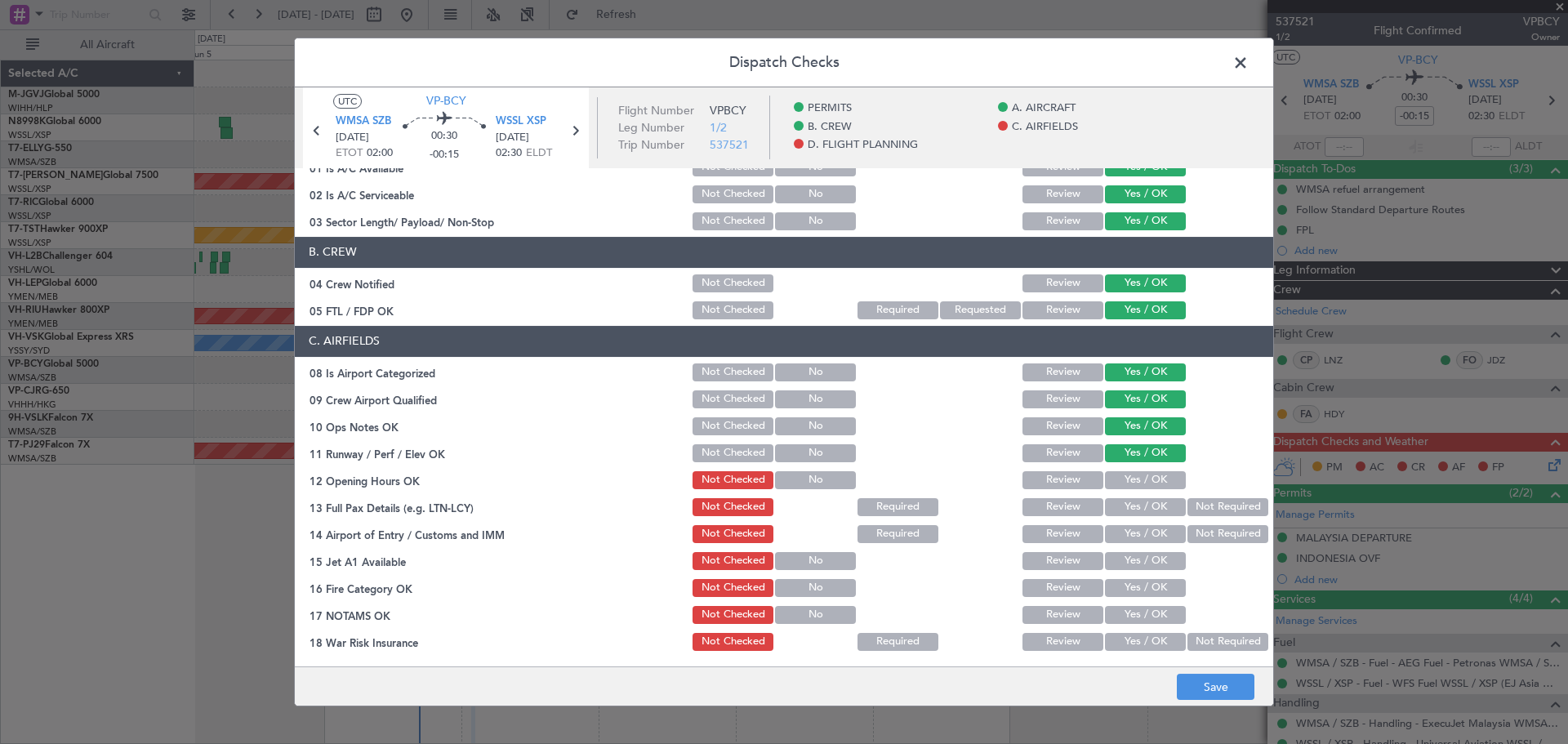
click at [1129, 474] on button "Yes / OK" at bounding box center [1145, 480] width 80 height 18
click at [1130, 505] on button "Yes / OK" at bounding box center [1145, 507] width 80 height 18
drag, startPoint x: 1130, startPoint y: 532, endPoint x: 1130, endPoint y: 554, distance: 22.0
click at [1130, 543] on div "Yes / OK" at bounding box center [1143, 534] width 82 height 23
click at [1130, 563] on button "Yes / OK" at bounding box center [1145, 560] width 80 height 18
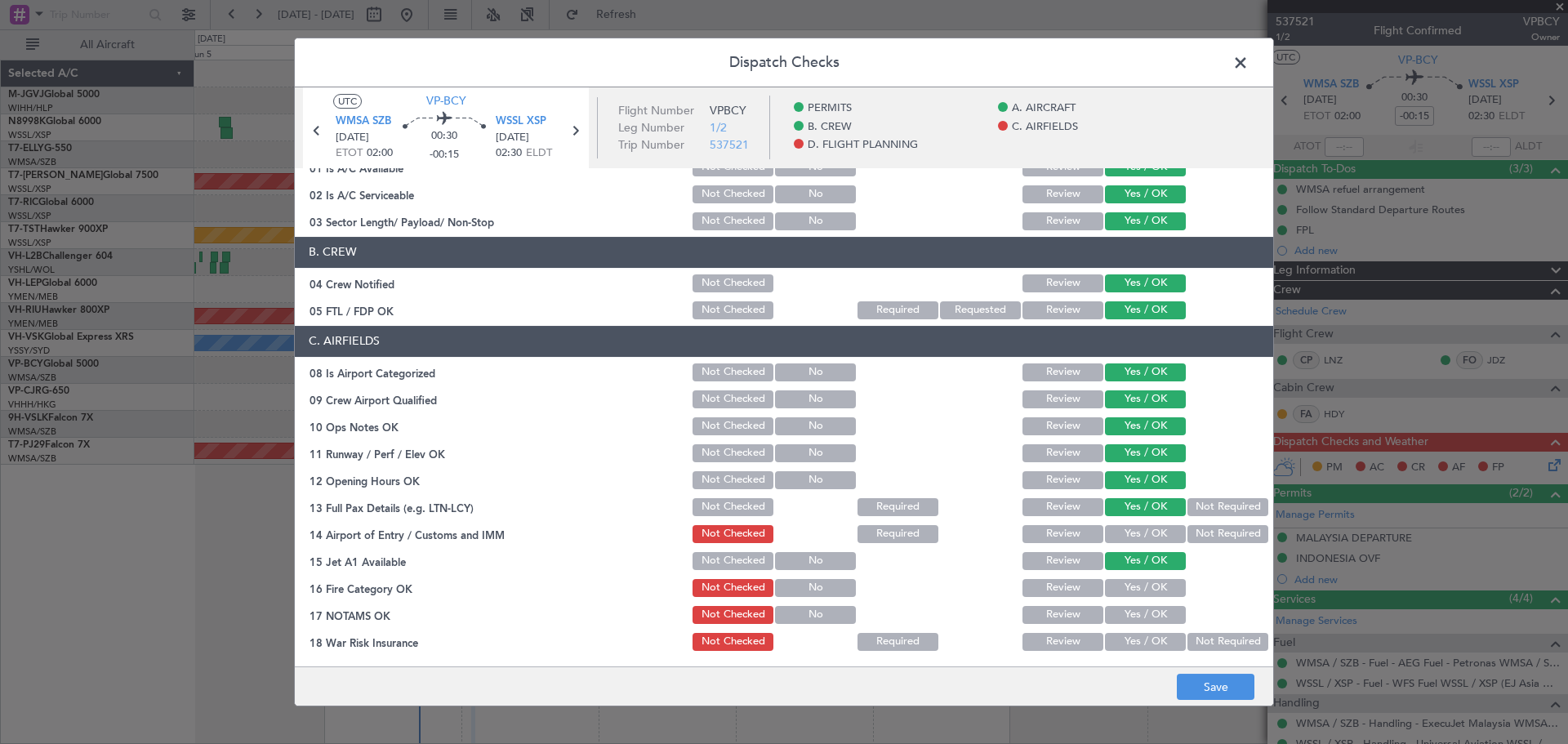
click at [1123, 537] on button "Yes / OK" at bounding box center [1145, 534] width 80 height 18
drag, startPoint x: 1122, startPoint y: 588, endPoint x: 1123, endPoint y: 611, distance: 23.0
click at [1122, 590] on button "Yes / OK" at bounding box center [1145, 588] width 80 height 18
click at [1123, 622] on button "Yes / OK" at bounding box center [1145, 614] width 80 height 18
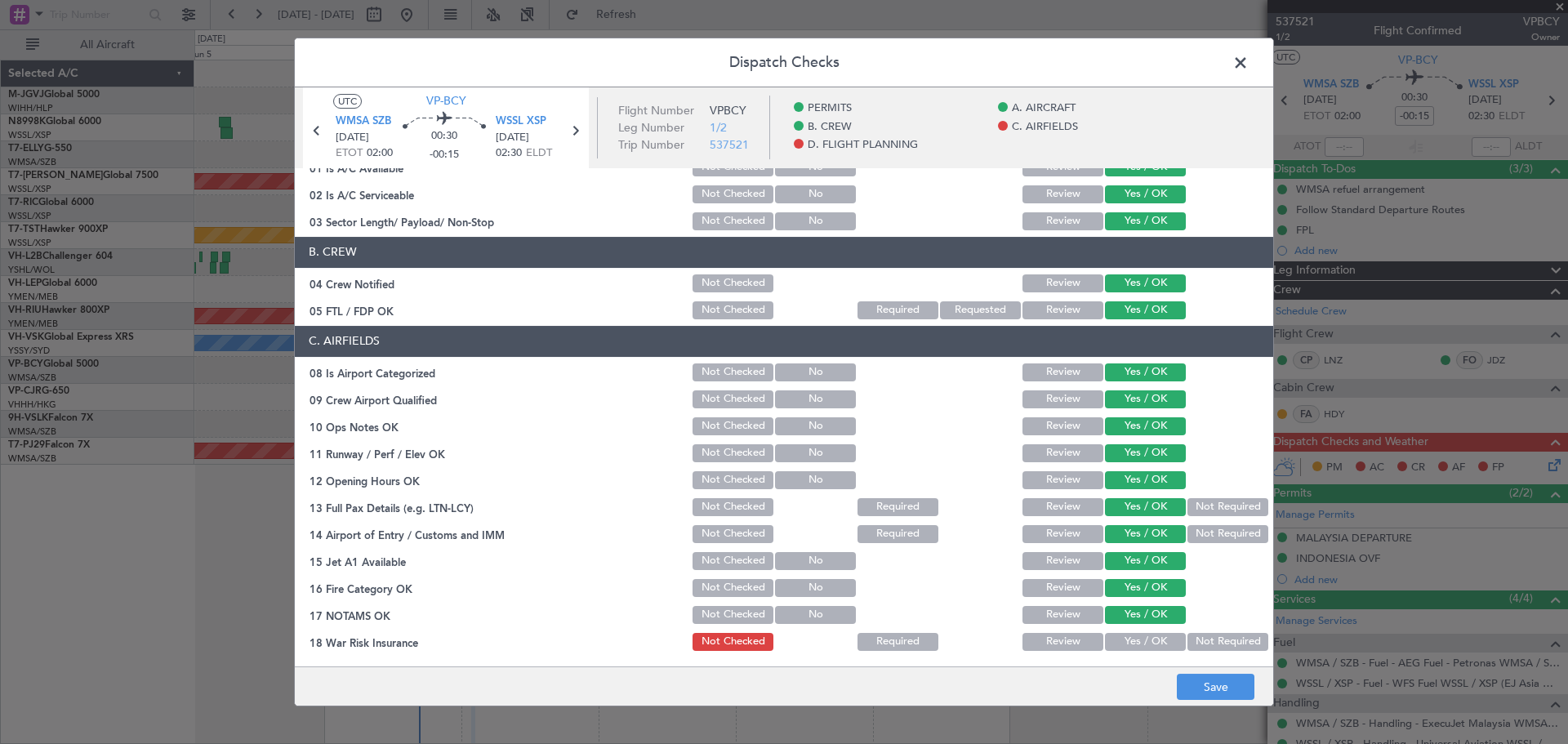
drag, startPoint x: 1123, startPoint y: 640, endPoint x: 1123, endPoint y: 625, distance: 15.0
click at [1123, 631] on div "Yes / OK" at bounding box center [1143, 642] width 82 height 23
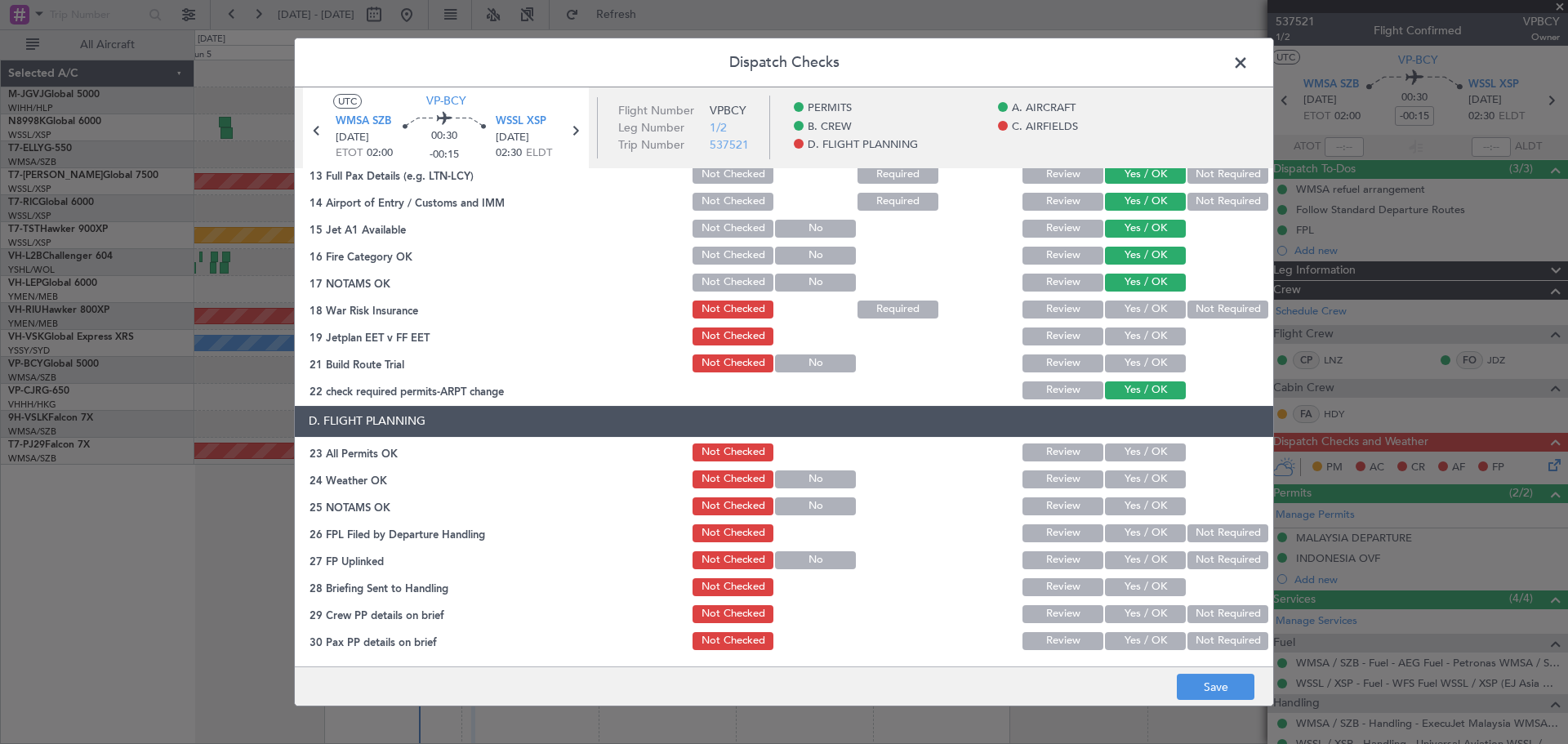
click at [1126, 298] on div "Yes / OK" at bounding box center [1143, 309] width 82 height 23
click at [1127, 314] on button "Yes / OK" at bounding box center [1145, 309] width 80 height 18
click at [1128, 345] on div "Yes / OK" at bounding box center [1143, 337] width 82 height 23
click at [1125, 327] on button "Yes / OK" at bounding box center [1145, 336] width 80 height 18
click at [1128, 361] on button "Yes / OK" at bounding box center [1145, 363] width 80 height 18
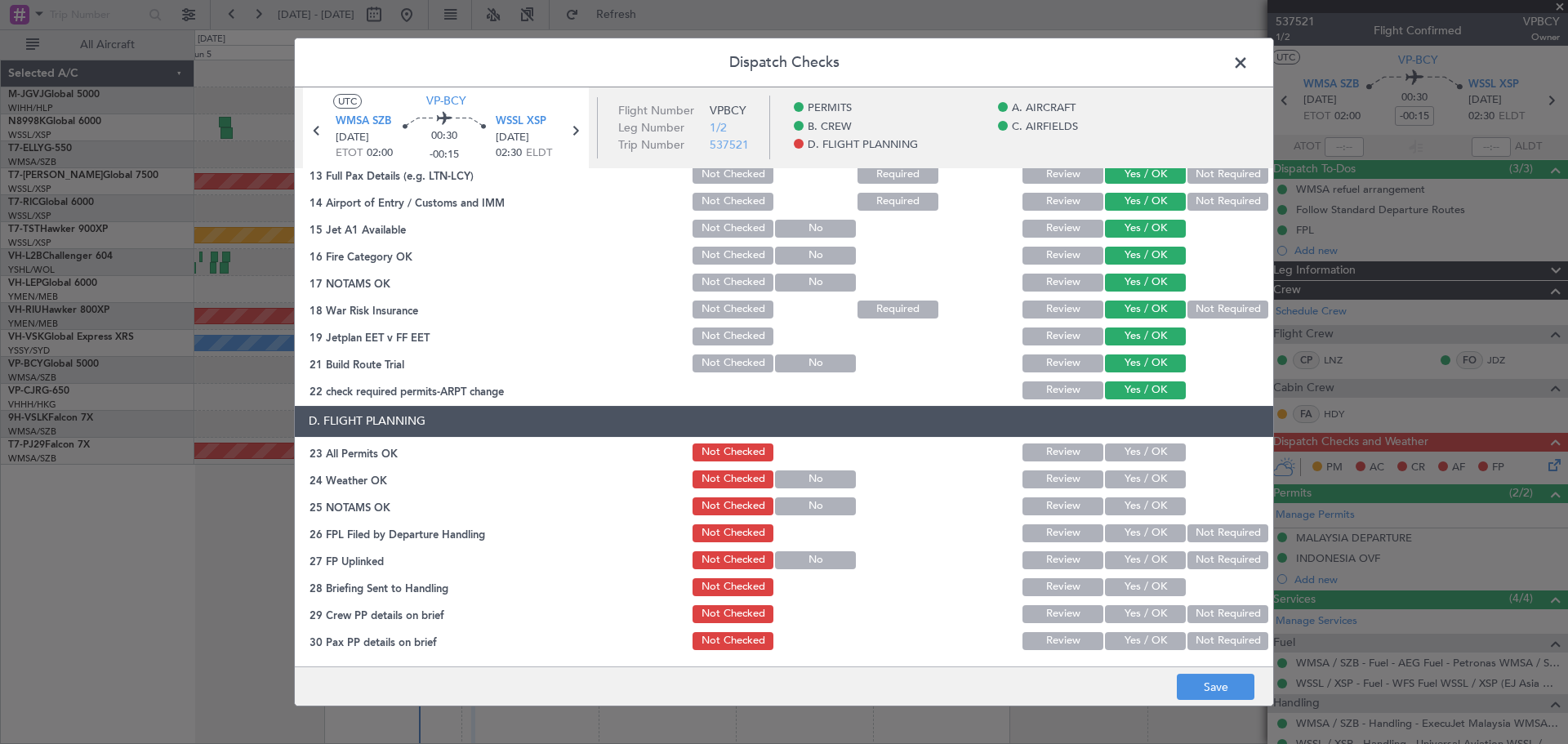
click at [1127, 452] on button "Yes / OK" at bounding box center [1145, 452] width 80 height 18
click at [1127, 473] on button "Yes / OK" at bounding box center [1145, 479] width 80 height 18
click at [1127, 499] on button "Yes / OK" at bounding box center [1145, 506] width 80 height 18
drag, startPoint x: 1125, startPoint y: 524, endPoint x: 1125, endPoint y: 546, distance: 22.0
click at [1125, 528] on button "Yes / OK" at bounding box center [1145, 533] width 80 height 18
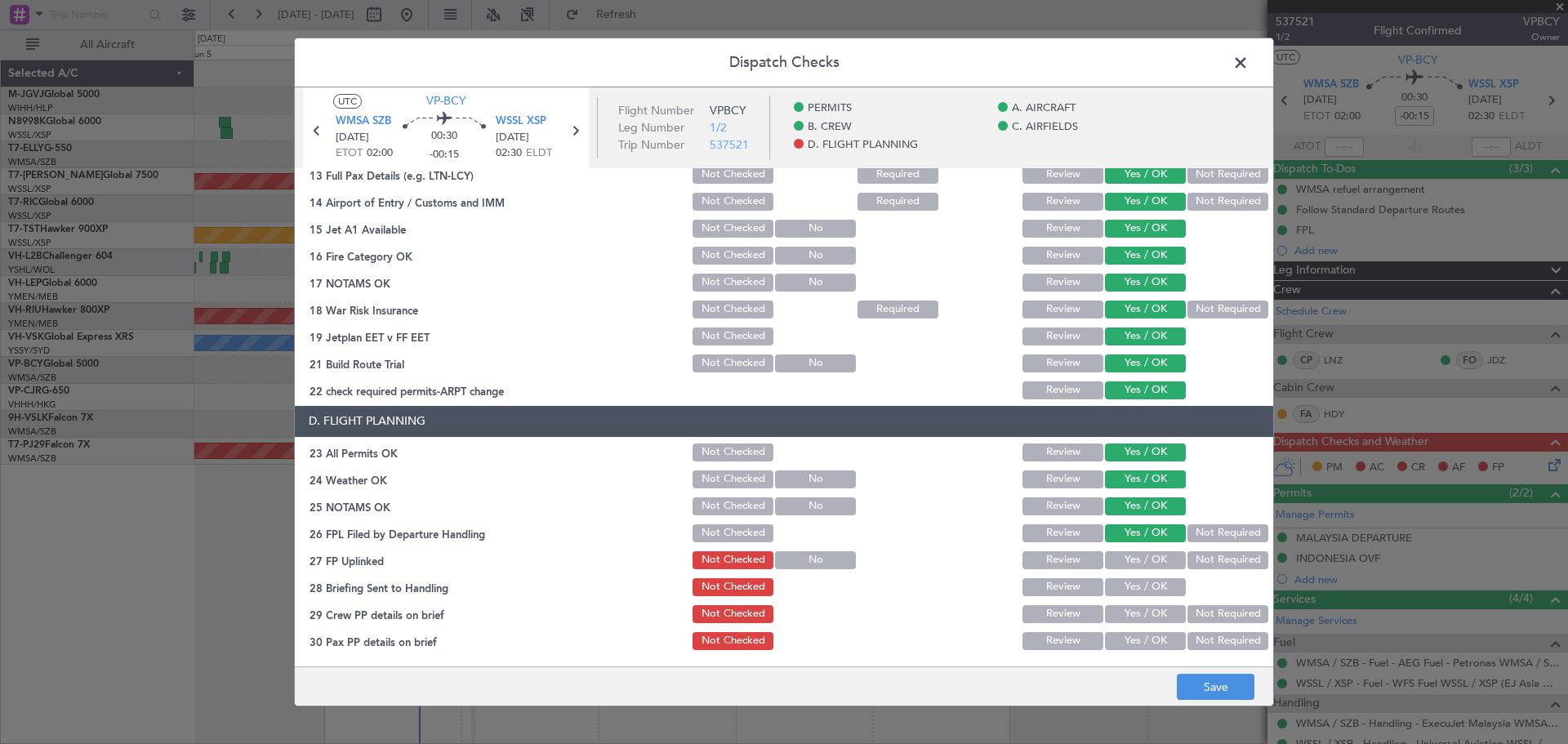
click at [1125, 552] on button "Yes / OK" at bounding box center [1145, 560] width 80 height 18
drag, startPoint x: 1125, startPoint y: 573, endPoint x: 1123, endPoint y: 584, distance: 11.2
click at [1124, 573] on section "D. FLIGHT PLANNING 23 All Permits OK Not Checked Review Yes / OK 24 Weather OK …" at bounding box center [783, 528] width 978 height 247
click at [1123, 584] on button "Yes / OK" at bounding box center [1145, 587] width 80 height 18
click at [1123, 613] on button "Yes / OK" at bounding box center [1145, 614] width 80 height 18
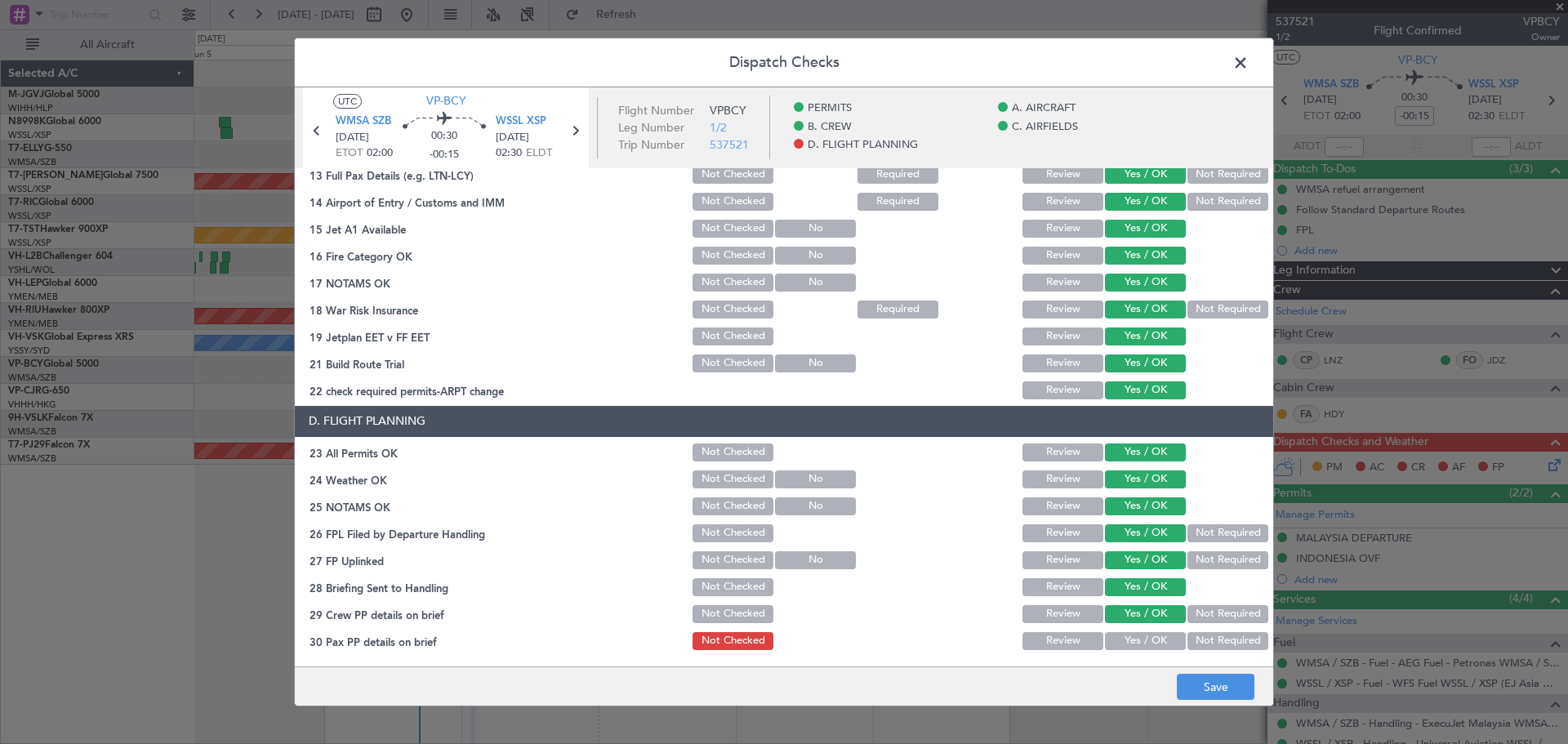
drag, startPoint x: 1125, startPoint y: 636, endPoint x: 1138, endPoint y: 646, distance: 16.4
click at [1125, 638] on button "Yes / OK" at bounding box center [1145, 641] width 80 height 18
click at [1192, 682] on button "Save" at bounding box center [1215, 687] width 78 height 27
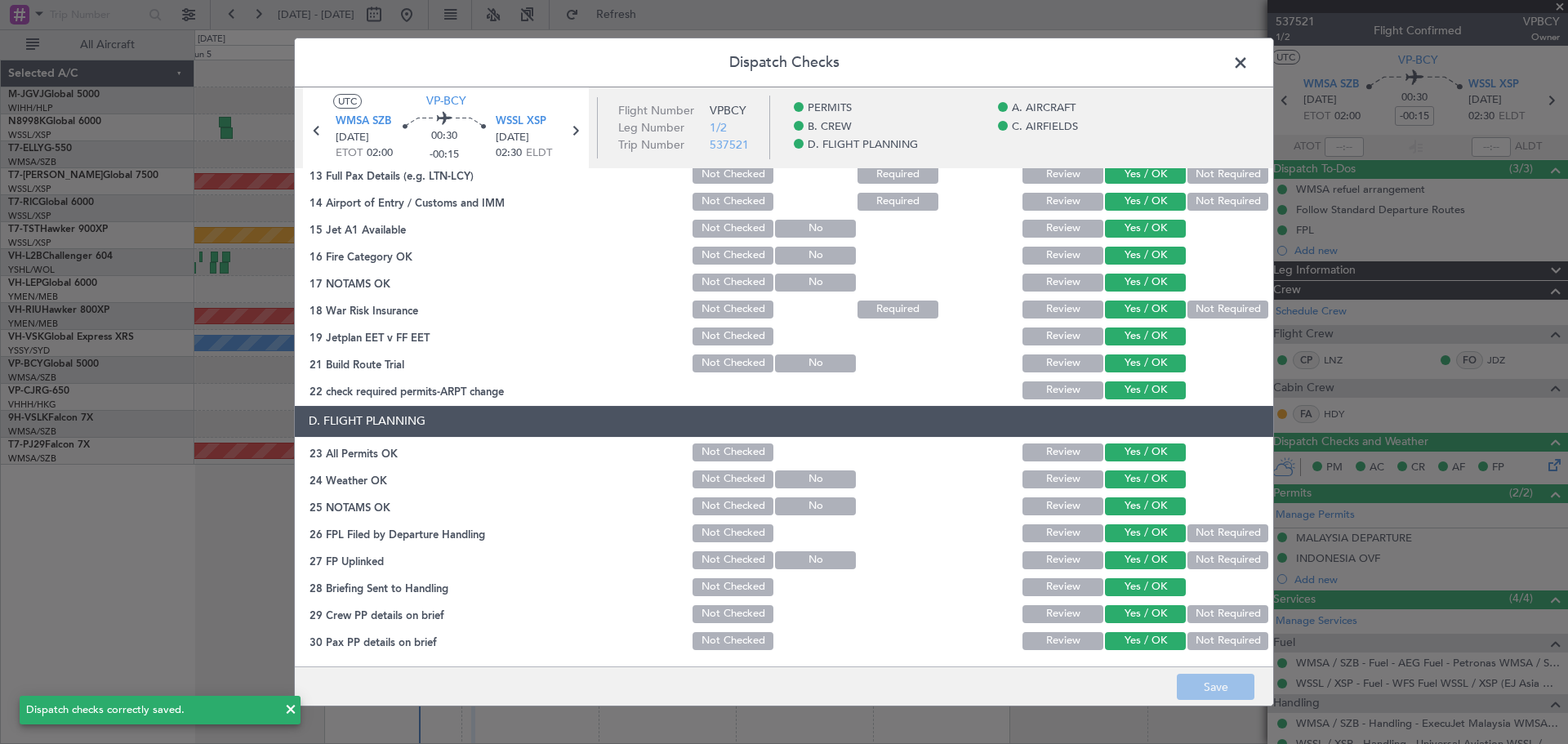
click at [1248, 57] on span at bounding box center [1248, 66] width 0 height 33
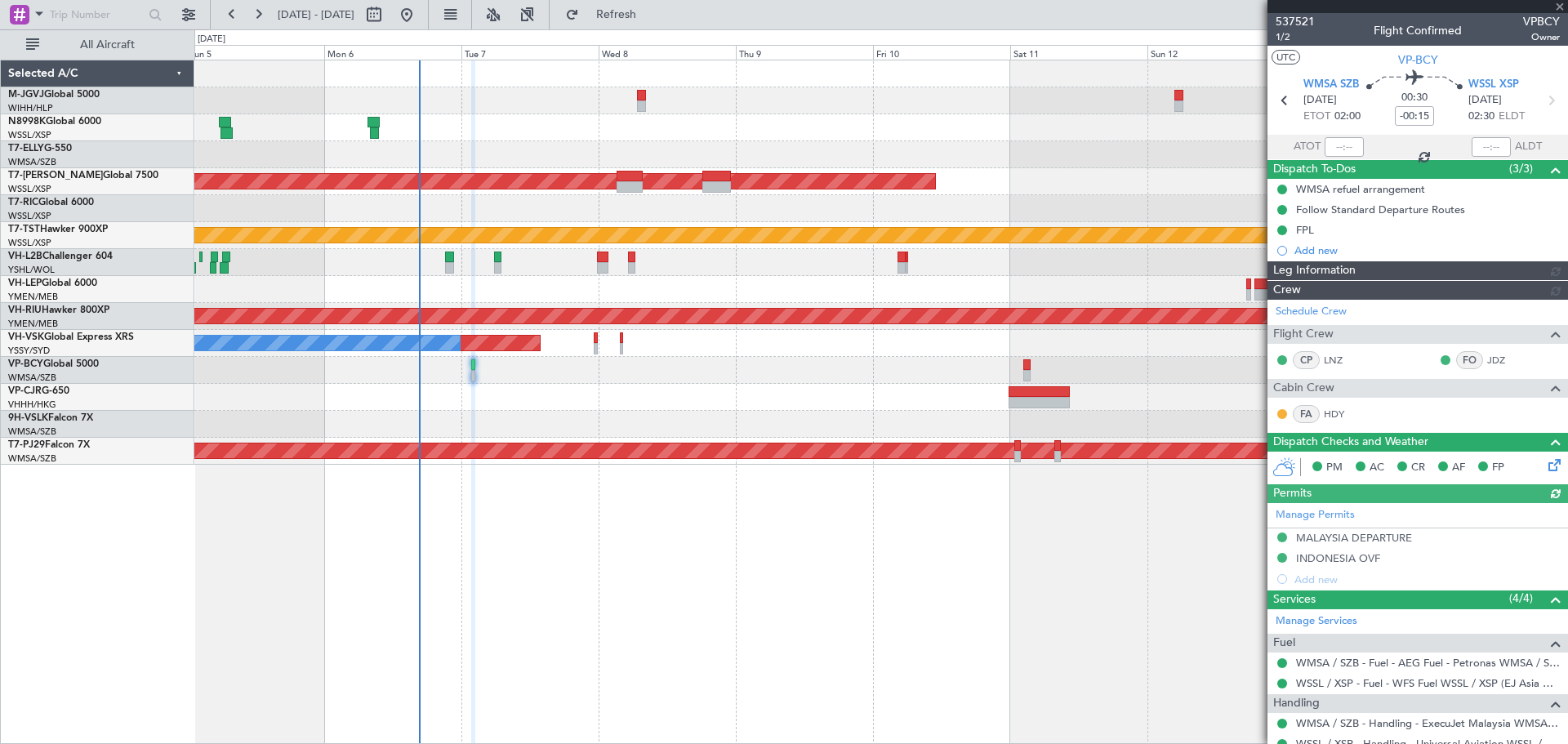
type input "[PERSON_NAME] (EYU)"
type input "A0102"
type input "[PERSON_NAME] (EYU)"
type input "A0102"
type input "[PERSON_NAME] (EYU)"
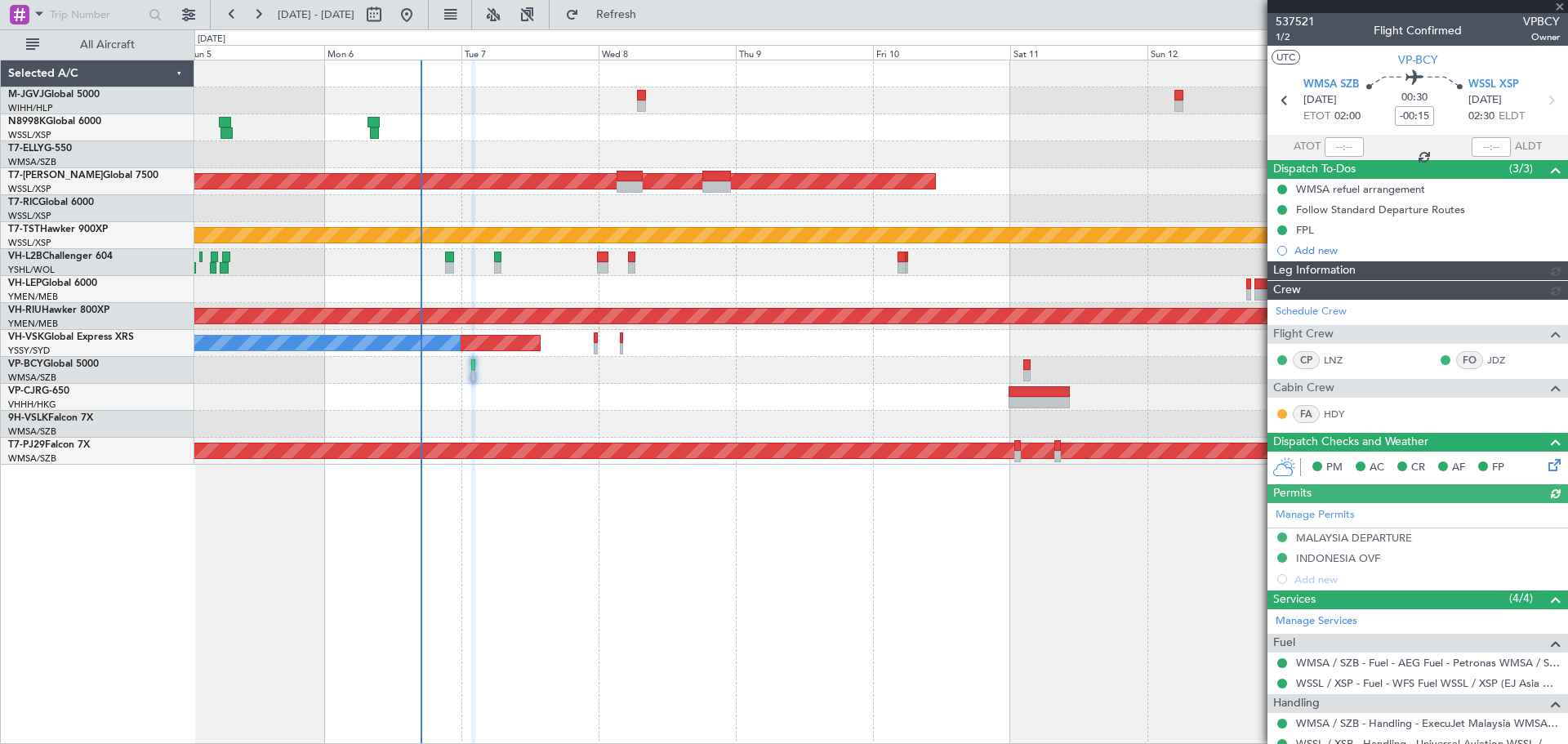
type input "A0102"
